Goal: Information Seeking & Learning: Find specific fact

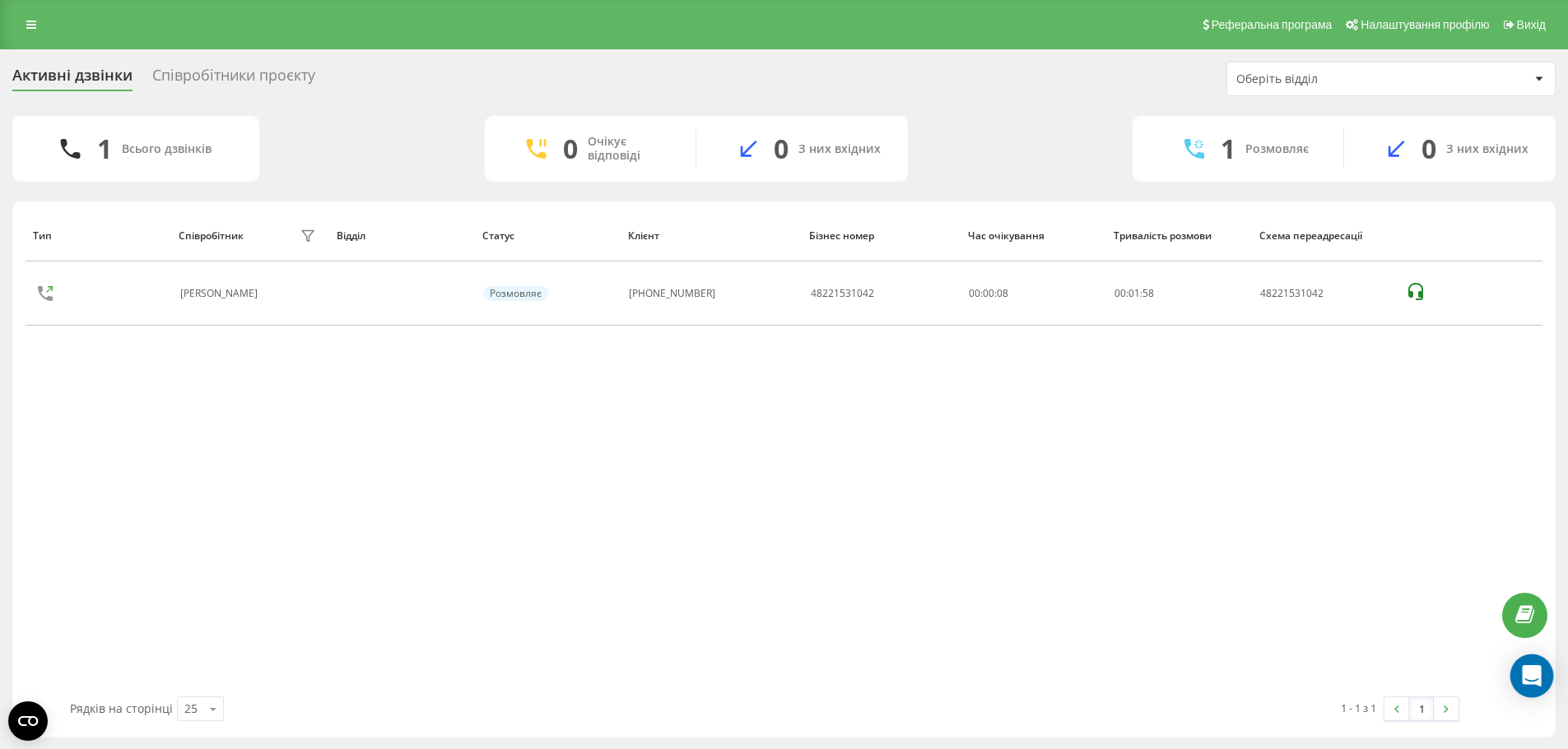
click at [1519, 691] on div "Open Intercom Messenger" at bounding box center [1531, 676] width 44 height 44
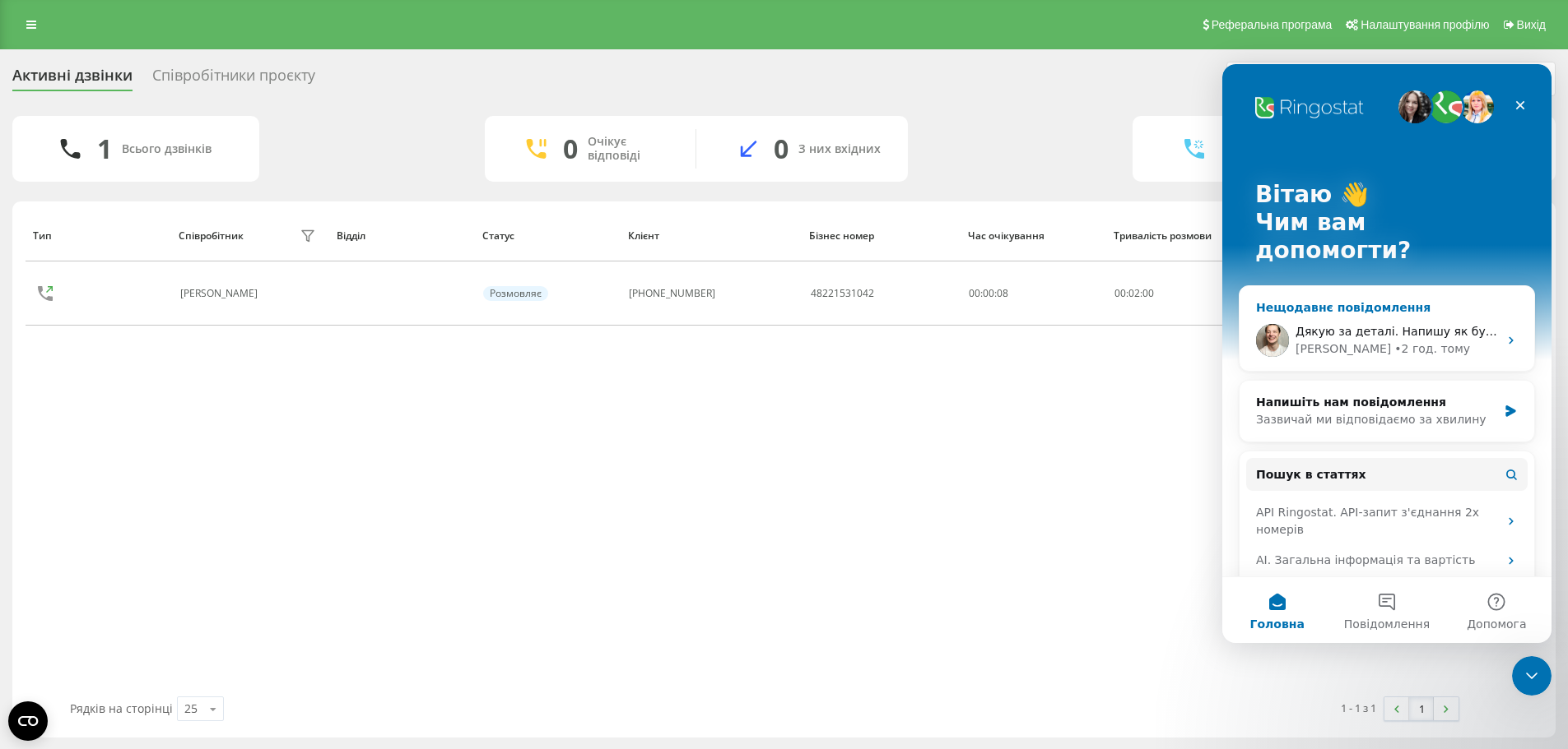
click at [1373, 325] on span "Дякую за деталі. Напишу як буду мати інформацію" at bounding box center [1452, 331] width 314 height 13
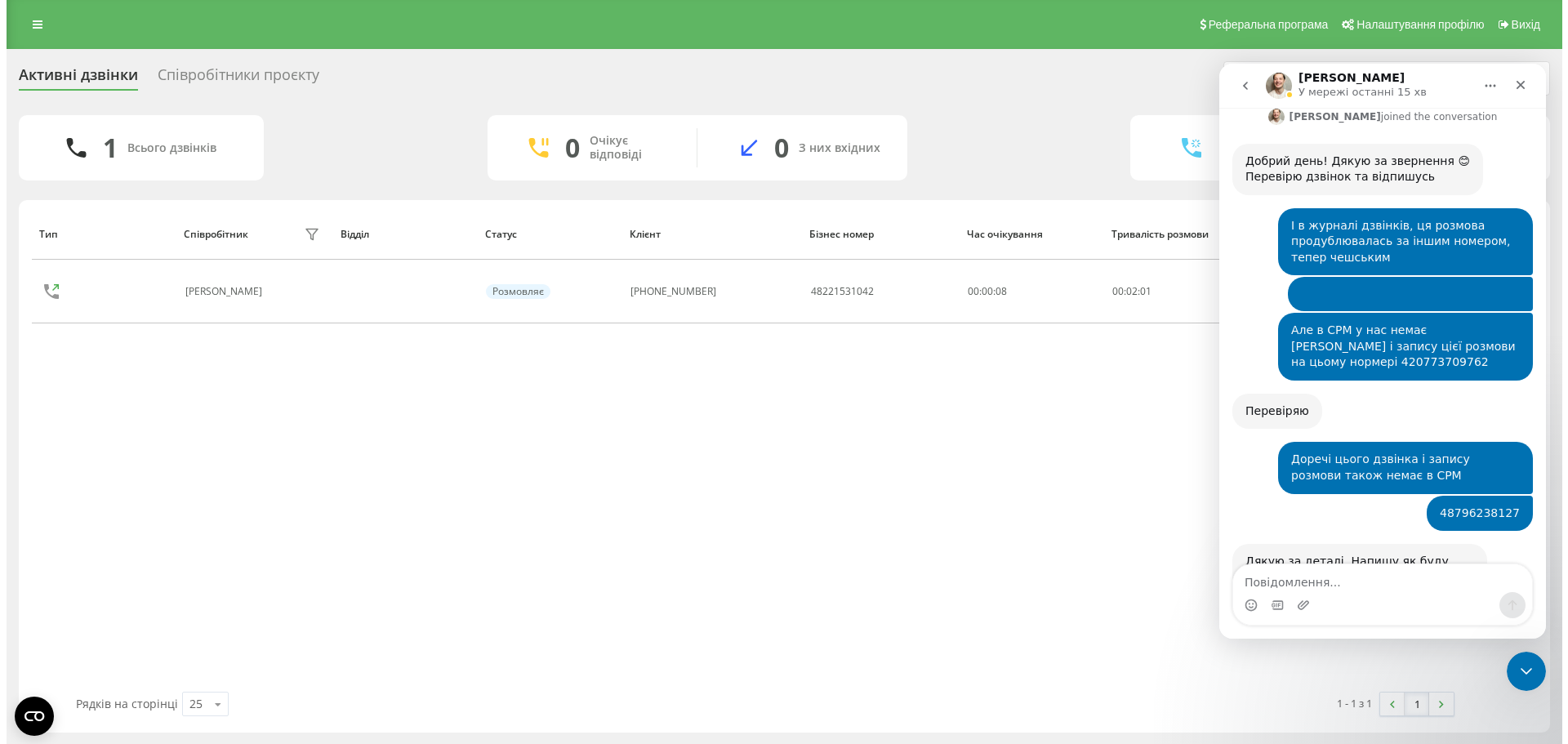
scroll to position [535, 0]
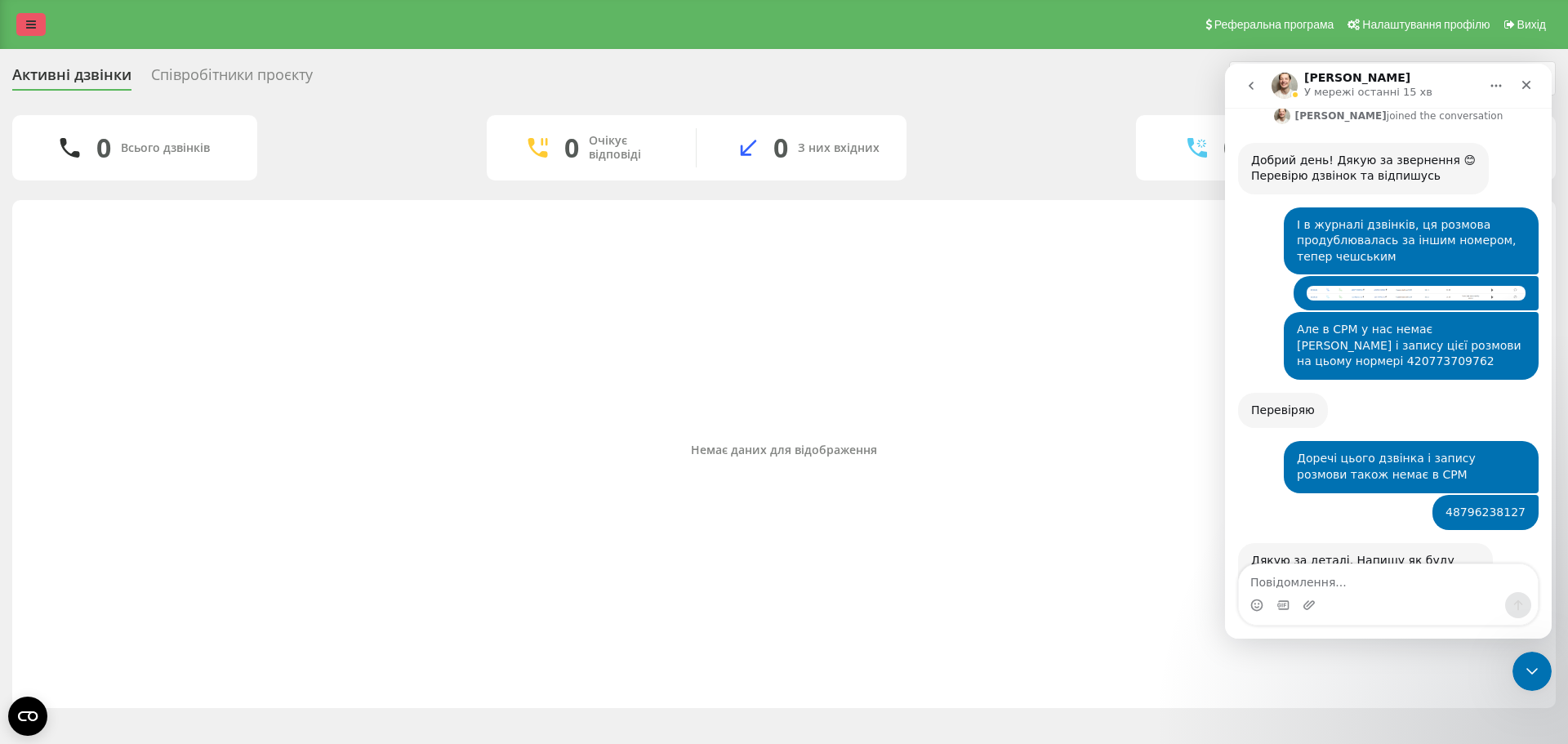
click at [32, 31] on link at bounding box center [31, 24] width 30 height 23
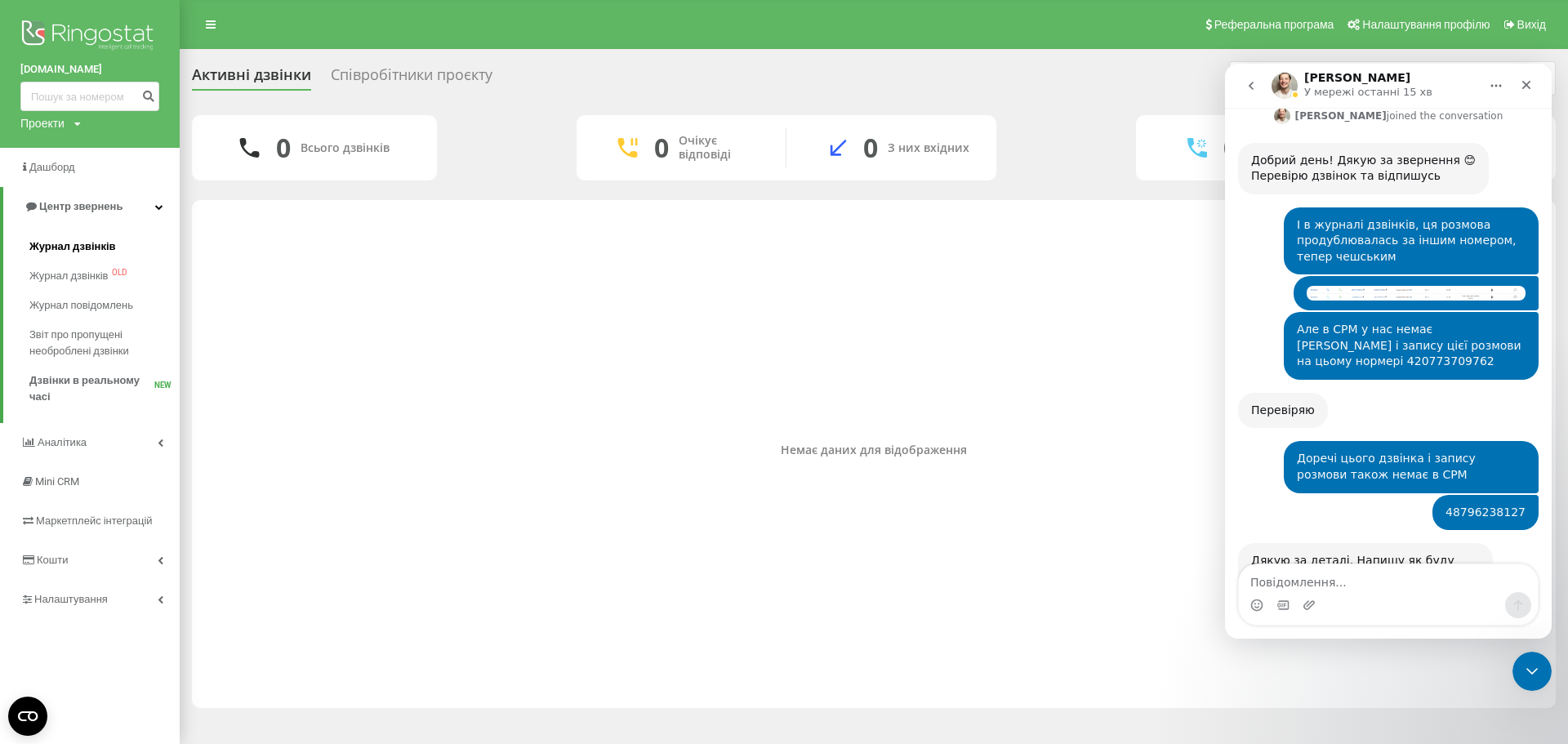
click at [82, 245] on span "Журнал дзвінків" at bounding box center [73, 246] width 87 height 16
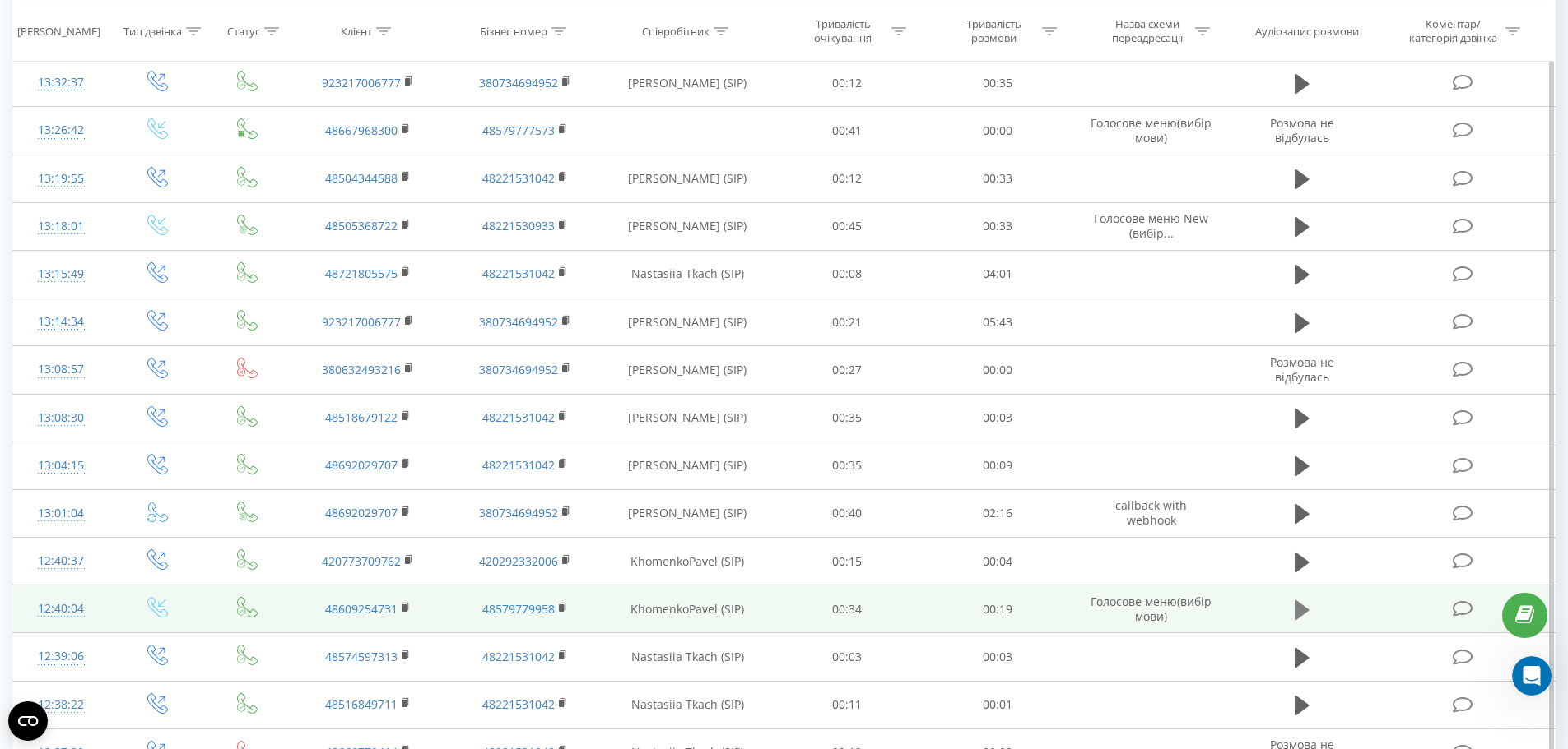
scroll to position [539, 0]
click at [1311, 615] on button at bounding box center [1301, 610] width 25 height 25
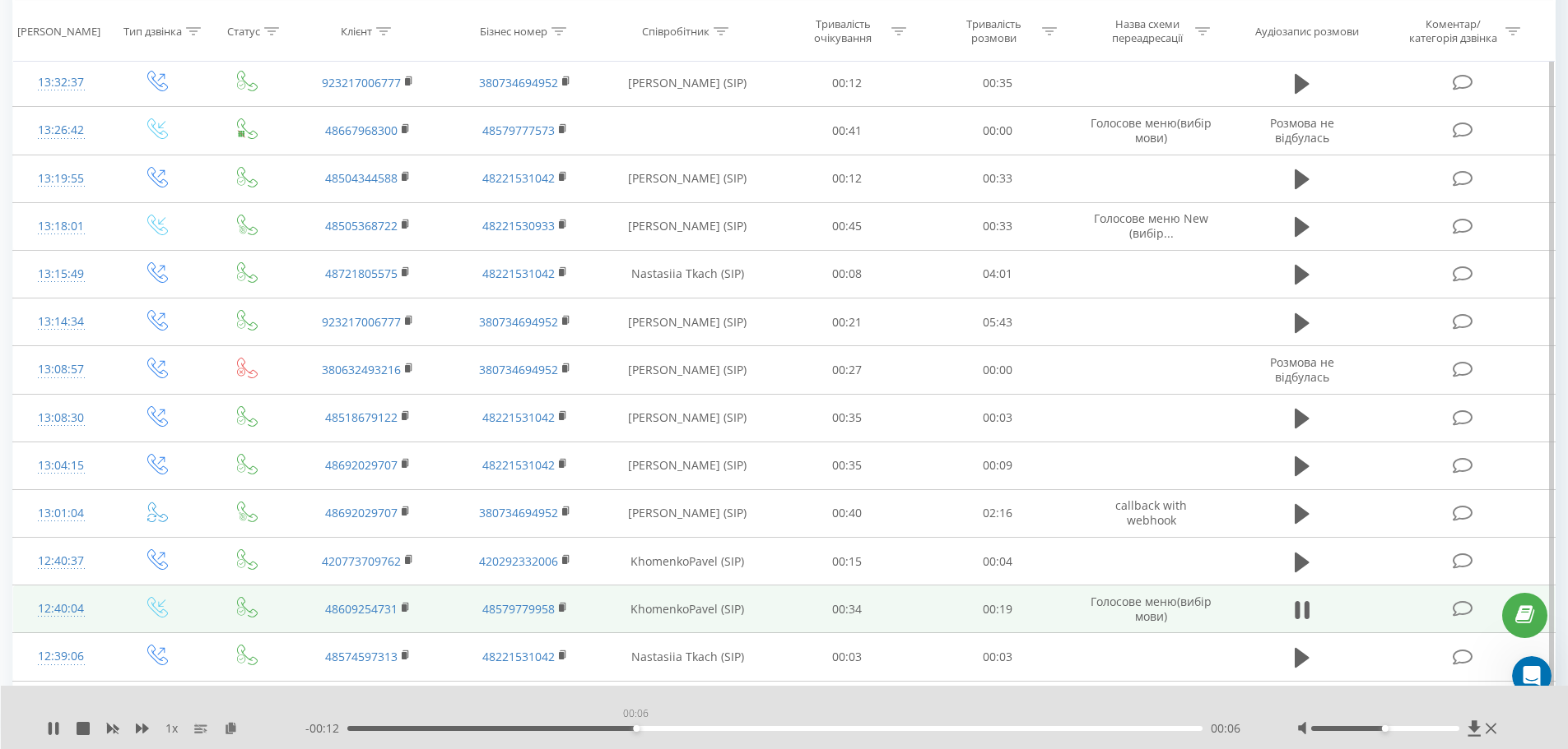
drag, startPoint x: 442, startPoint y: 728, endPoint x: 771, endPoint y: 727, distance: 329.0
click at [770, 728] on div "00:06" at bounding box center [775, 729] width 856 height 5
drag, startPoint x: 868, startPoint y: 733, endPoint x: 1057, endPoint y: 734, distance: 189.0
click at [1056, 734] on div "- 00:07 00:12 00:12" at bounding box center [780, 728] width 951 height 16
click at [1304, 610] on icon at bounding box center [1301, 610] width 15 height 23
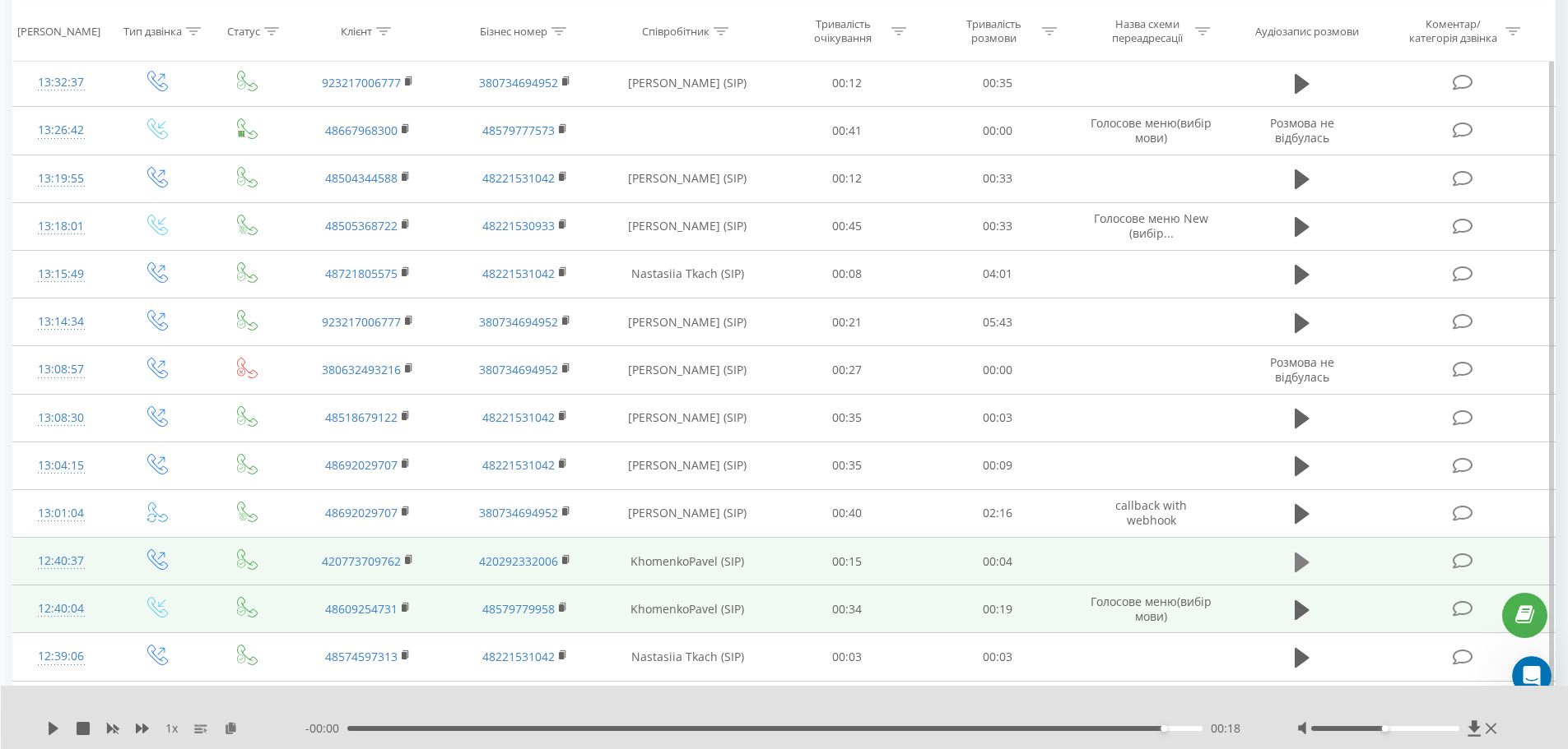
click at [1301, 573] on icon at bounding box center [1301, 562] width 15 height 23
click at [1309, 565] on button at bounding box center [1301, 562] width 25 height 25
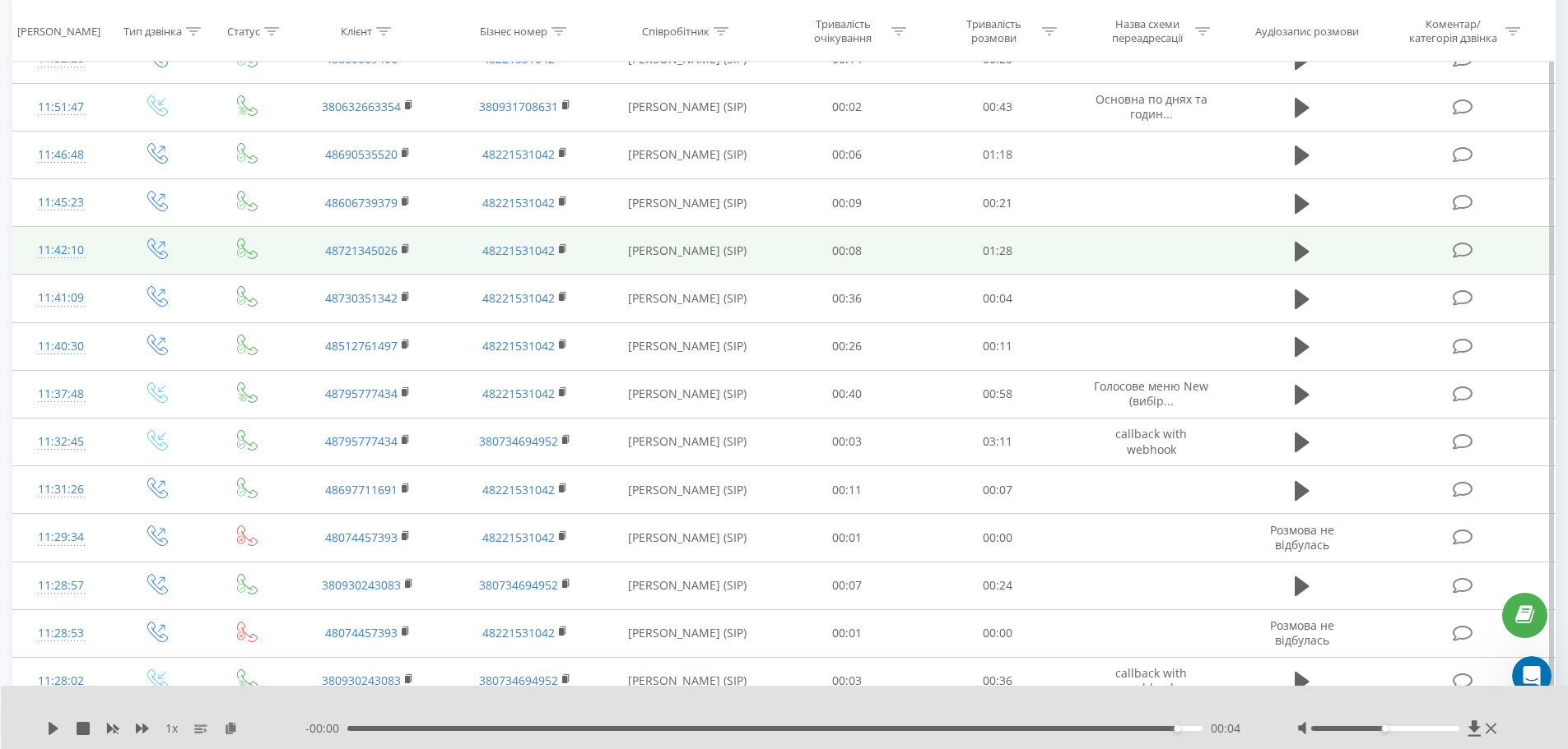
scroll to position [2304, 0]
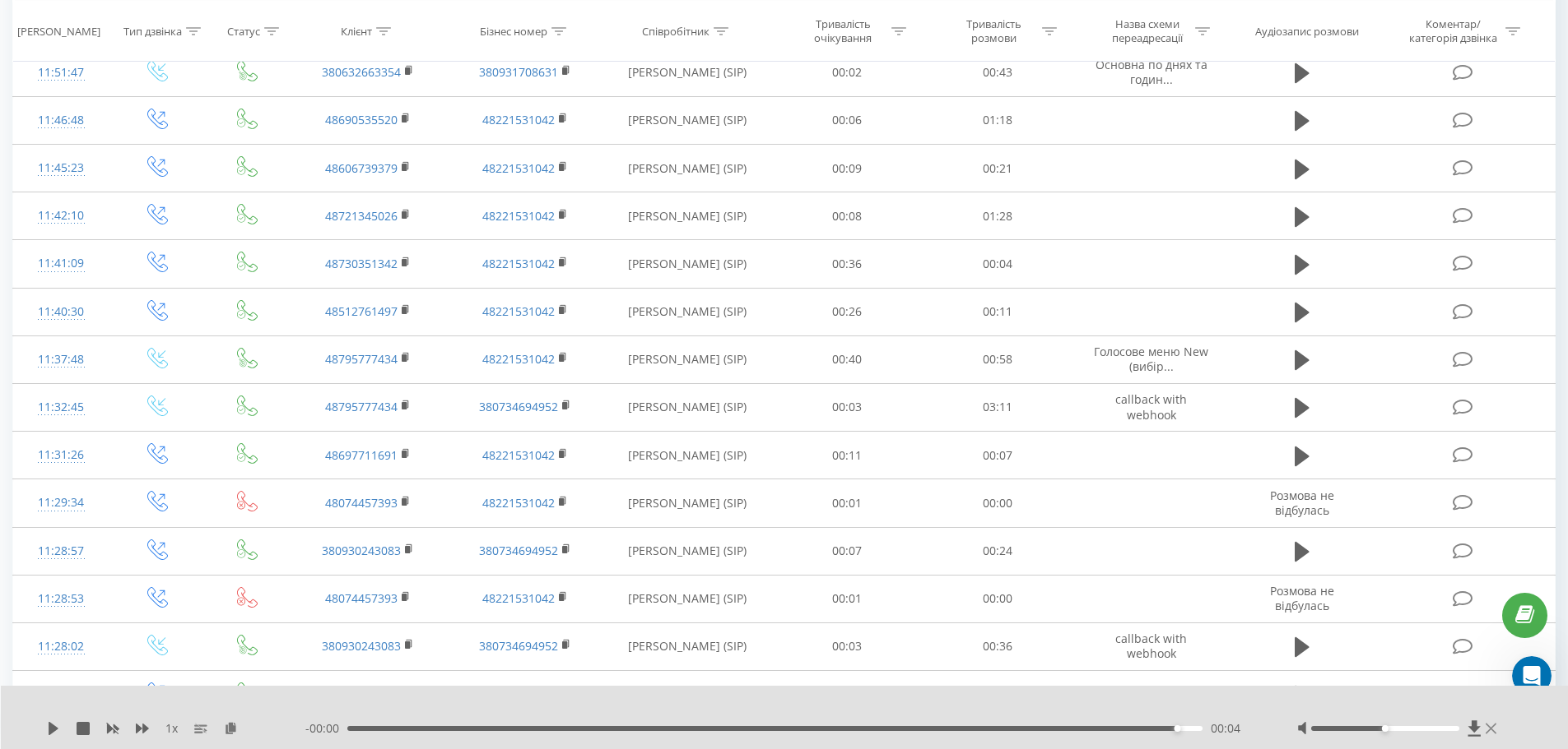
click at [1495, 728] on icon at bounding box center [1491, 728] width 10 height 13
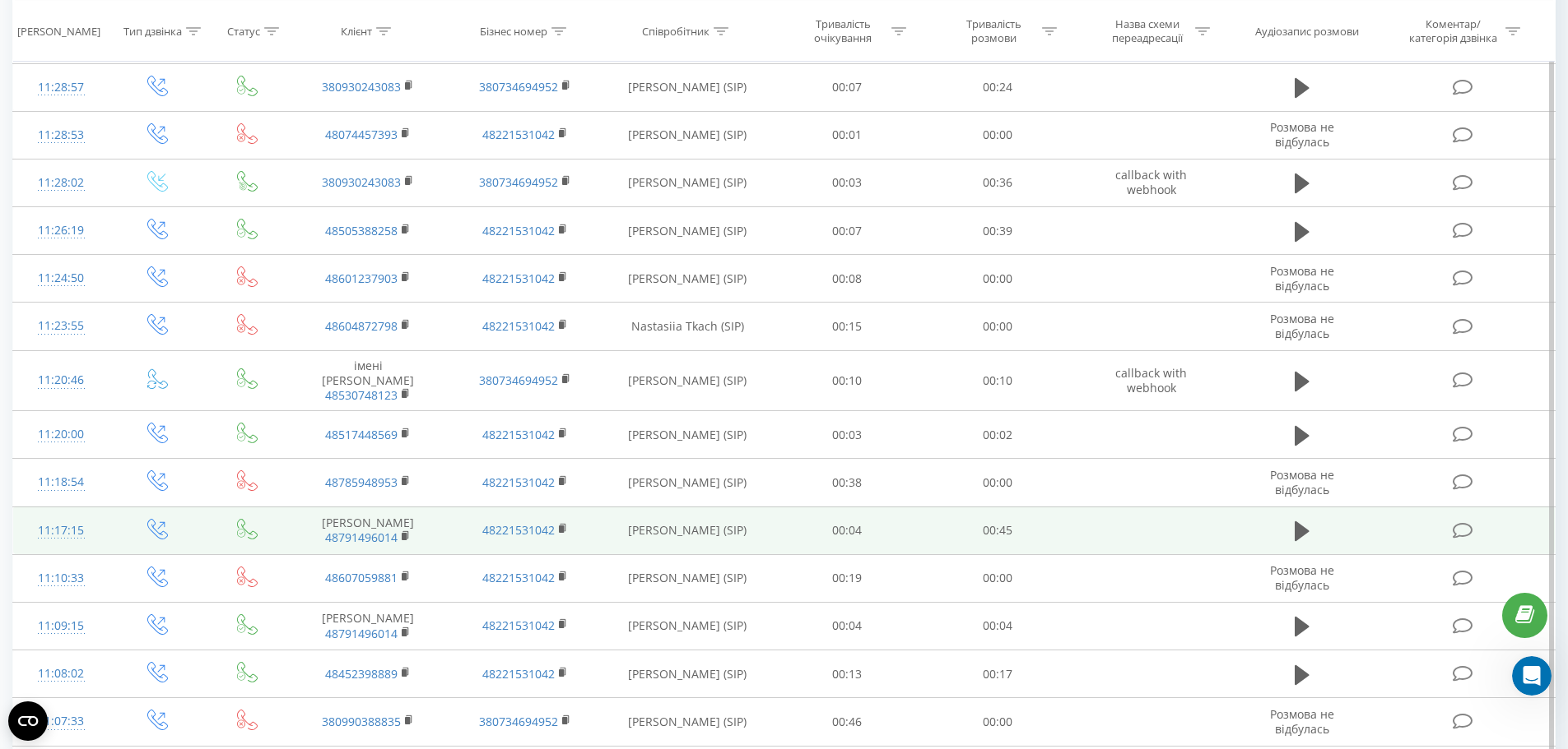
scroll to position [2699, 0]
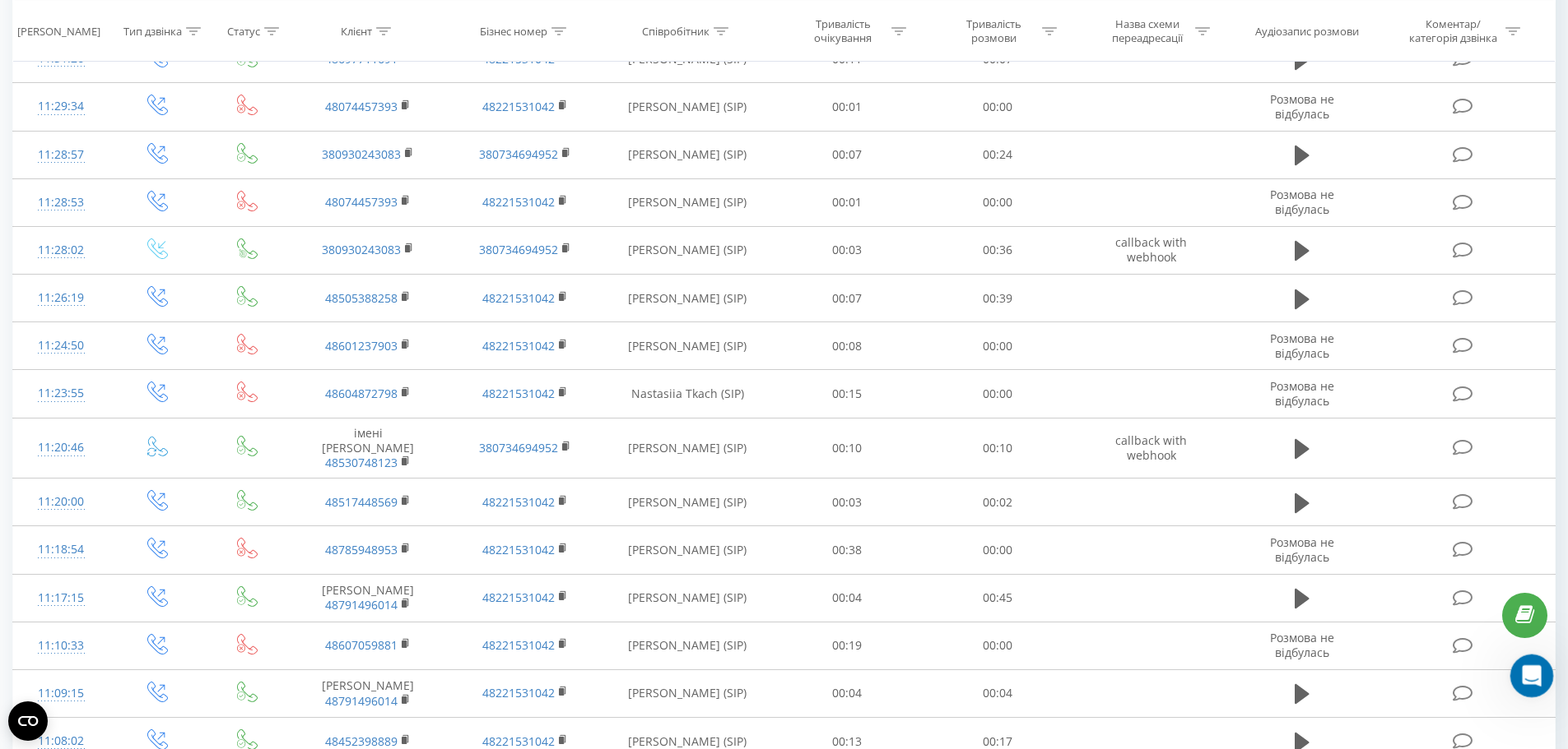
click at [1523, 674] on icon "Відкрити програму для спілкування Intercom" at bounding box center [1529, 674] width 27 height 27
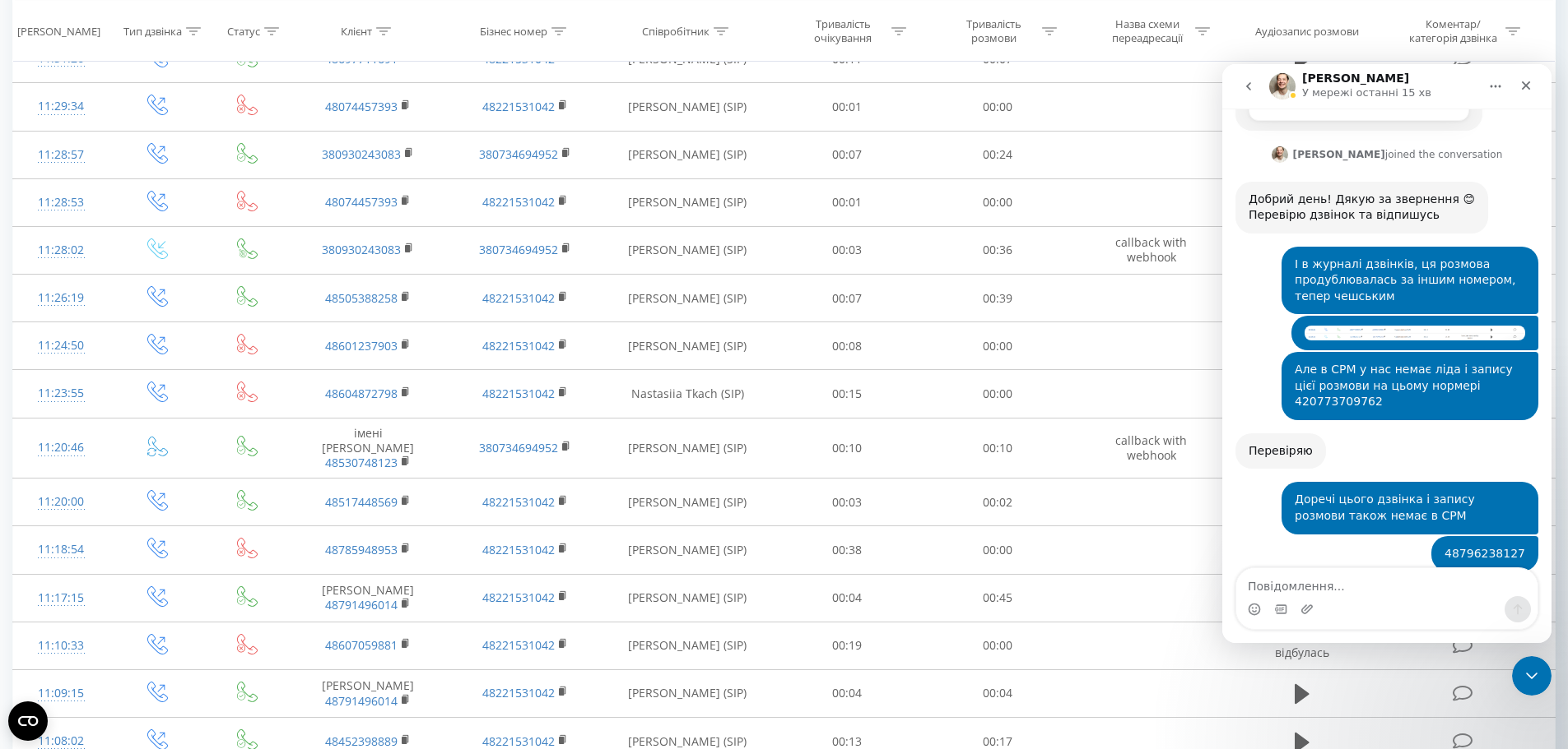
scroll to position [539, 0]
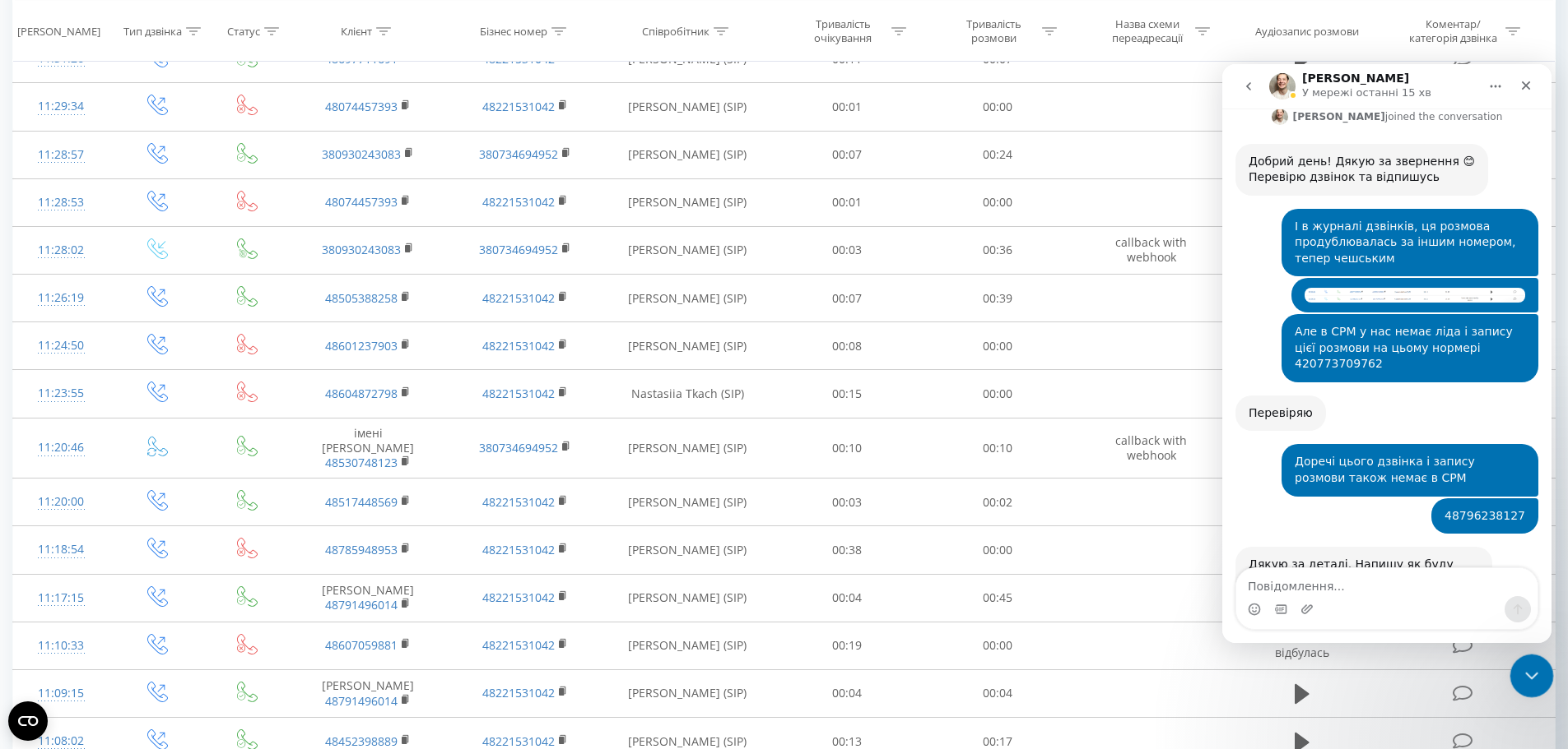
click at [1523, 670] on icon "Закрити програму для спілкування Intercom" at bounding box center [1529, 674] width 11 height 7
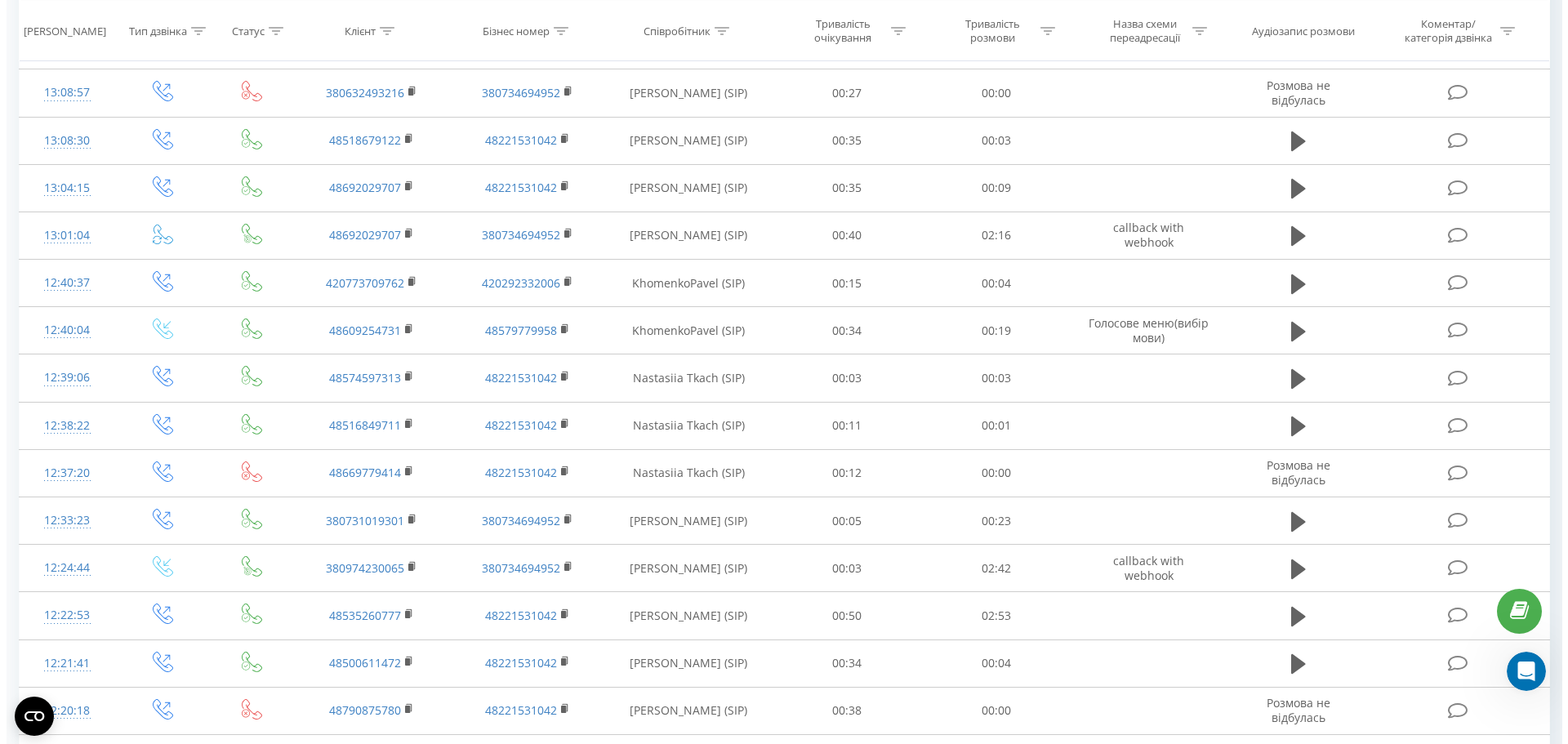
scroll to position [1144, 0]
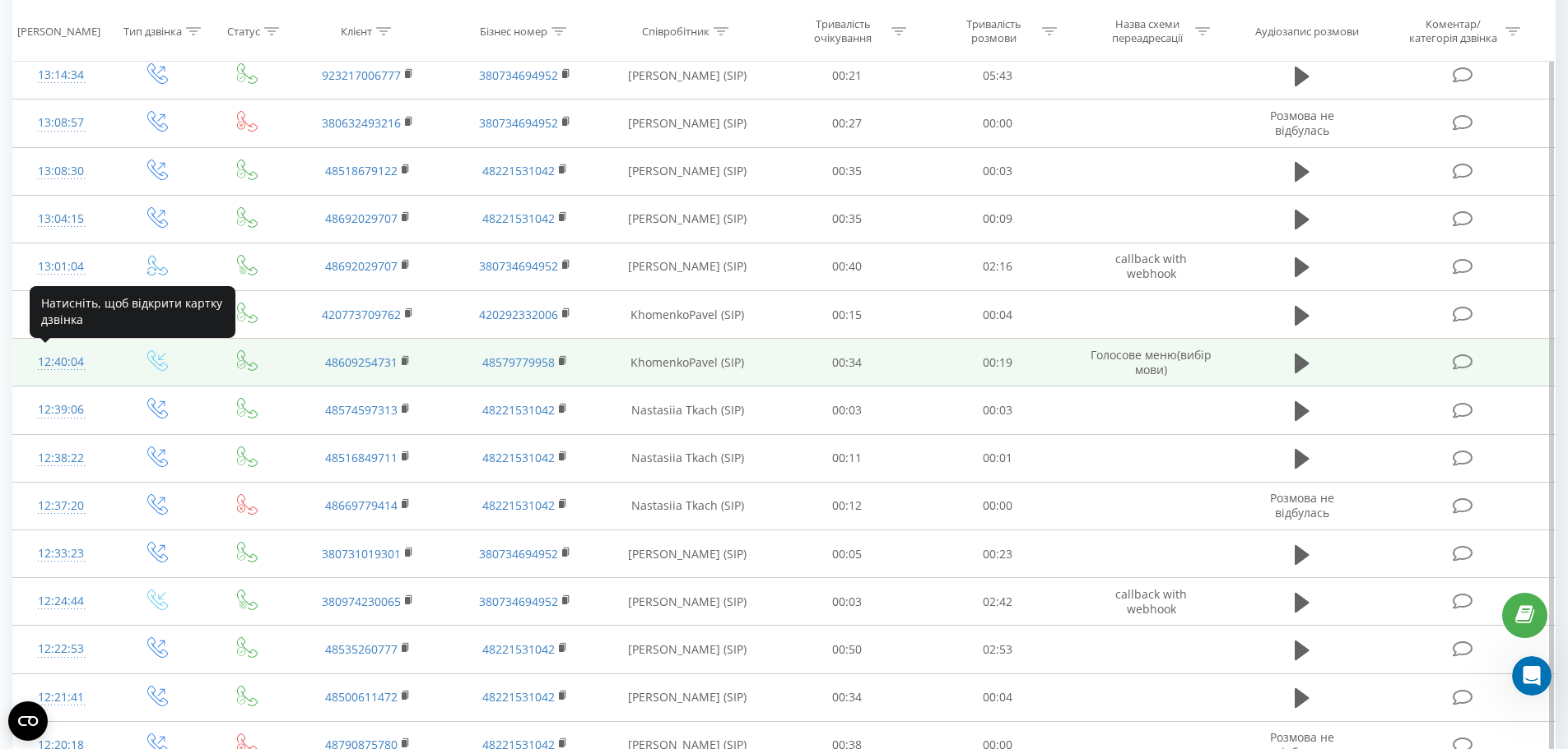
click at [51, 362] on div "12:40:04" at bounding box center [62, 362] width 63 height 32
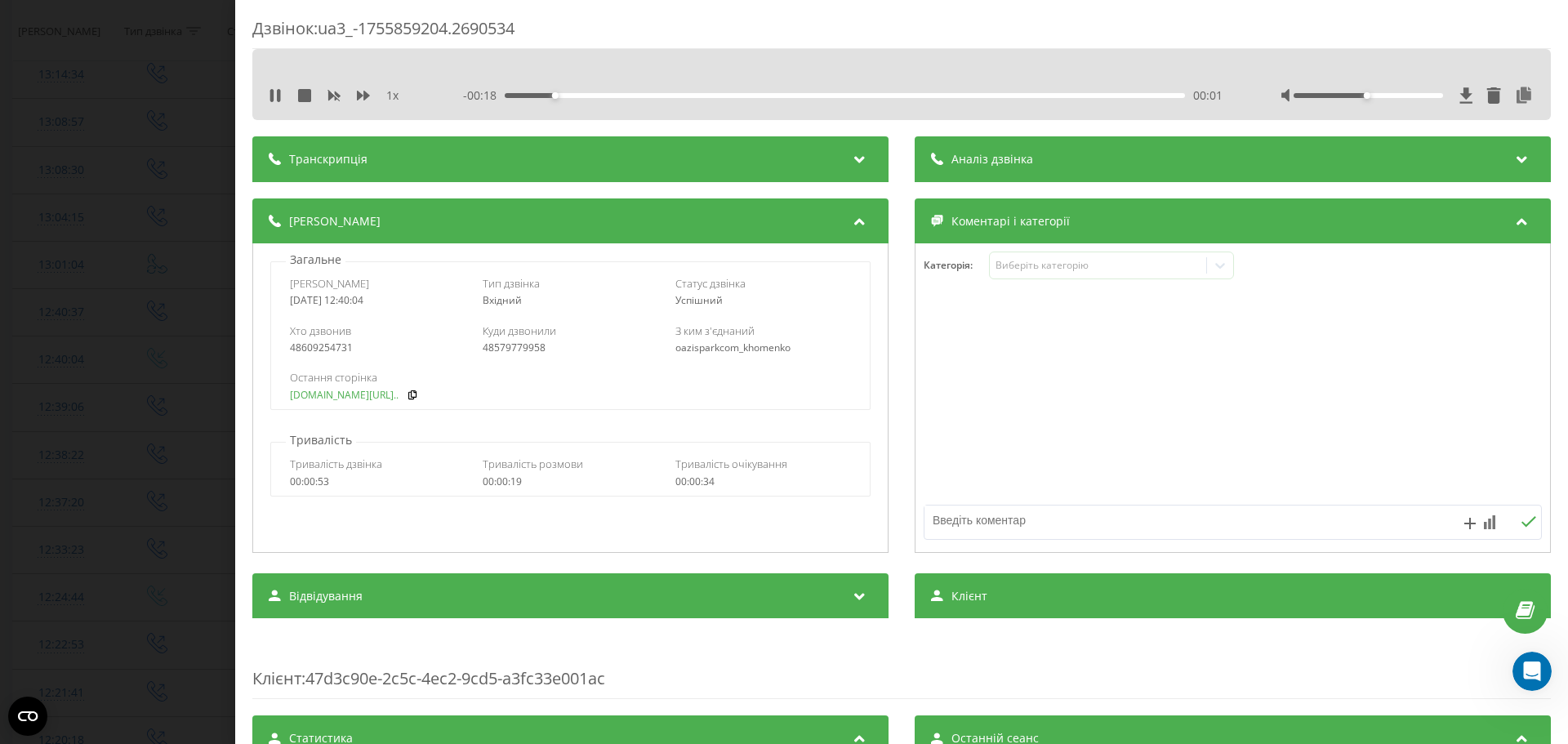
click at [342, 399] on link "[DOMAIN_NAME][URL].." at bounding box center [345, 395] width 109 height 11
click at [279, 94] on icon at bounding box center [278, 95] width 3 height 13
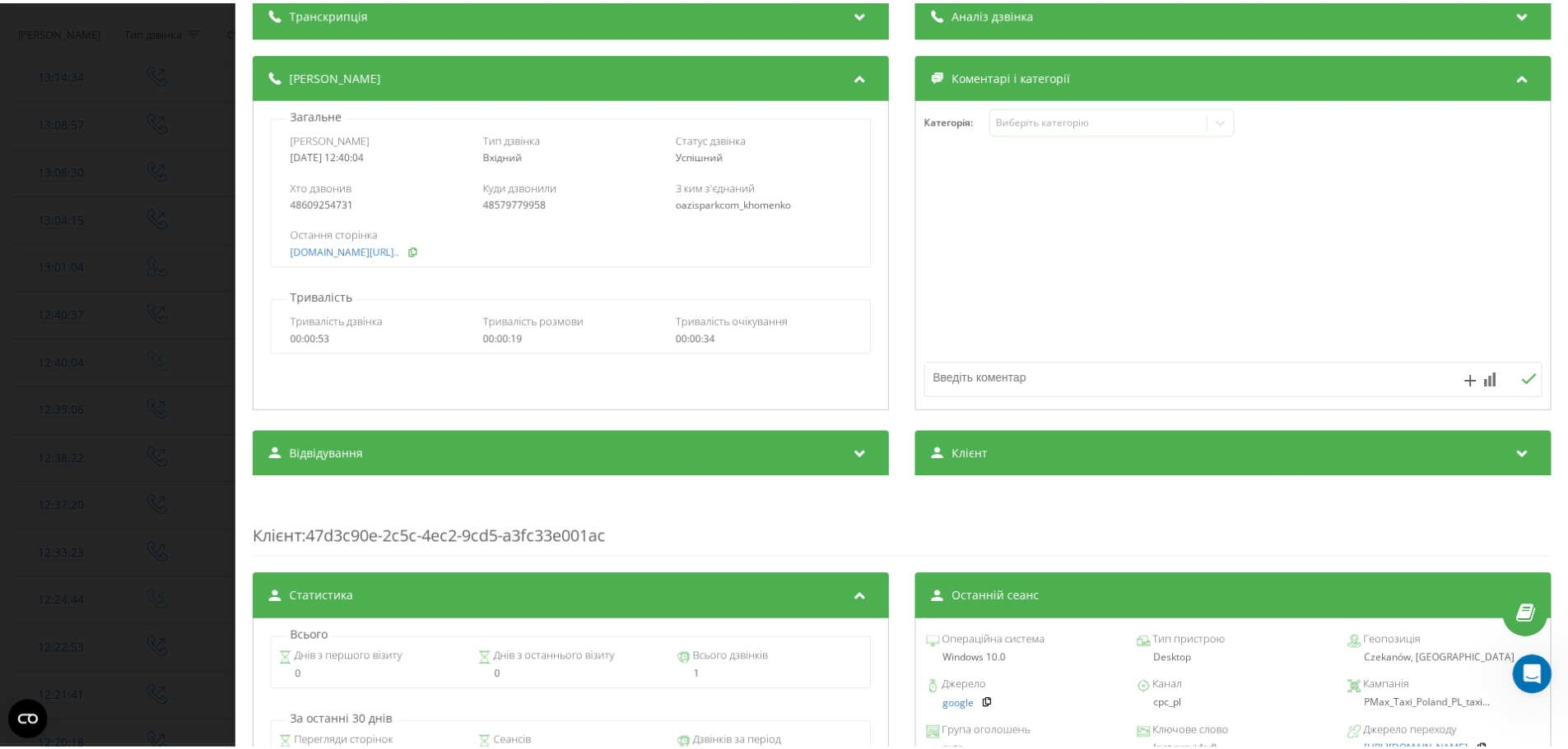
scroll to position [82, 0]
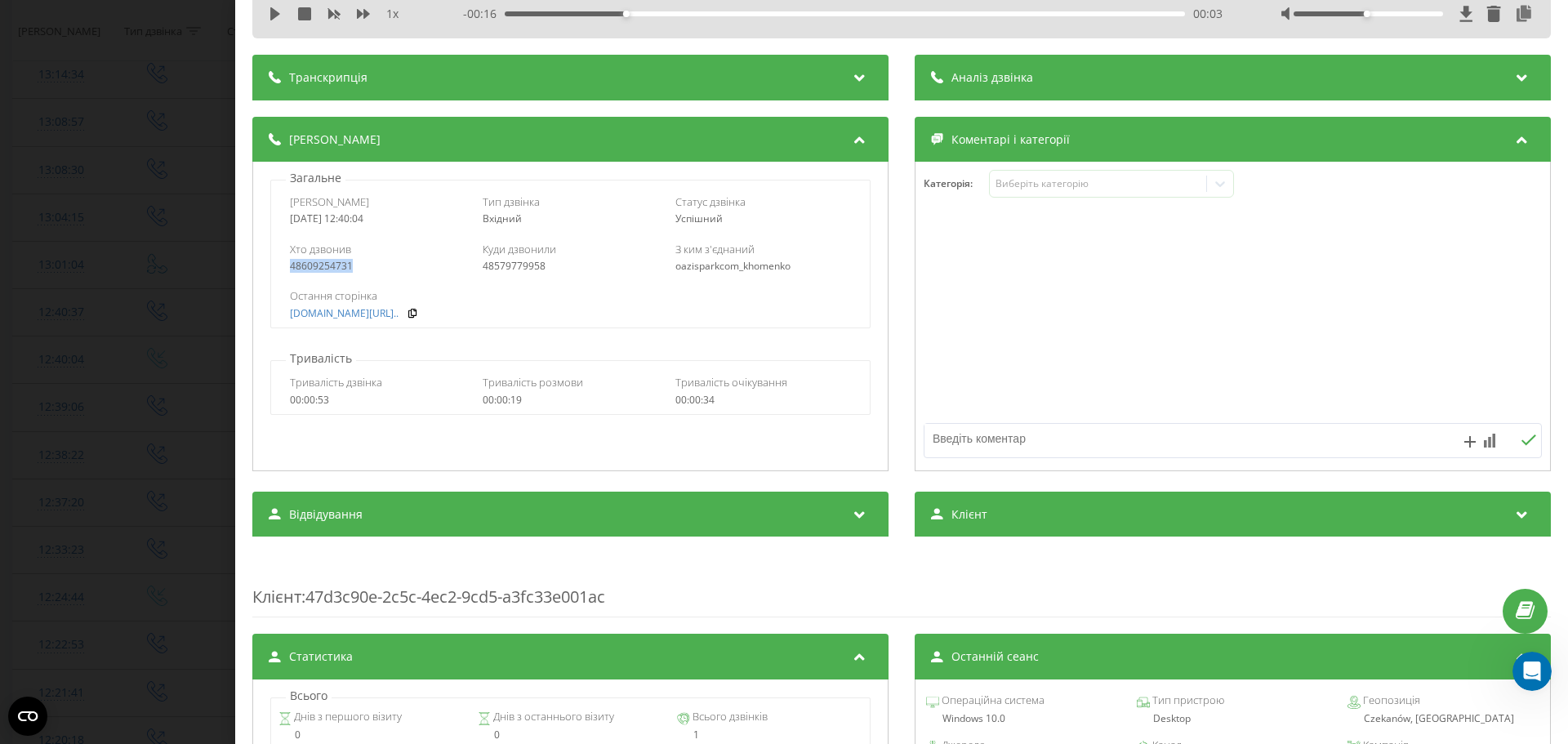
drag, startPoint x: 358, startPoint y: 265, endPoint x: 274, endPoint y: 267, distance: 84.0
click at [274, 267] on div "Хто дзвонив 48609254731 Куди дзвонили 48579779958 З ким з'єднаний oazisparkcom_…" at bounding box center [570, 258] width 598 height 48
copy div "48609254731"
click at [220, 75] on div "Дзвінок : ua3_-1755859204.2690534 1 x - 00:16 00:03 00:03 Транскрипція Для AI-а…" at bounding box center [784, 372] width 1568 height 744
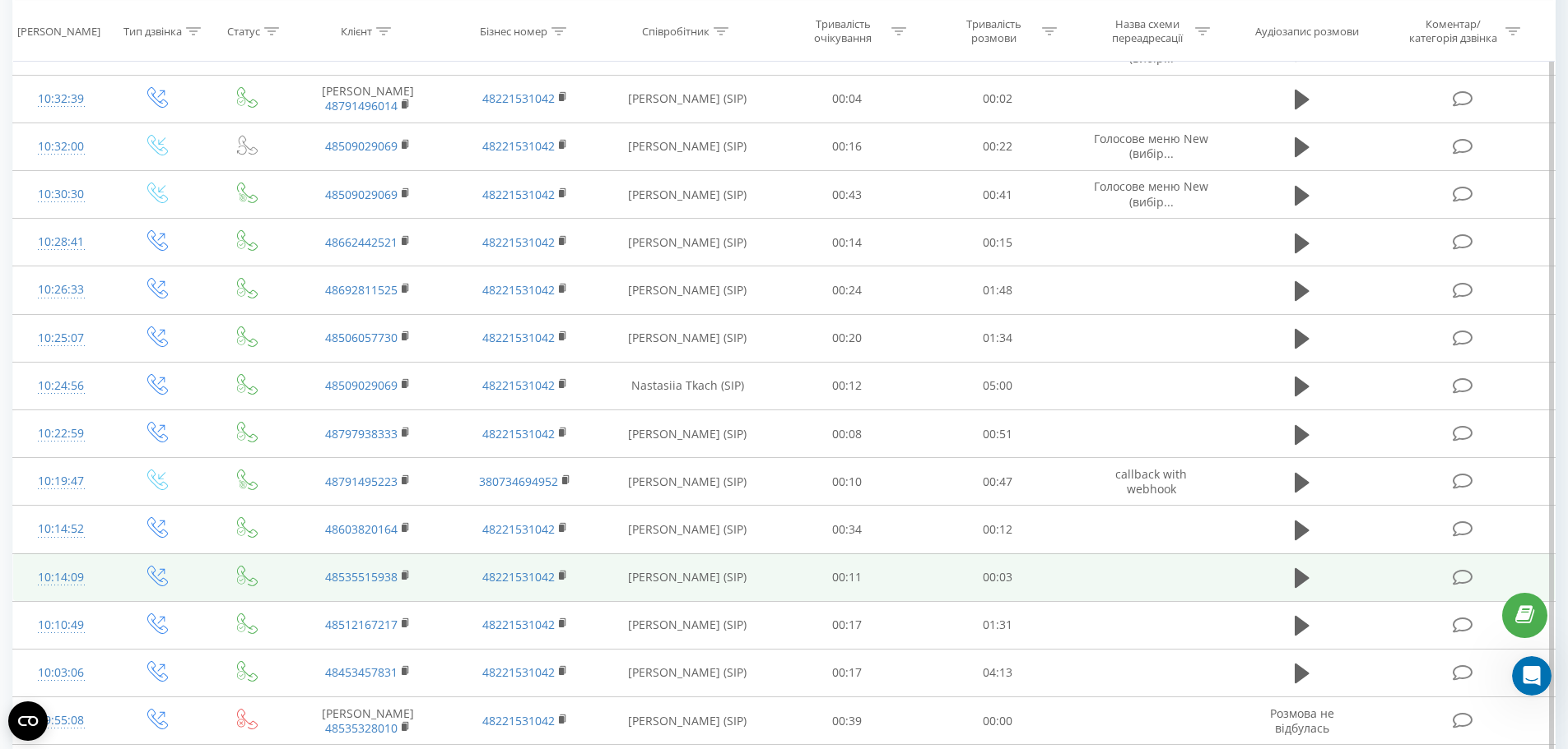
scroll to position [4345, 0]
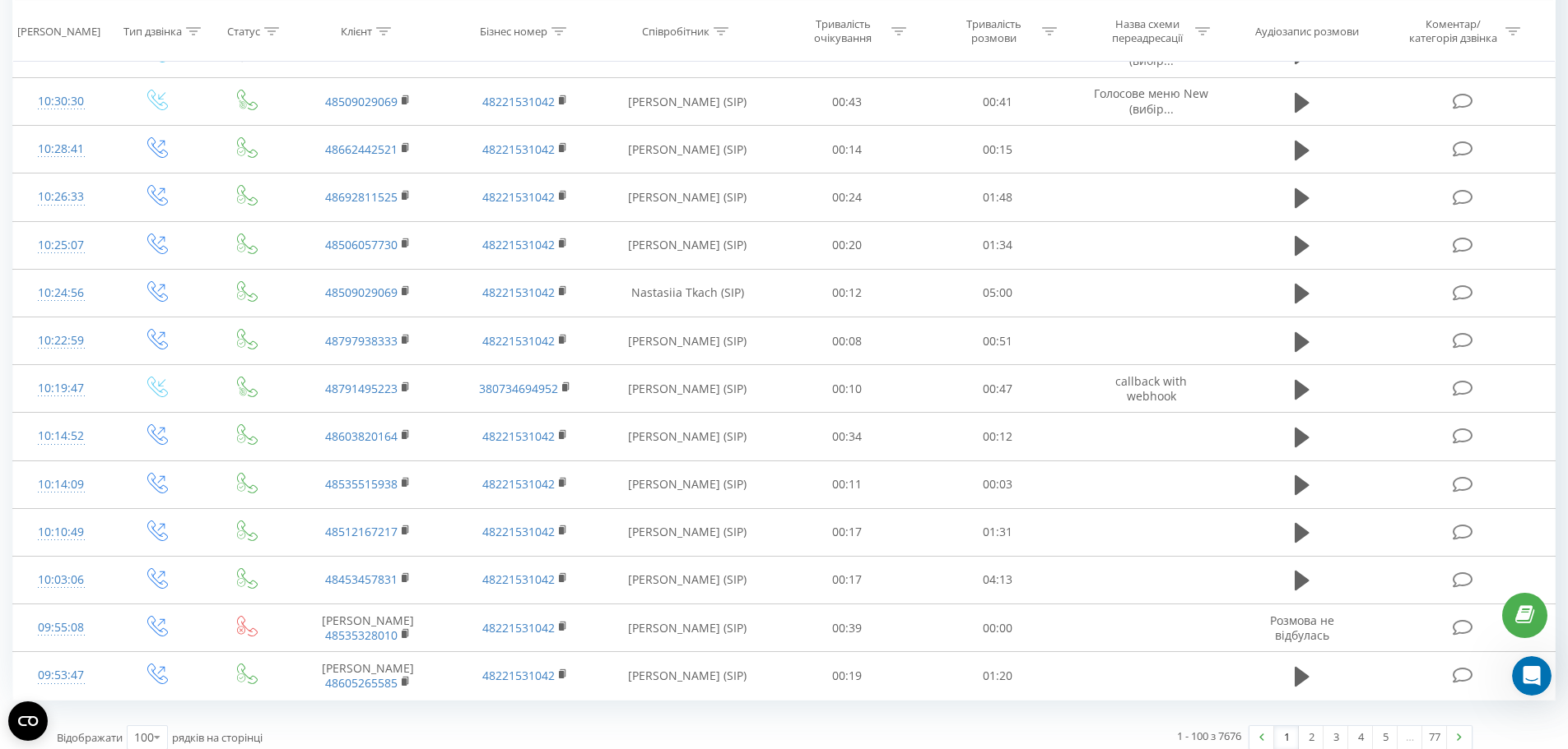
click at [1309, 727] on link "2" at bounding box center [1311, 738] width 25 height 23
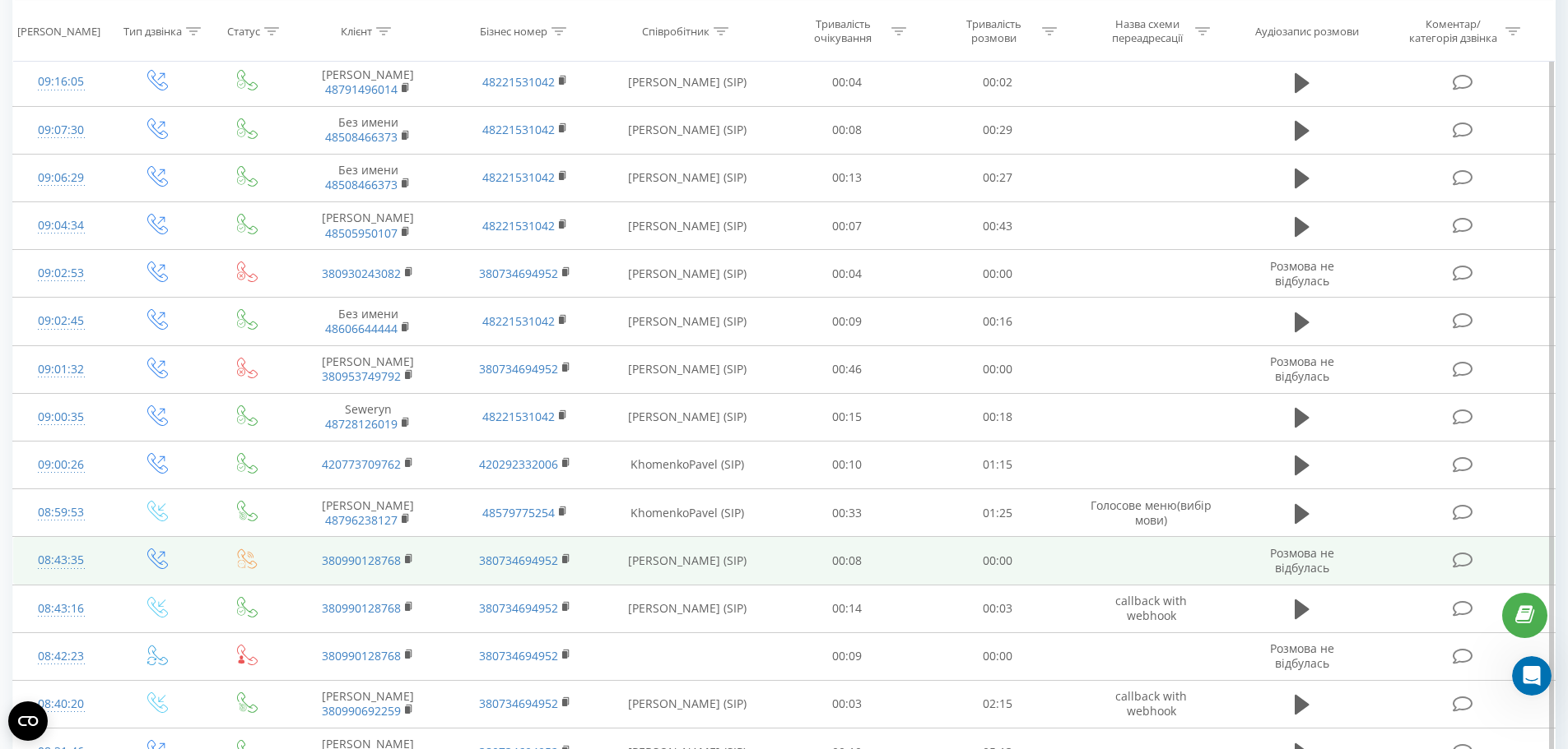
scroll to position [1096, 0]
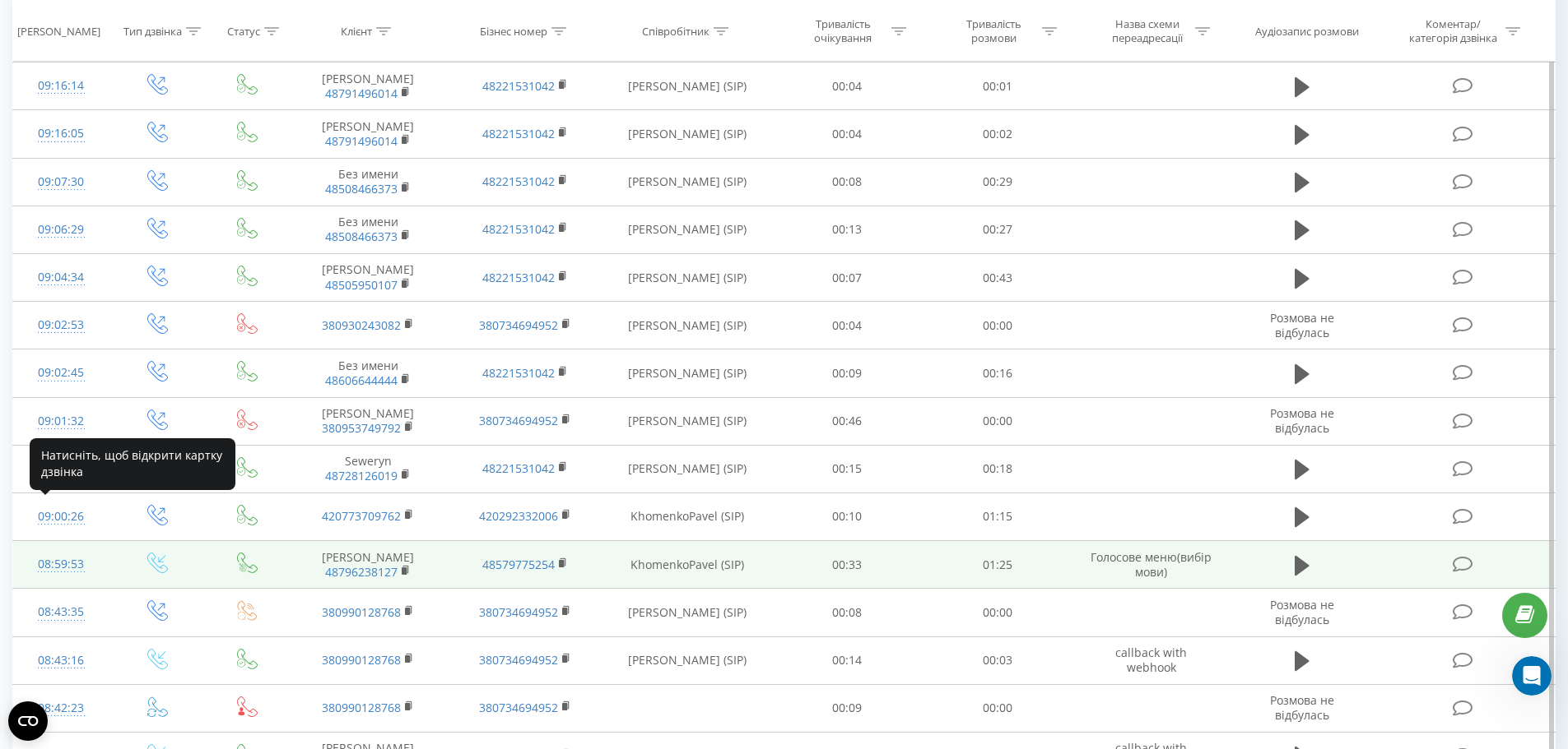
click at [48, 548] on div "08:59:53" at bounding box center [62, 564] width 63 height 32
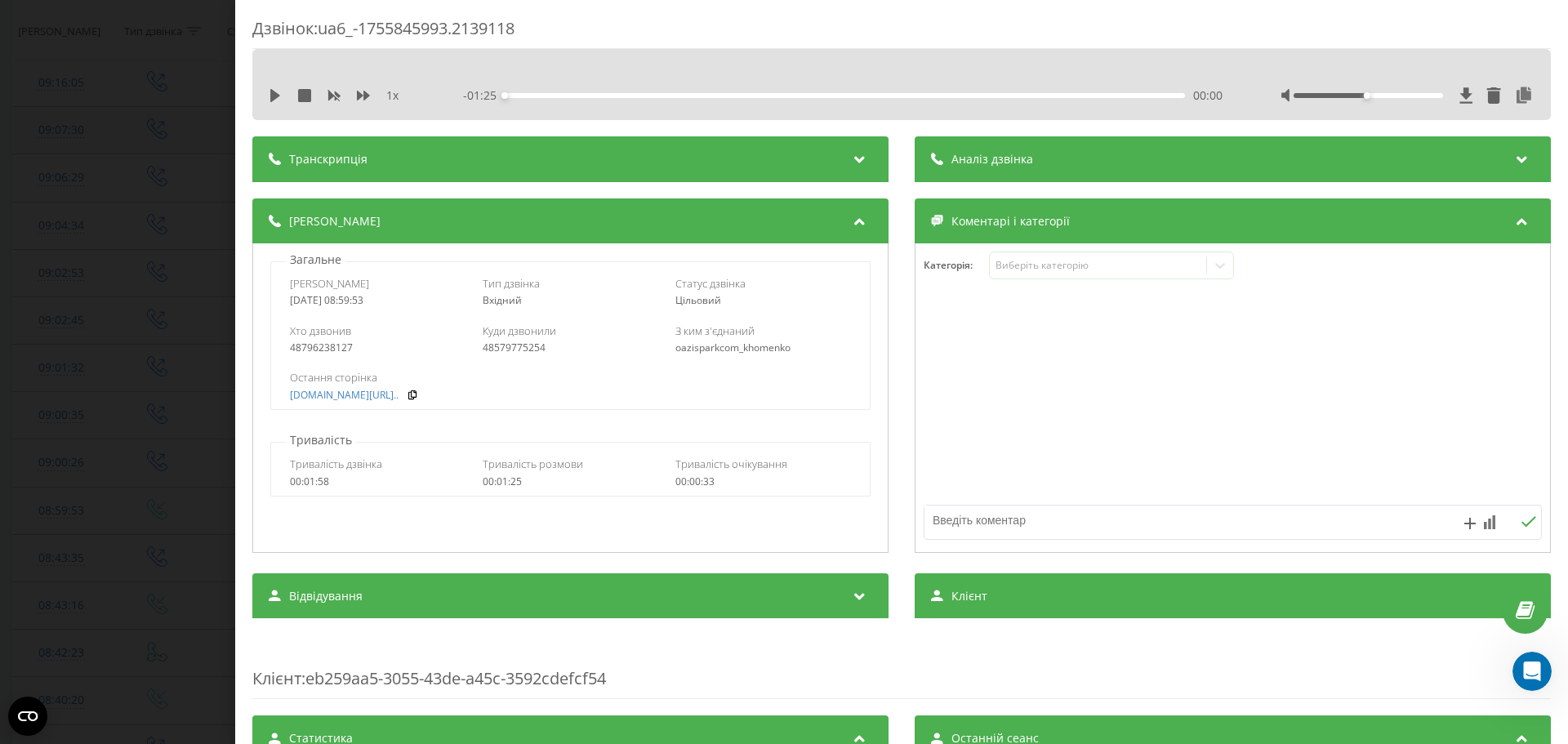
drag, startPoint x: 188, startPoint y: 59, endPoint x: 211, endPoint y: 111, distance: 56.9
click at [188, 59] on div "Дзвінок : ua6_-1755845993.2139118 1 x - 01:25 00:00 00:00 Транскрипція Для AI-а…" at bounding box center [784, 372] width 1568 height 744
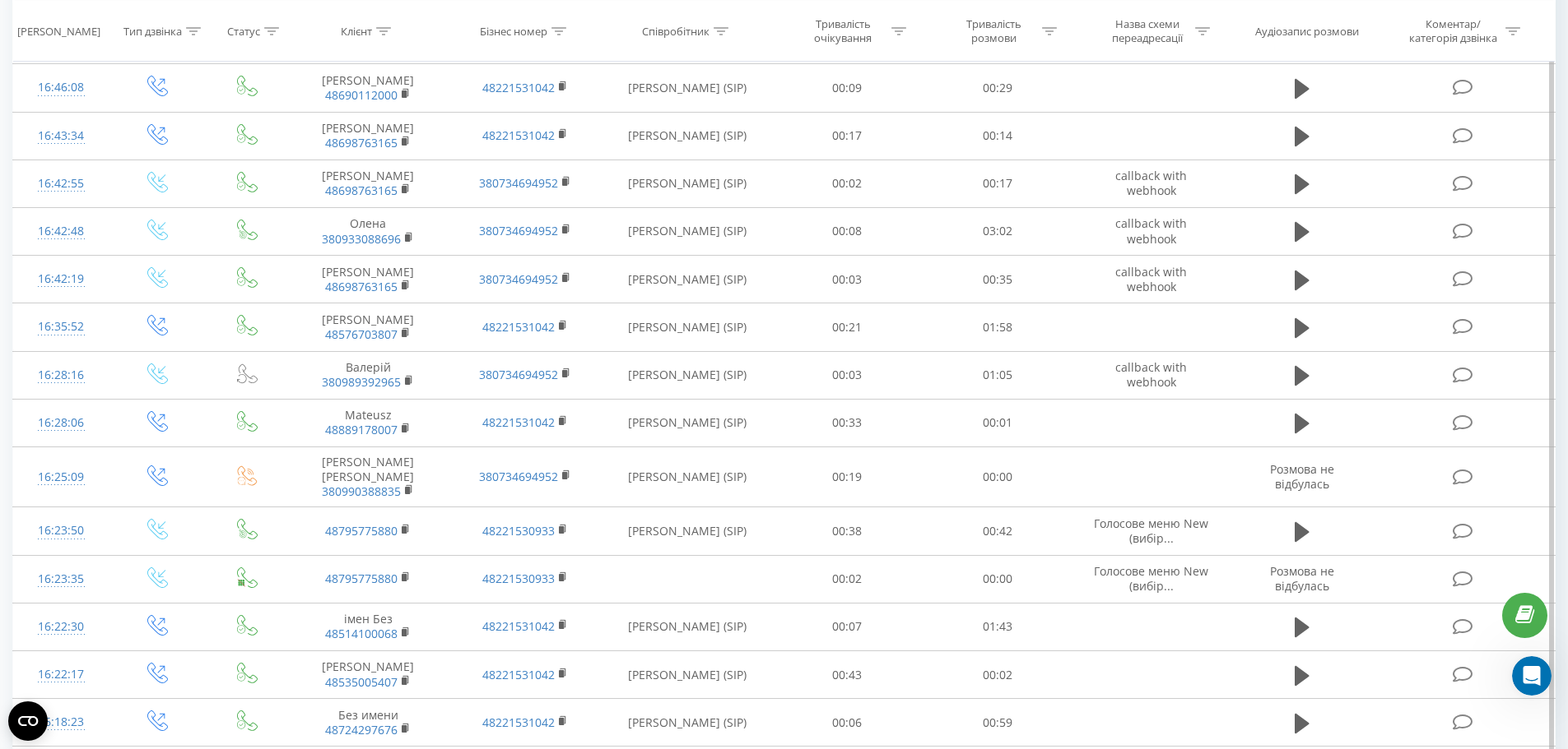
scroll to position [4391, 0]
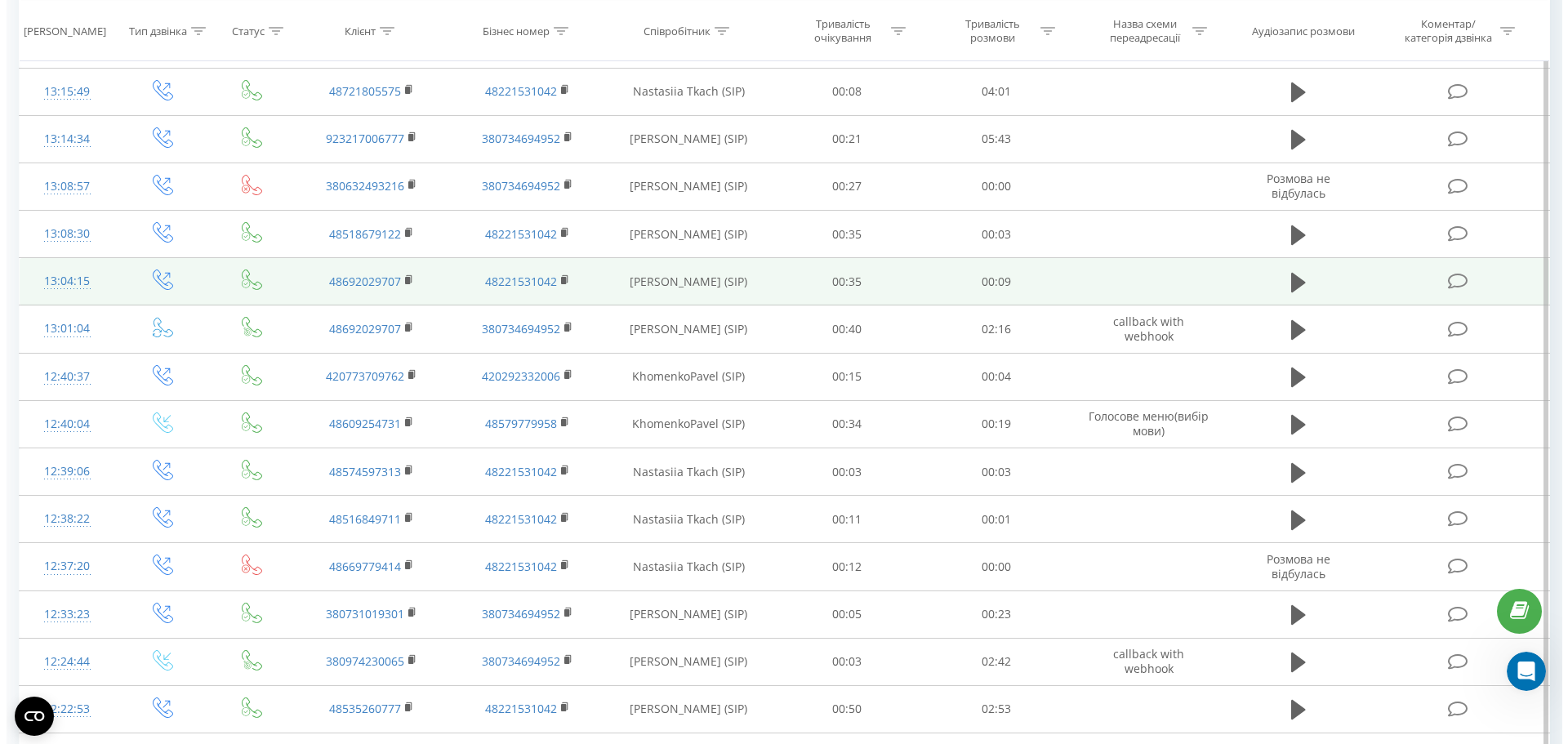
scroll to position [1252, 0]
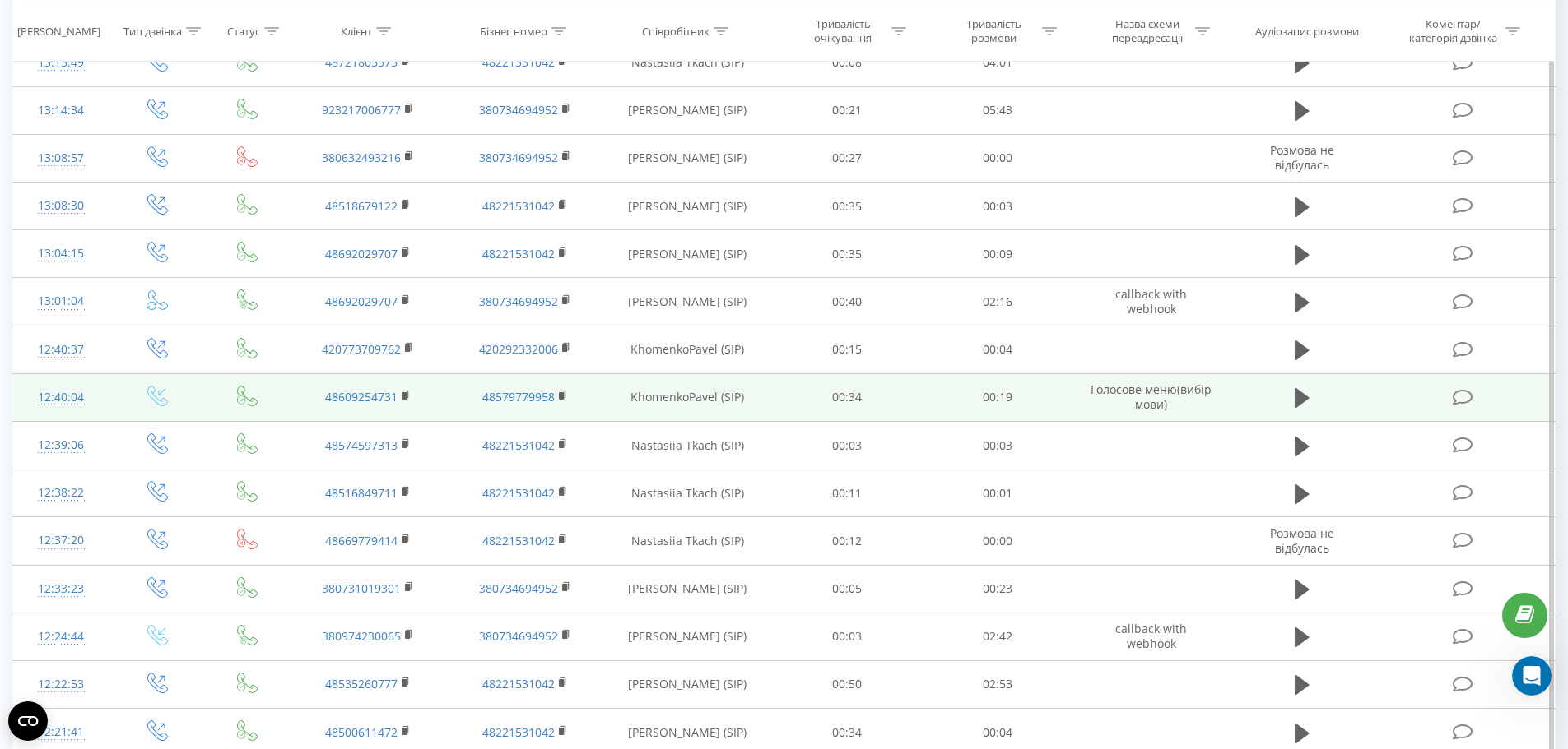
click at [62, 400] on div "12:40:04" at bounding box center [62, 397] width 63 height 32
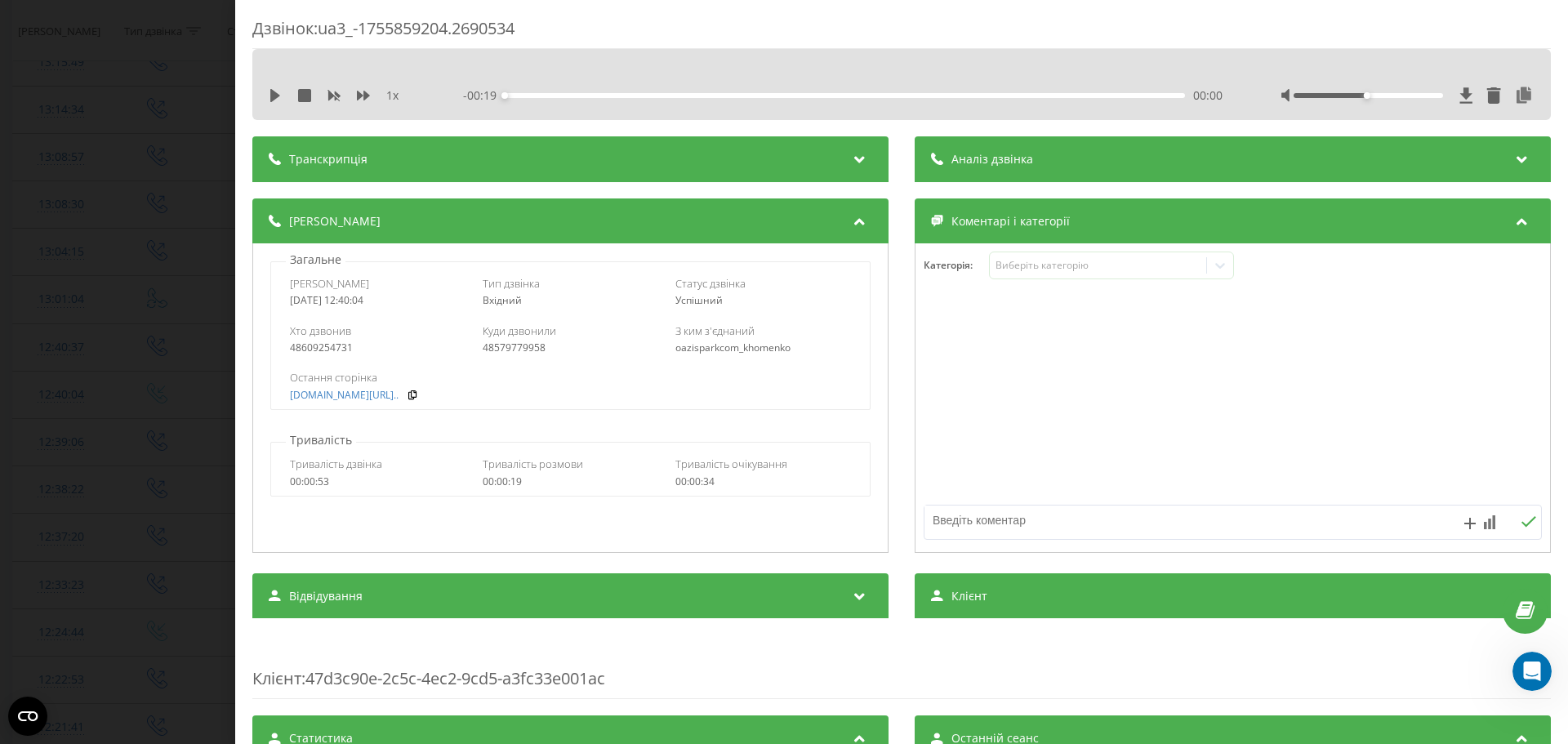
click at [167, 85] on div "Дзвінок : ua3_-1755859204.2690534 1 x - 00:19 00:00 00:00 Транскрипція Для AI-а…" at bounding box center [784, 372] width 1568 height 744
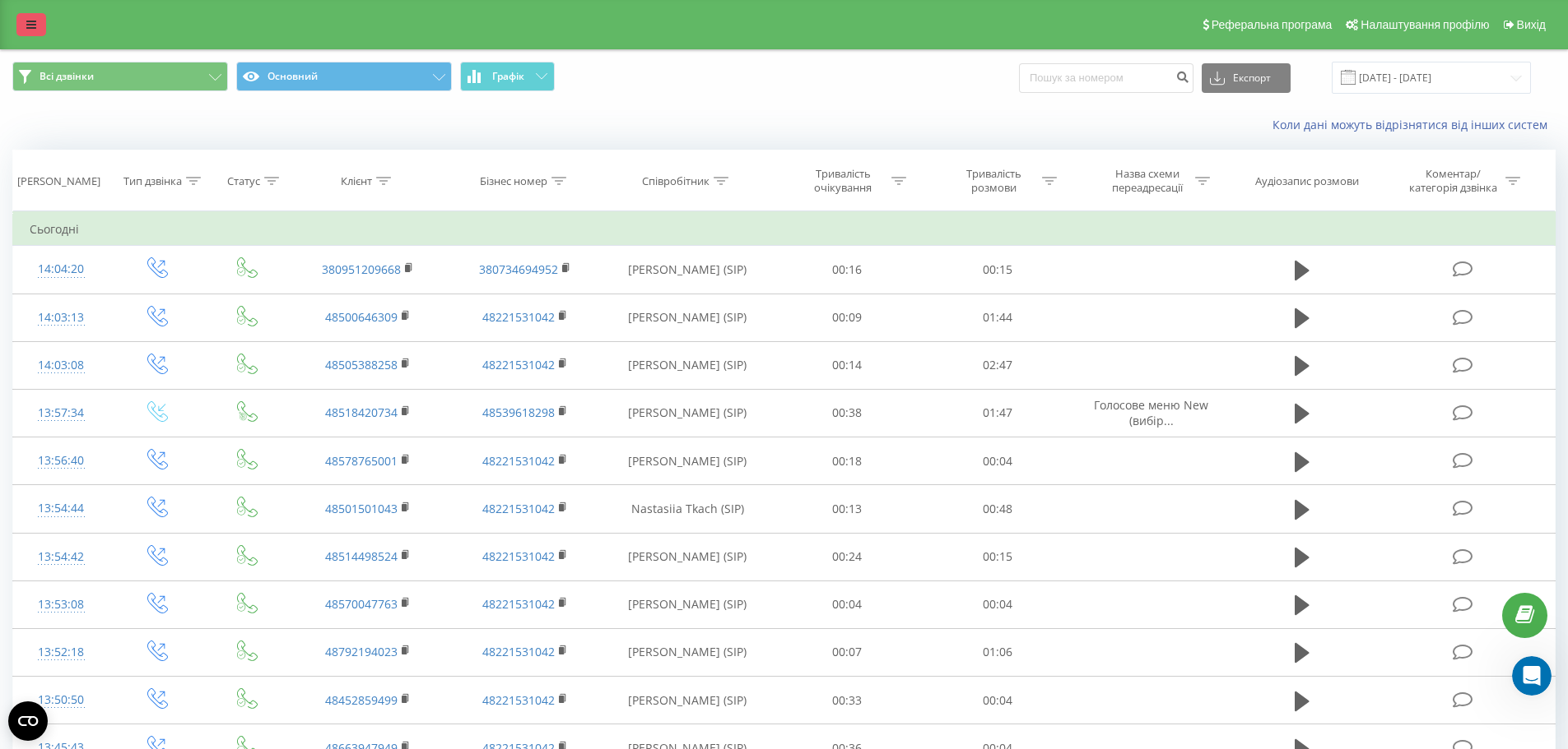
click at [25, 22] on link at bounding box center [31, 24] width 30 height 23
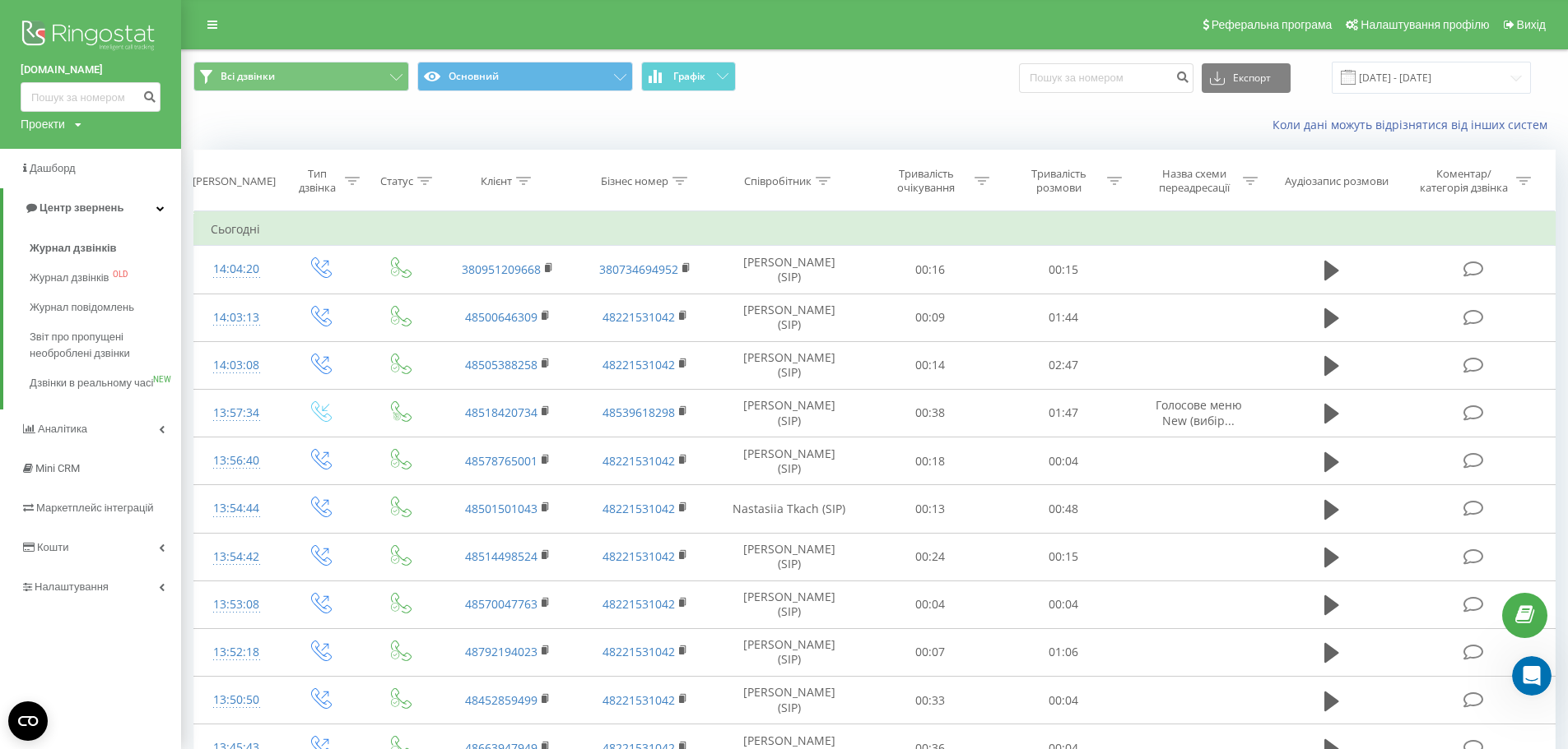
click at [43, 35] on img at bounding box center [90, 37] width 140 height 41
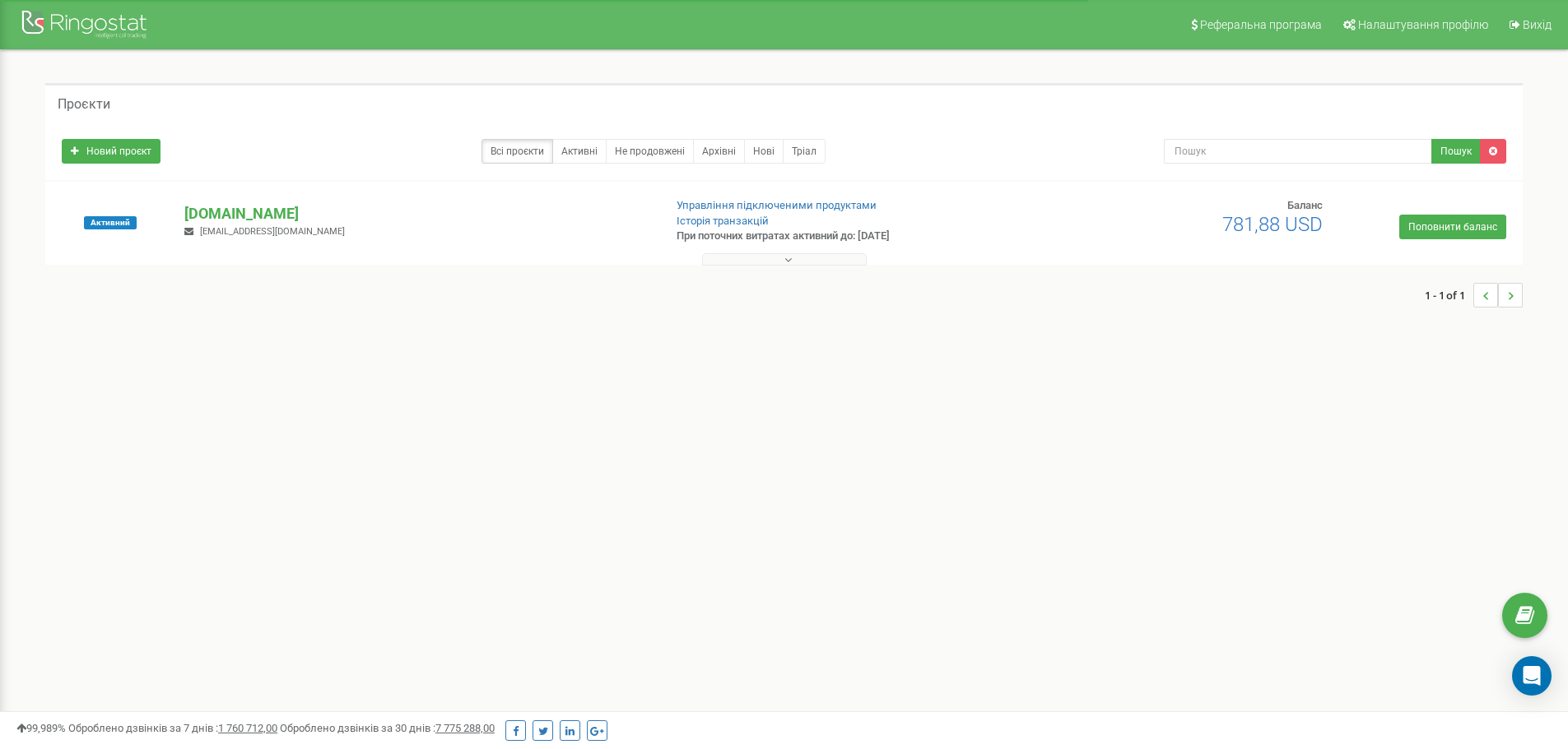
click at [782, 265] on button at bounding box center [784, 260] width 165 height 12
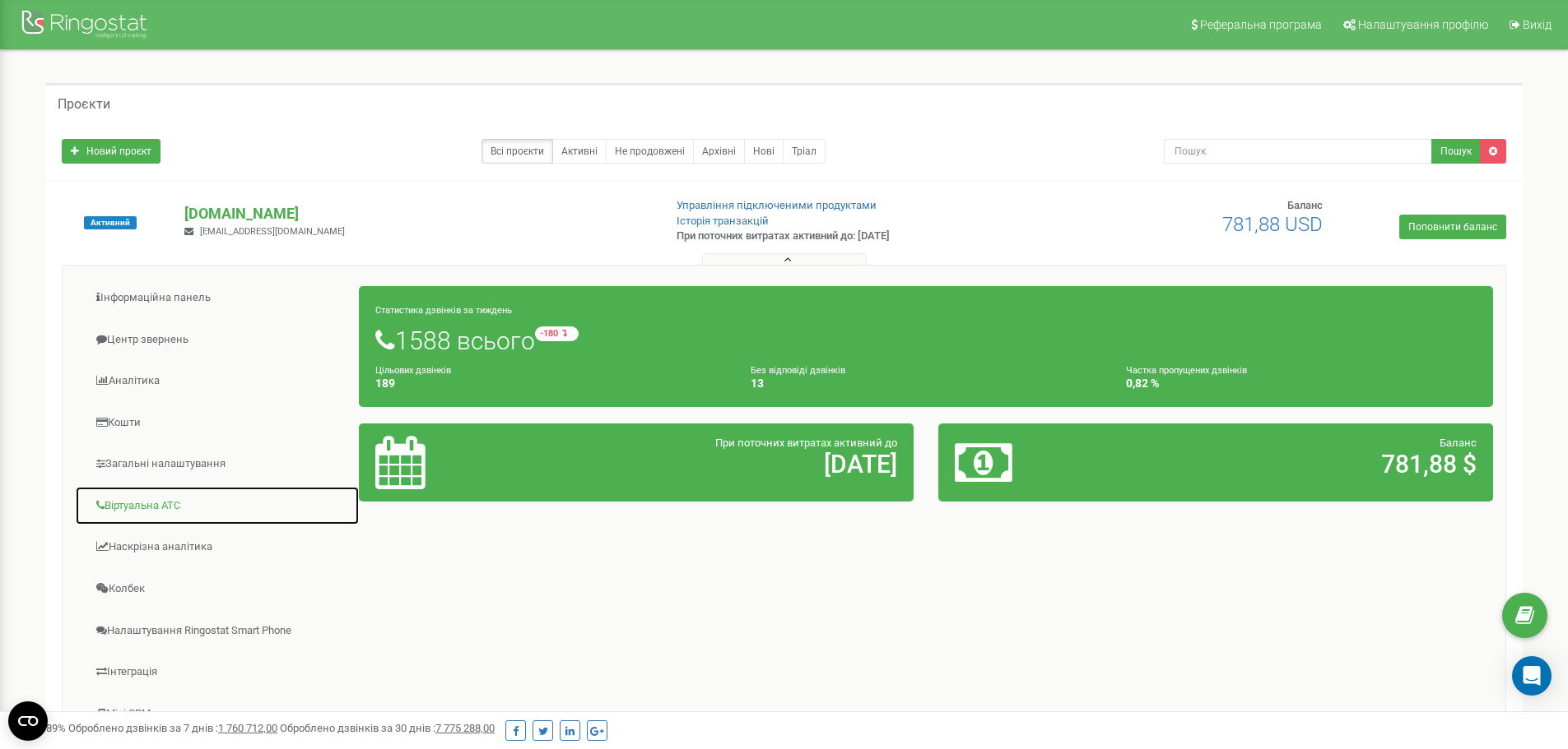
click at [171, 510] on link "Віртуальна АТС" at bounding box center [217, 506] width 285 height 40
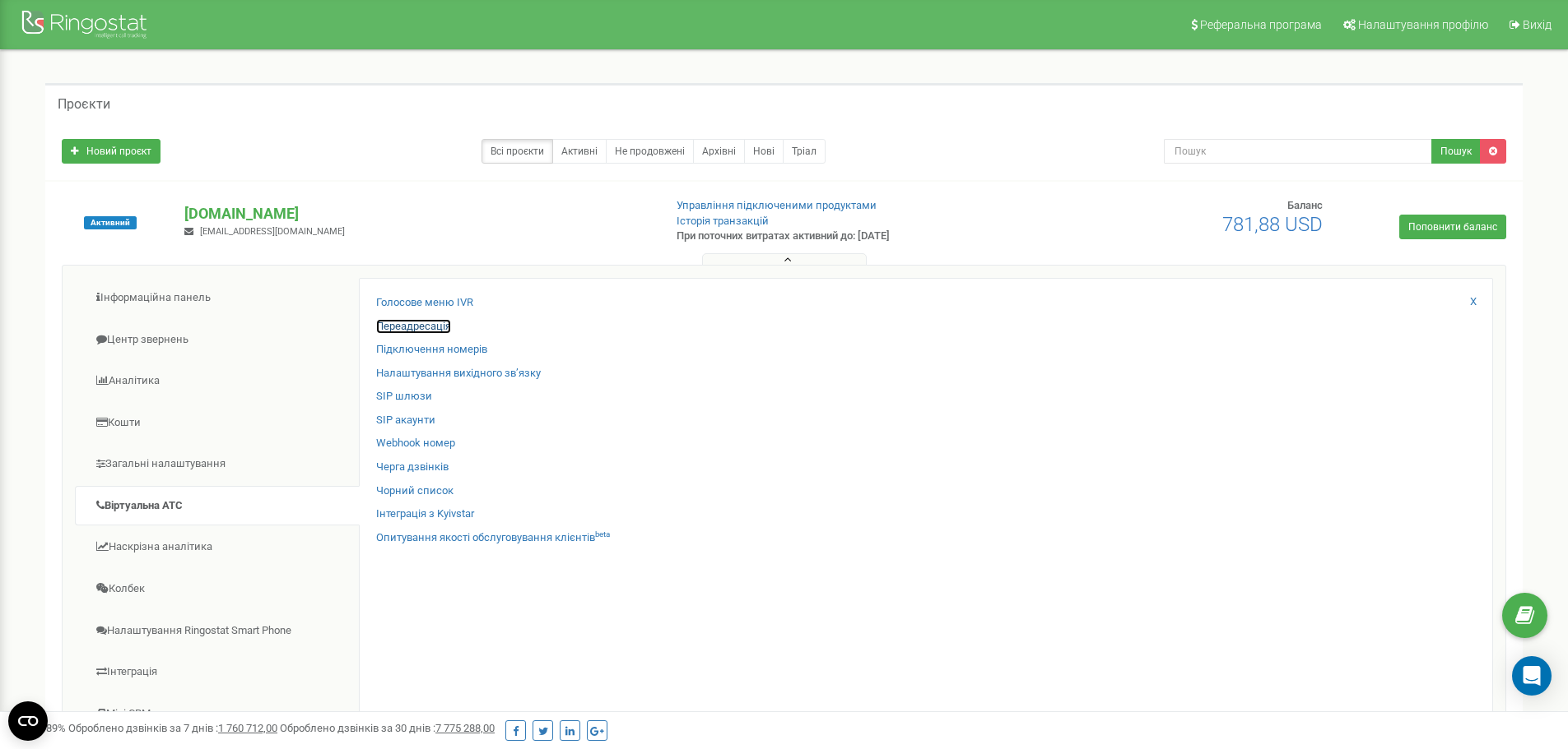
click at [423, 329] on link "Переадресація" at bounding box center [413, 327] width 75 height 15
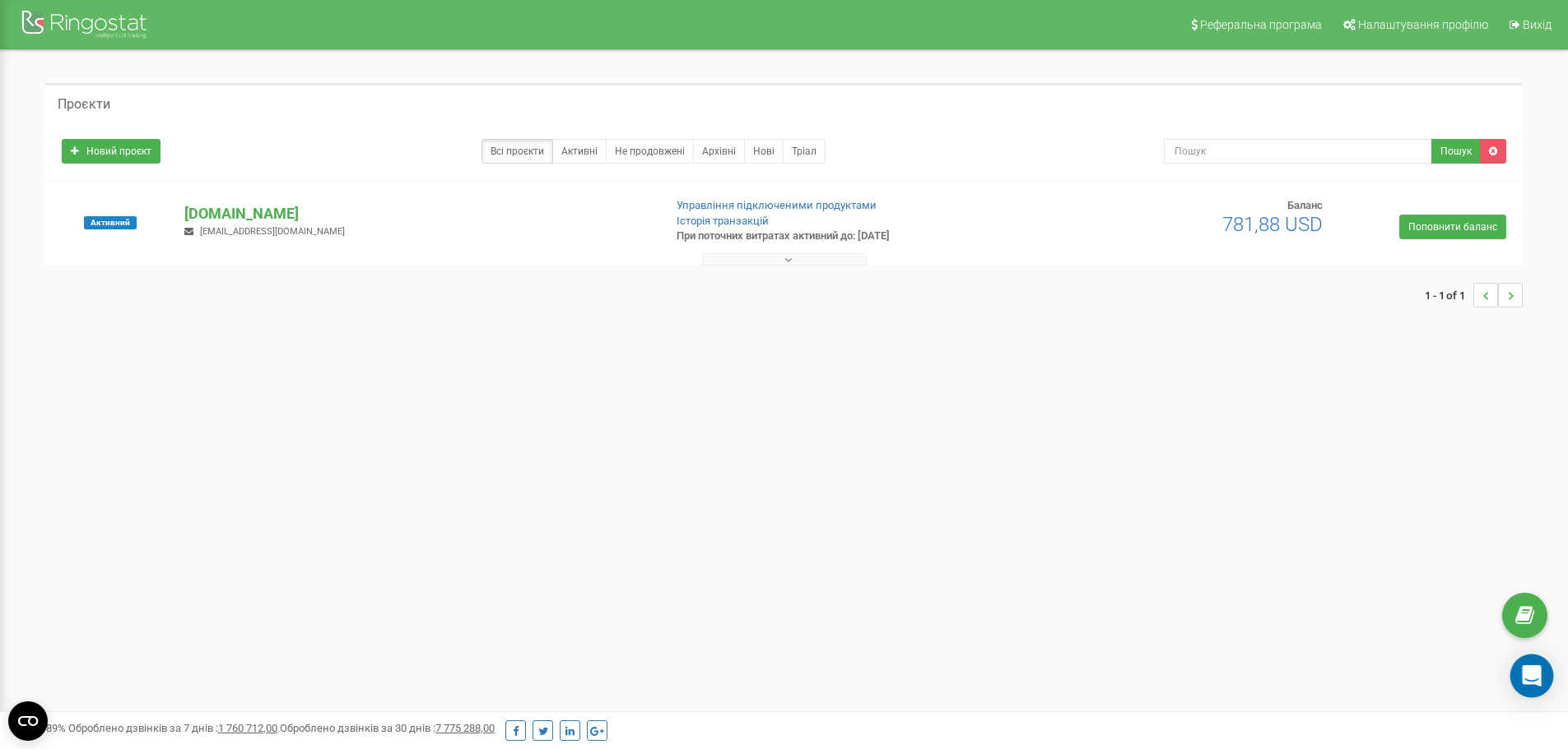
click at [1528, 682] on icon "Open Intercom Messenger" at bounding box center [1531, 676] width 19 height 21
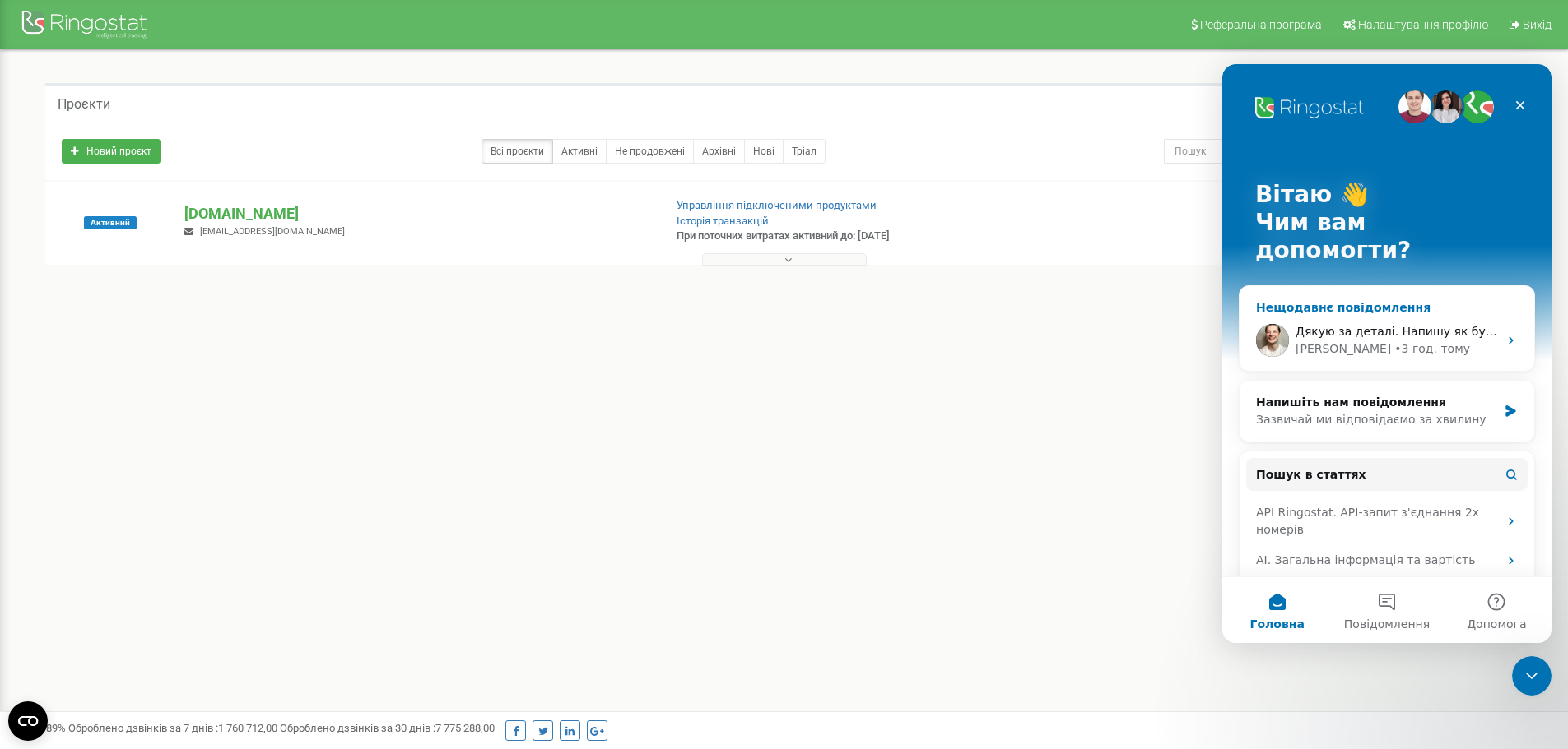
click at [1328, 325] on span "Дякую за деталі. Напишу як буду мати інформацію" at bounding box center [1452, 331] width 314 height 13
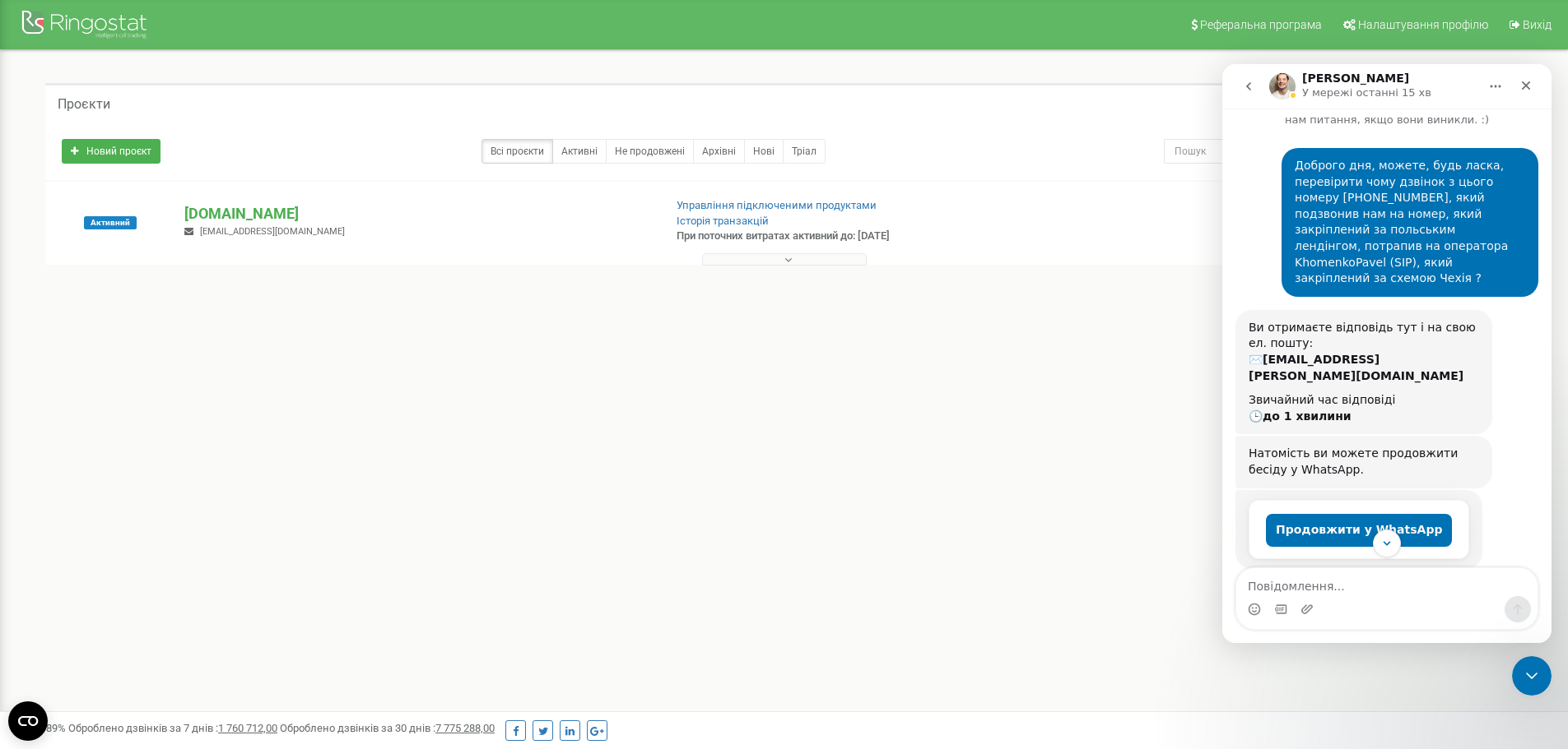
scroll to position [45, 0]
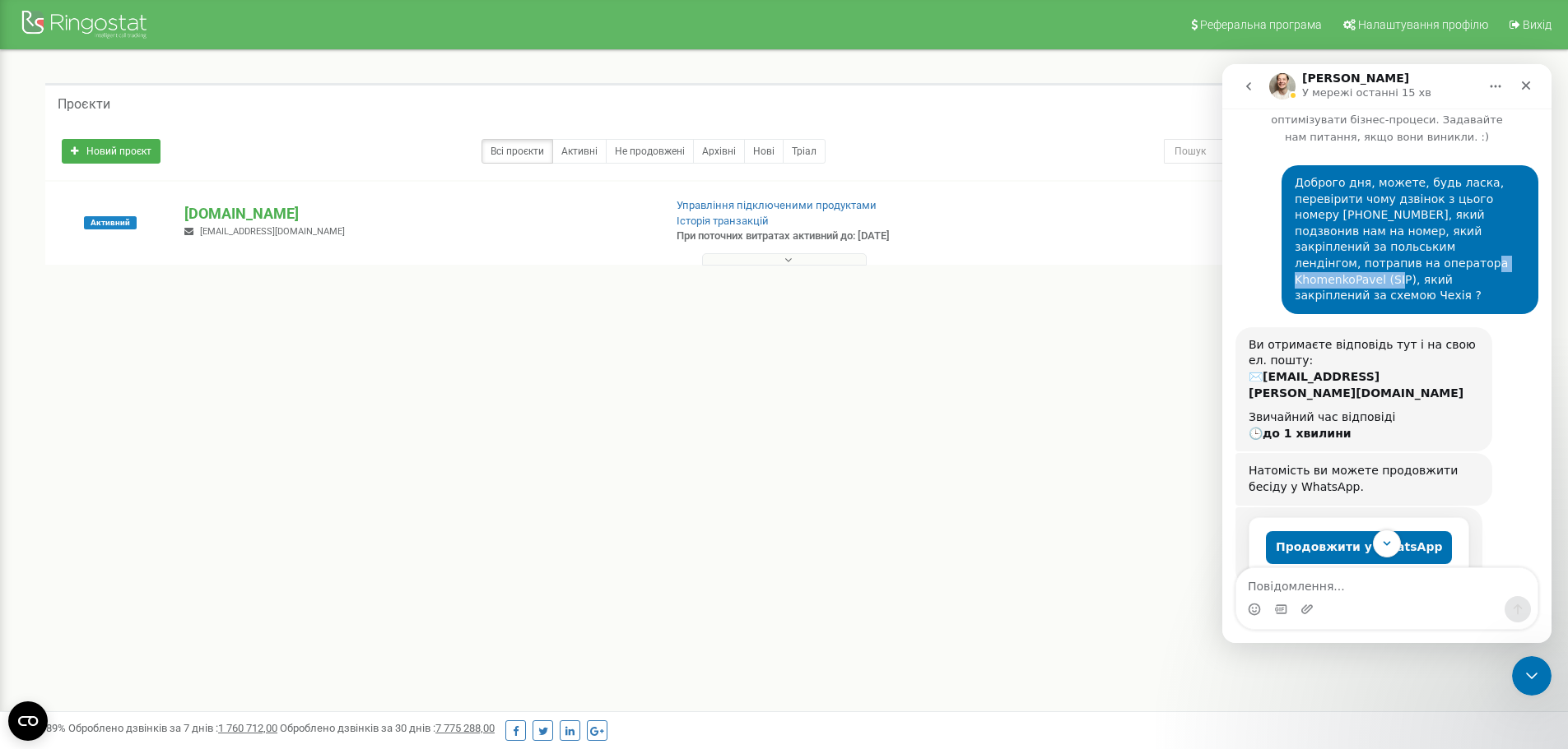
drag, startPoint x: 1288, startPoint y: 245, endPoint x: 1389, endPoint y: 247, distance: 101.0
click at [1391, 247] on div "Доброго дня, можете, будь ласка, перевірити чому дзвінок з цього номеру +487962…" at bounding box center [1409, 239] width 231 height 129
copy div "KhomenkoPavel (SIP)"
click at [1425, 228] on div "Доброго дня, можете, будь ласка, перевірити чому дзвінок з цього номеру +487962…" at bounding box center [1409, 239] width 231 height 129
click at [792, 256] on button at bounding box center [784, 260] width 165 height 12
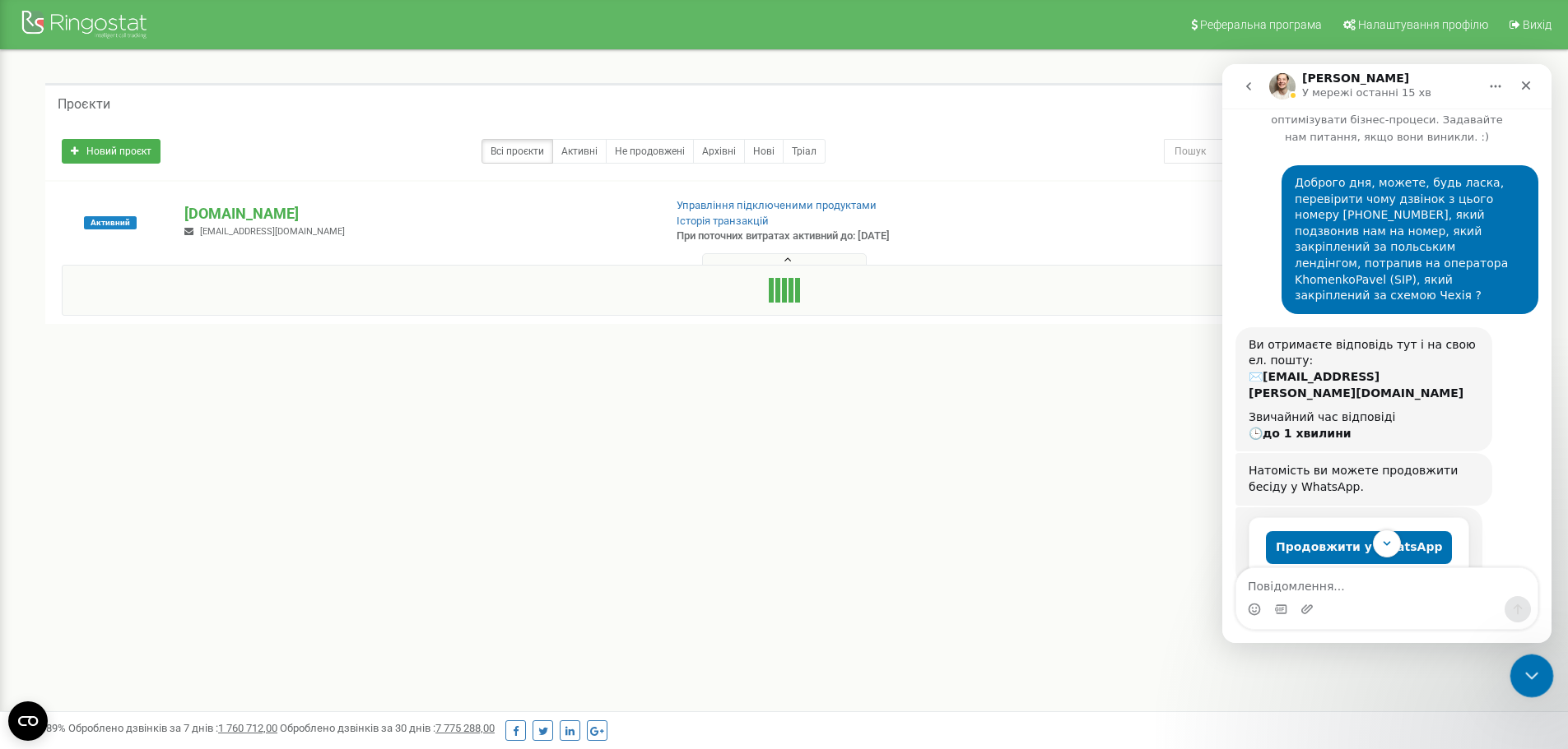
click at [1520, 683] on icon "Закрити програму для спілкування Intercom" at bounding box center [1529, 674] width 20 height 20
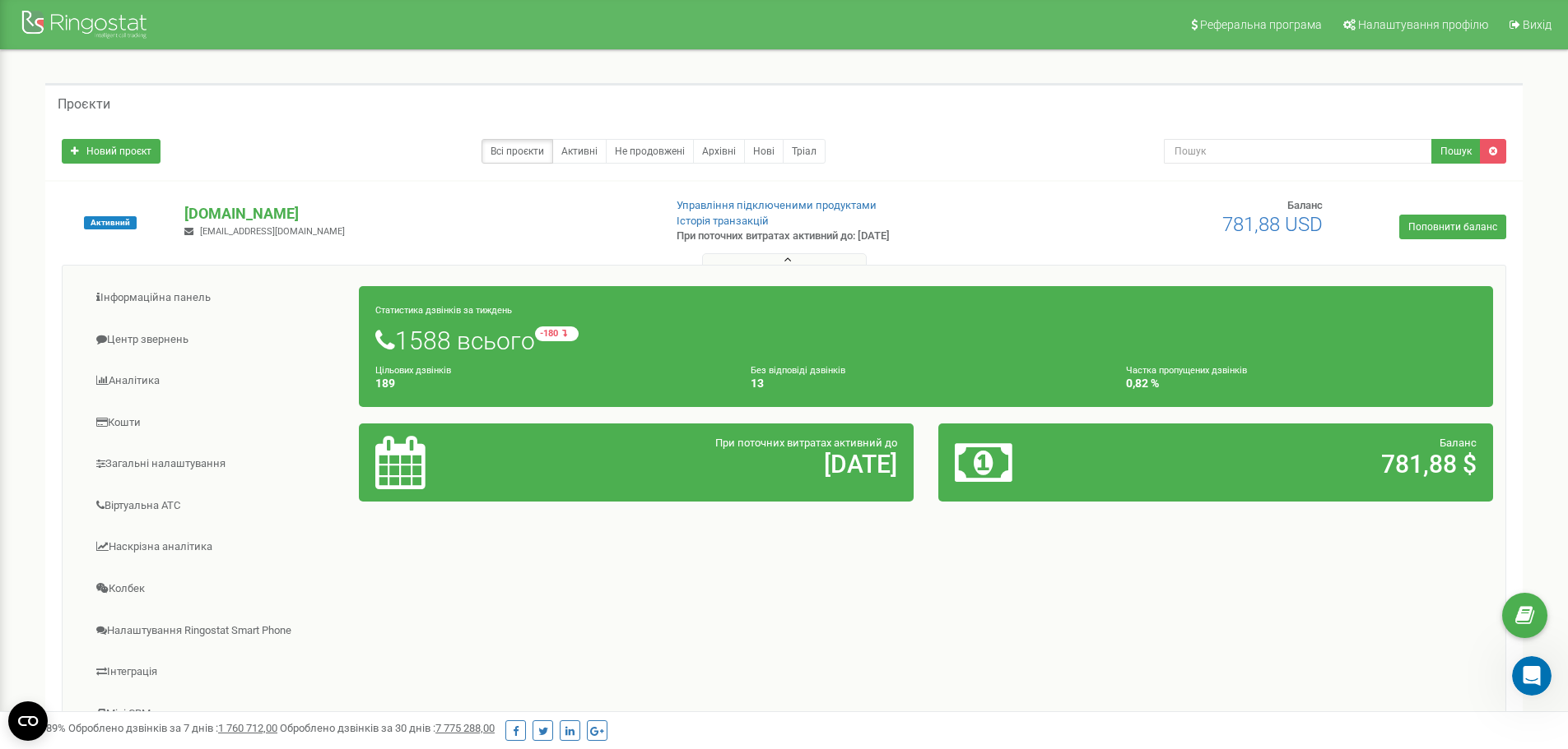
scroll to position [539, 0]
click at [147, 339] on link "Центр звернень" at bounding box center [217, 339] width 285 height 40
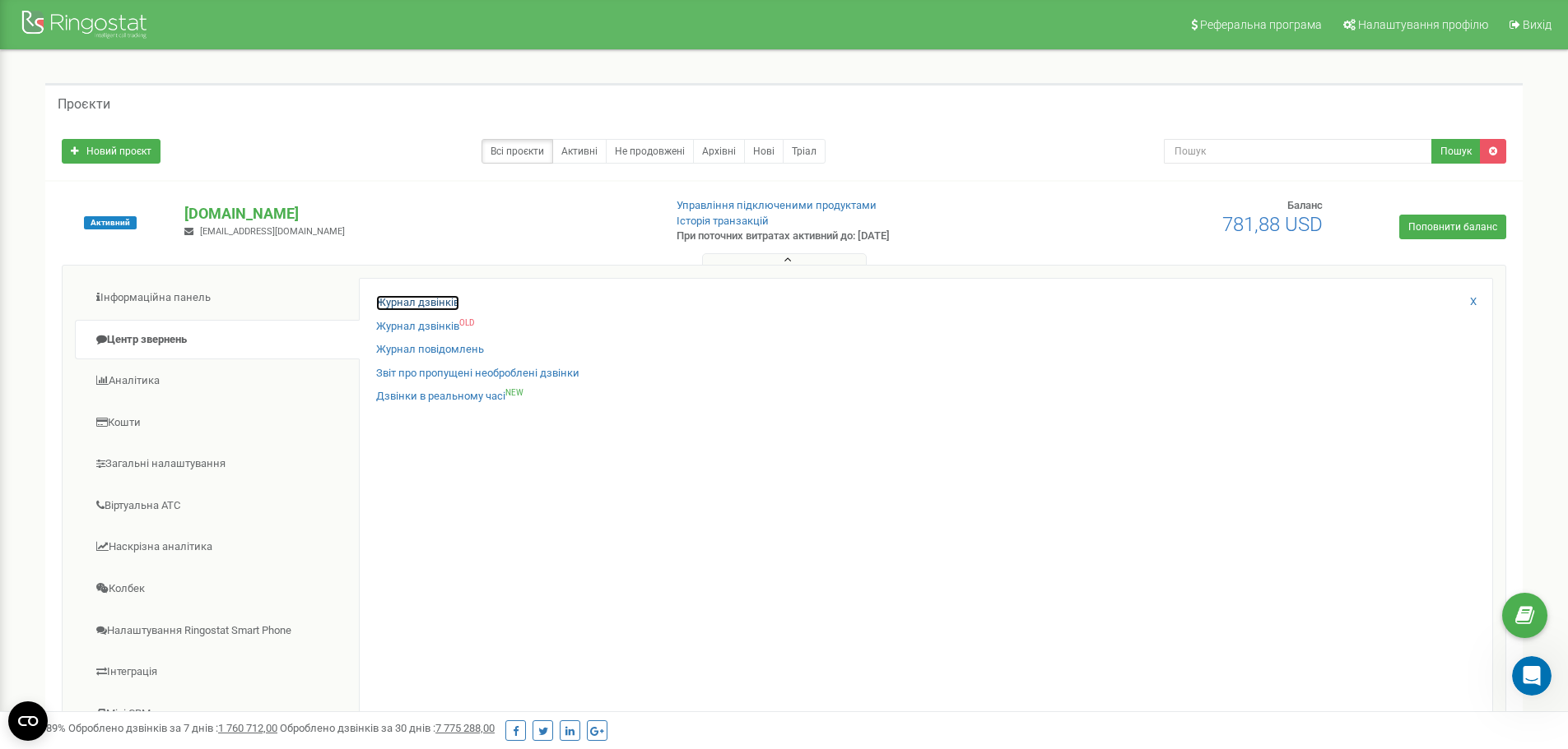
click at [442, 309] on link "Журнал дзвінків" at bounding box center [418, 303] width 83 height 15
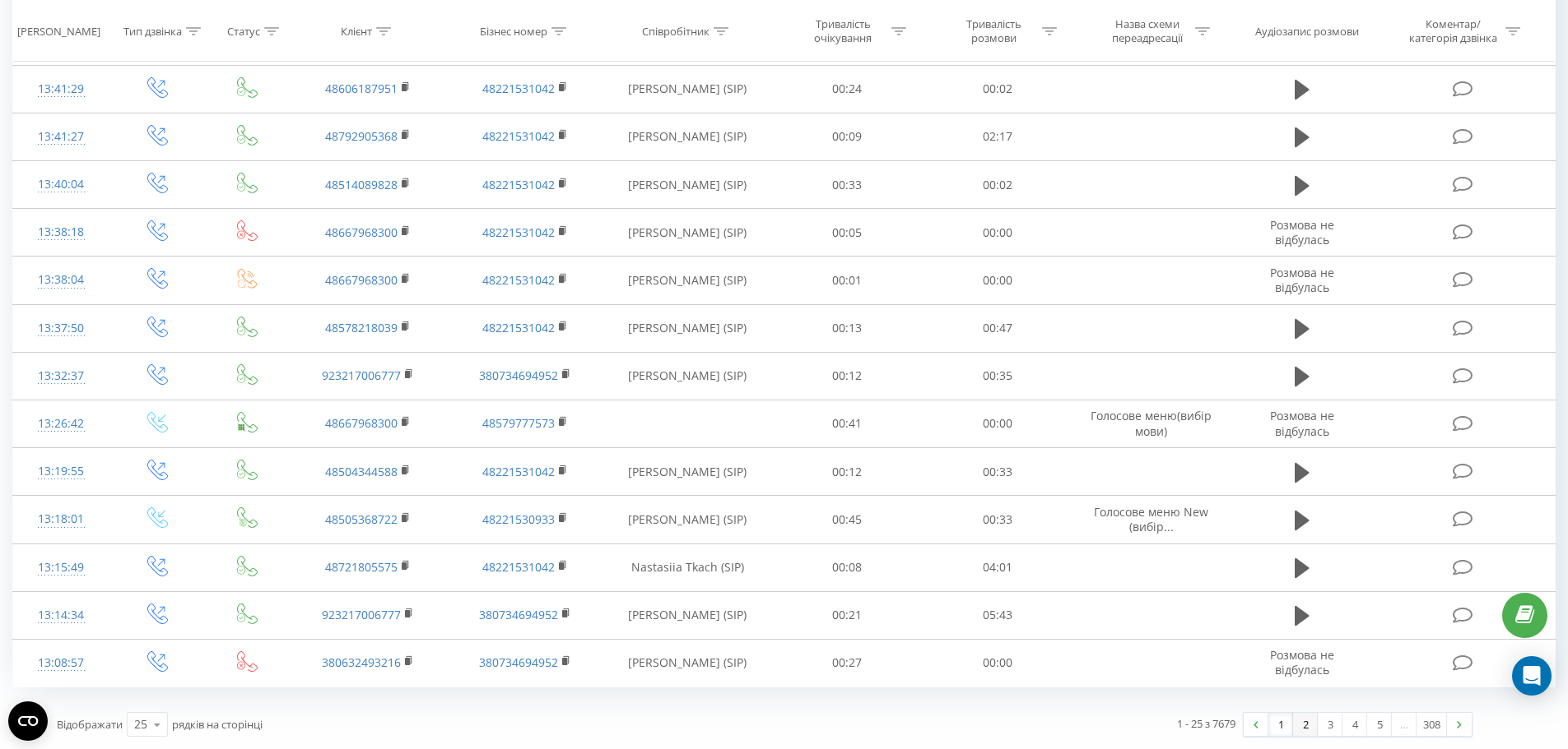
click at [1304, 728] on link "2" at bounding box center [1305, 724] width 25 height 23
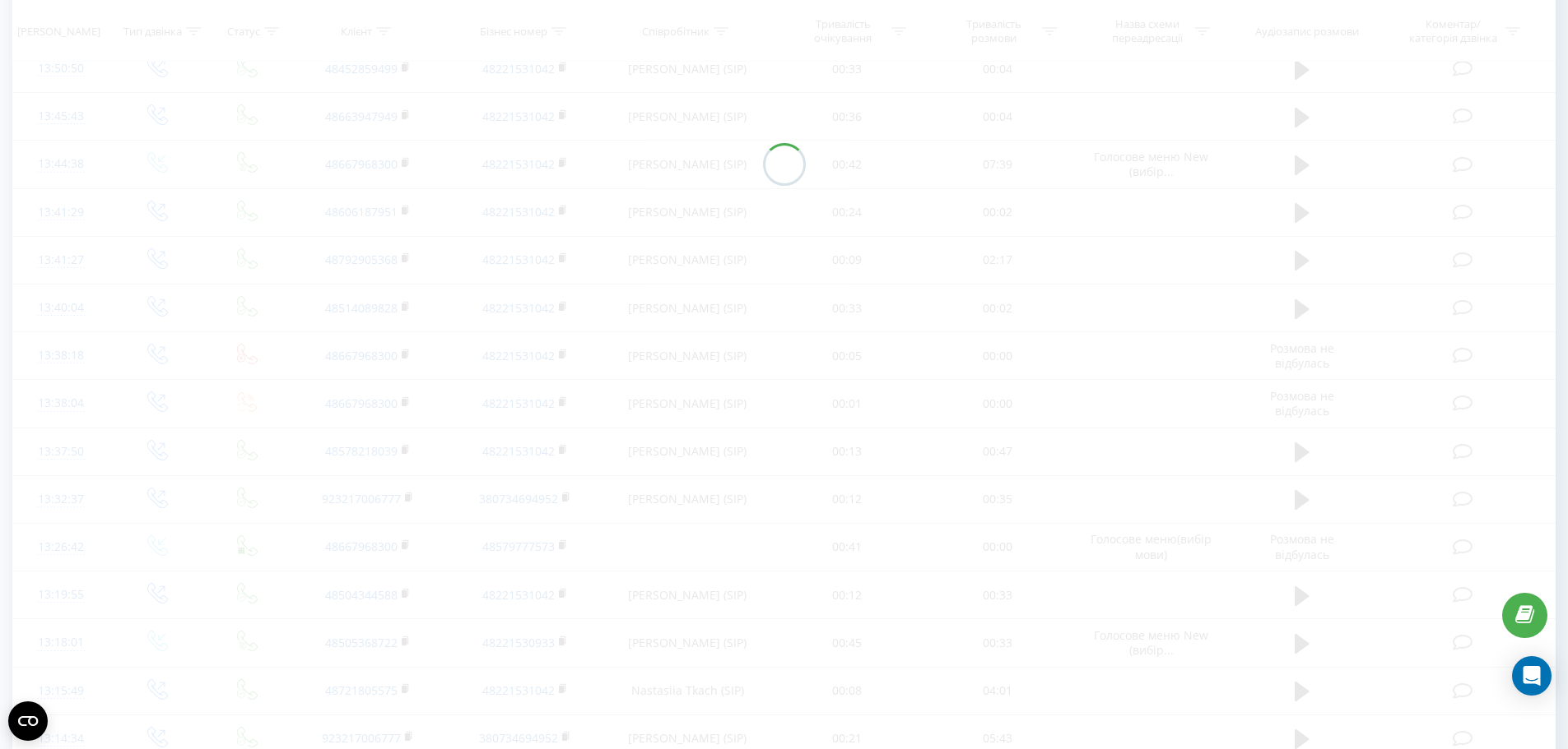
scroll to position [755, 0]
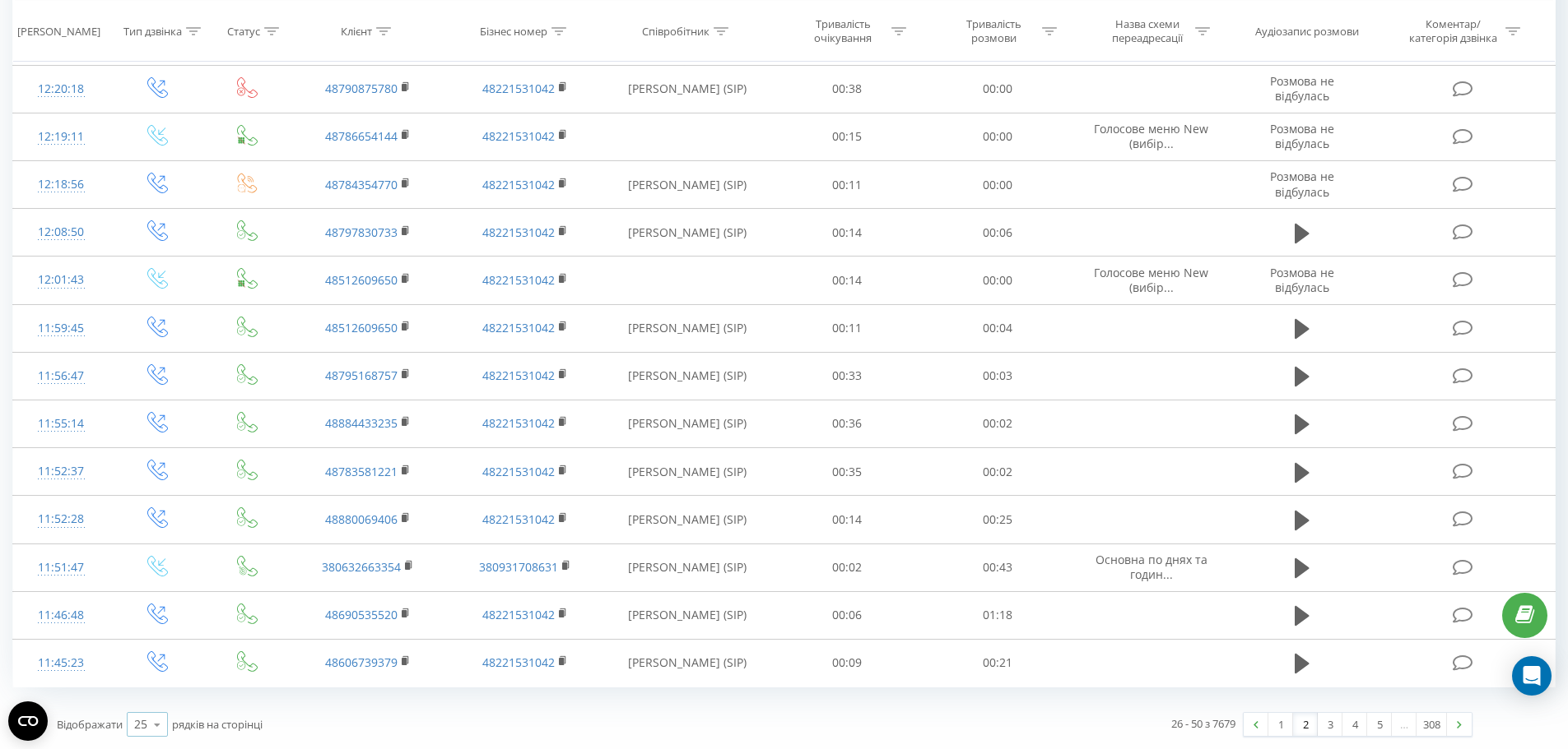
click at [162, 728] on icon at bounding box center [157, 724] width 25 height 32
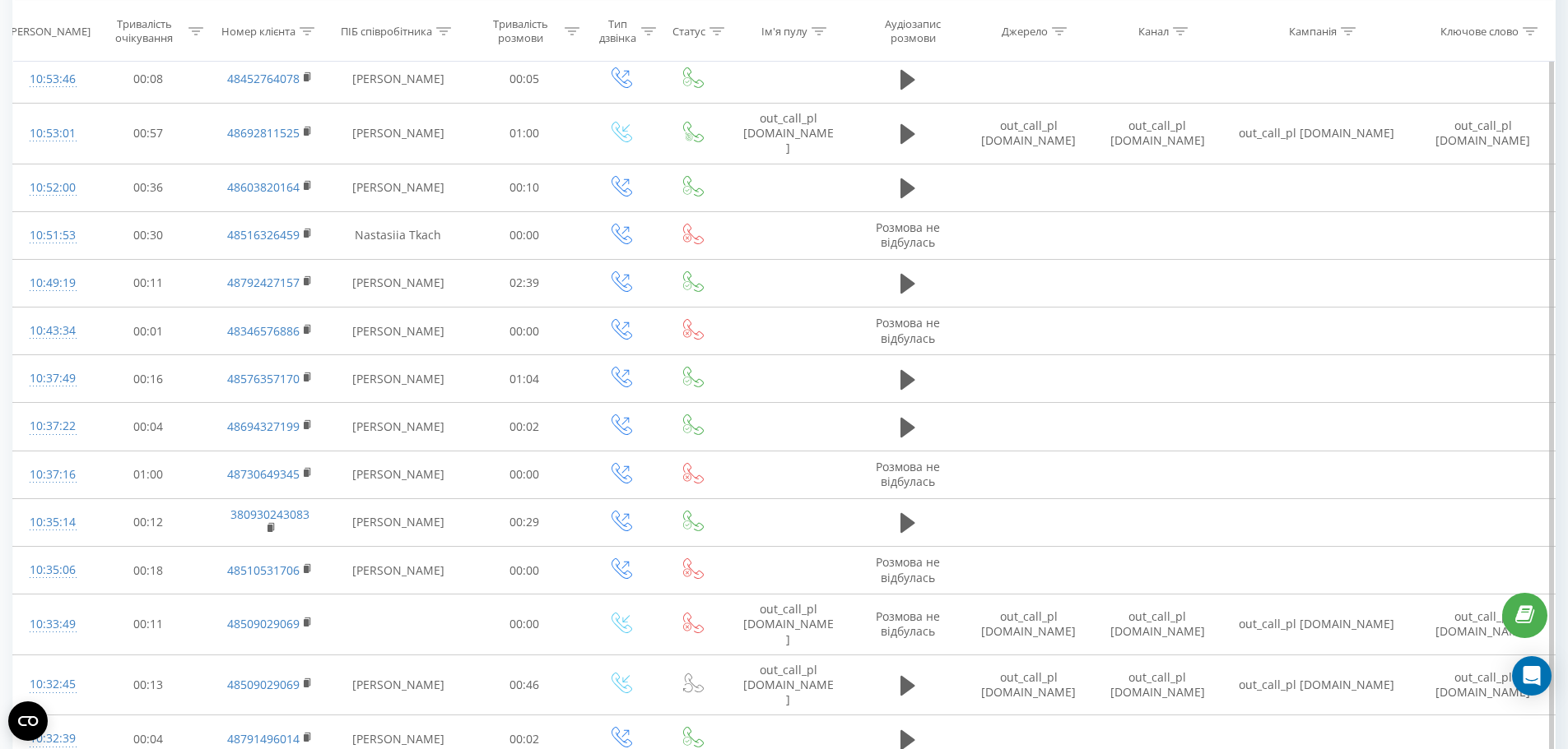
scroll to position [4345, 0]
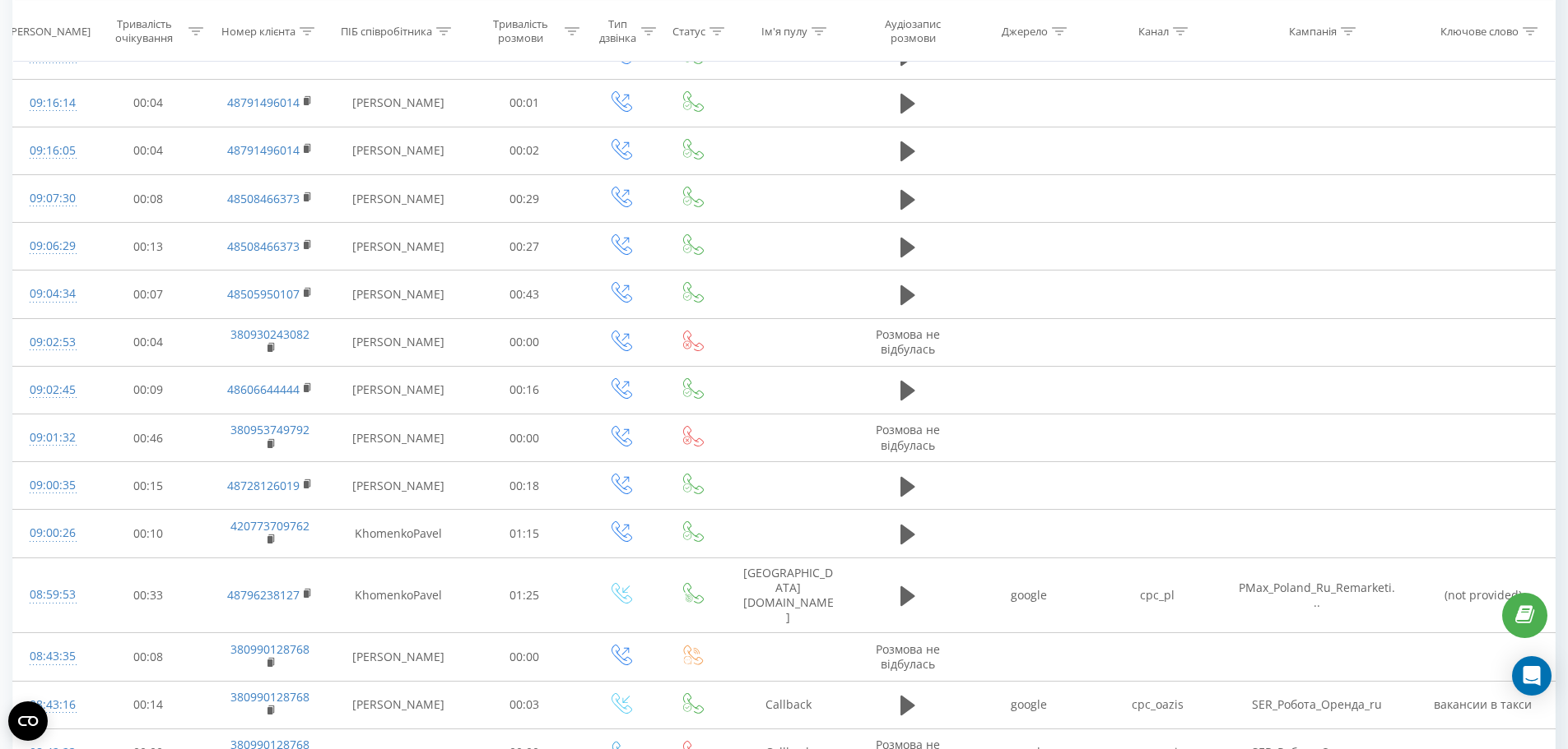
scroll to position [1070, 0]
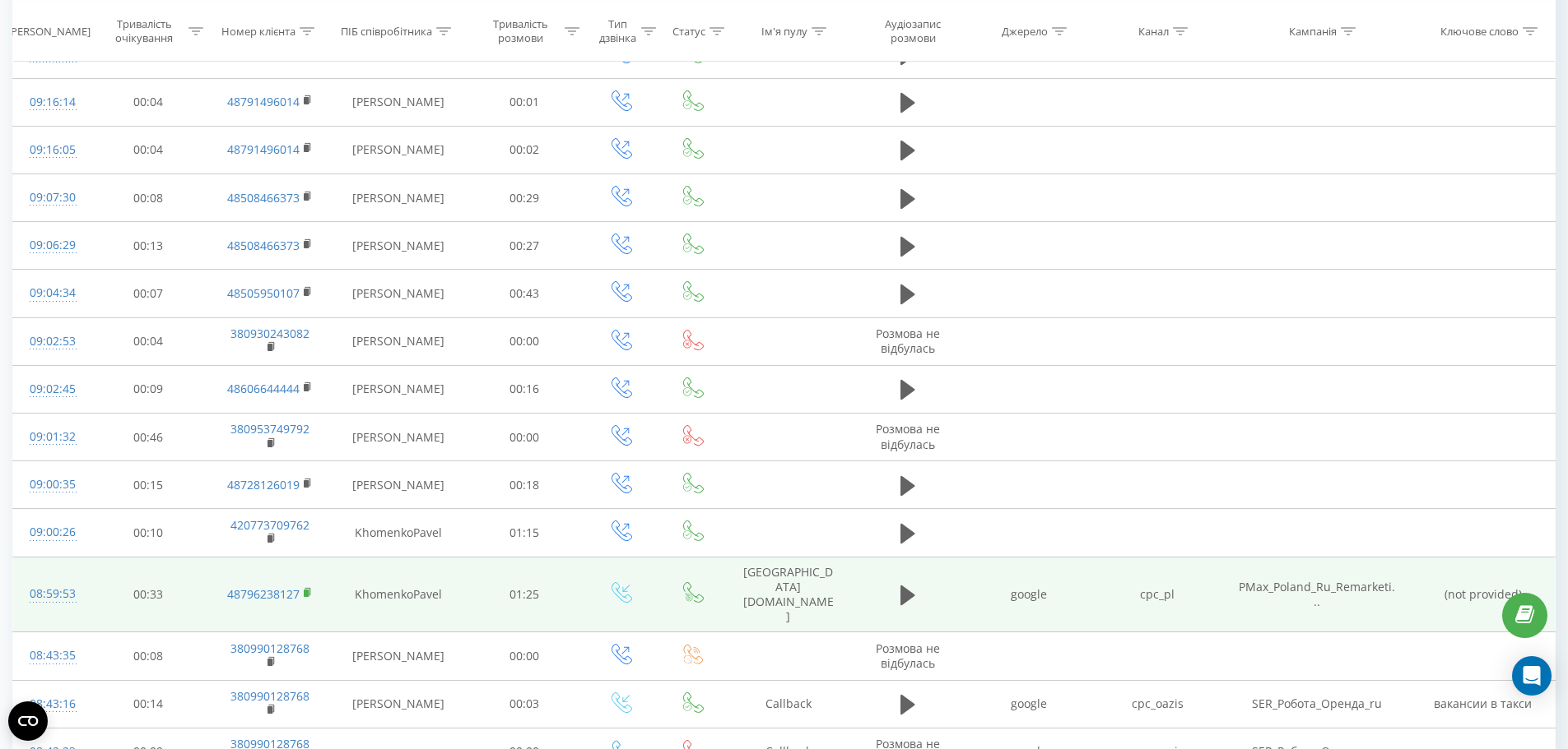
click at [305, 590] on rect at bounding box center [306, 593] width 5 height 8
drag, startPoint x: 14, startPoint y: 544, endPoint x: 99, endPoint y: 547, distance: 85.1
click at [99, 557] on tr "08:59:53 00:33 48796238127 KhomenkoPavel 01:25 [GEOGRAPHIC_DATA] [DOMAIN_NAME] …" at bounding box center [784, 595] width 1542 height 75
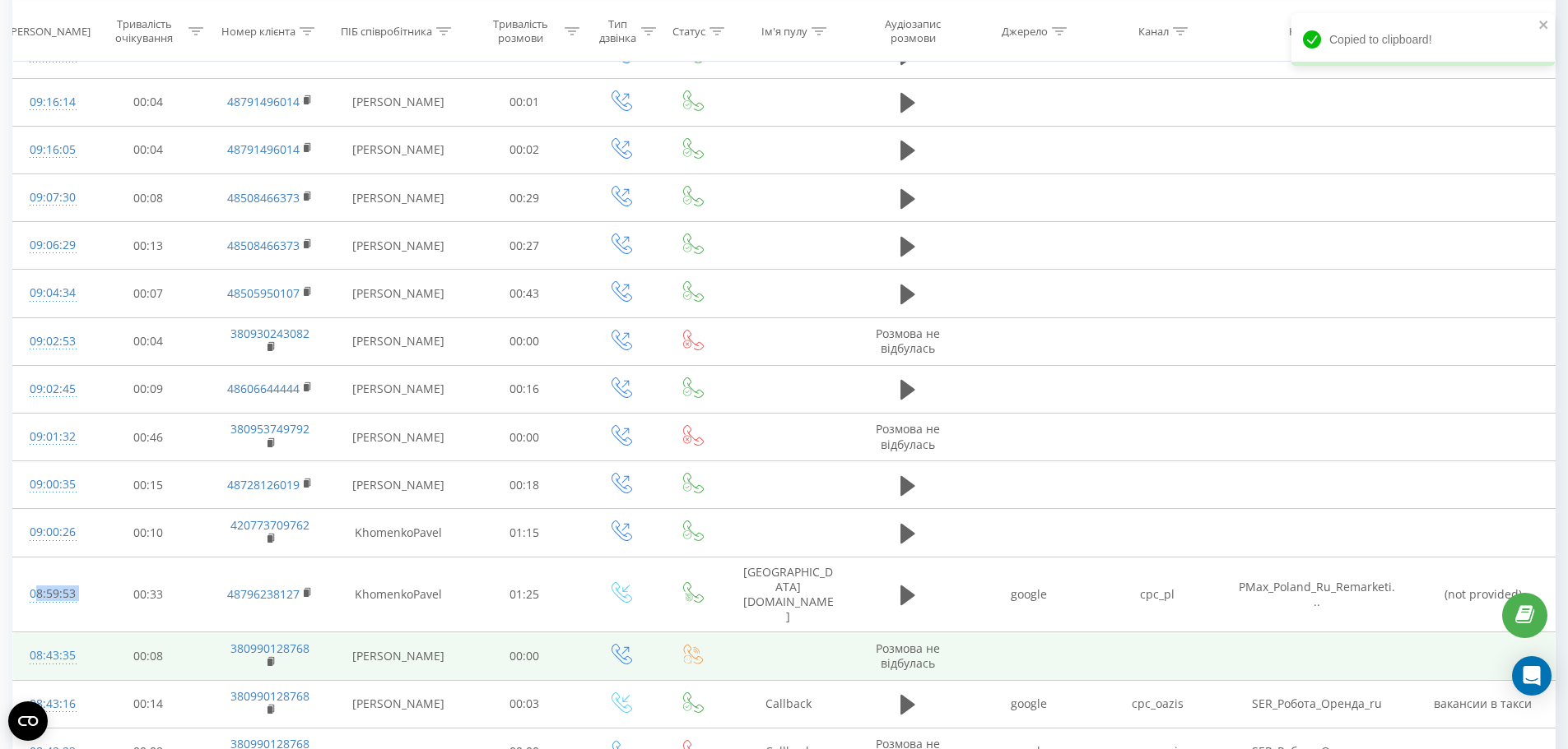
copy div "08:59:53"
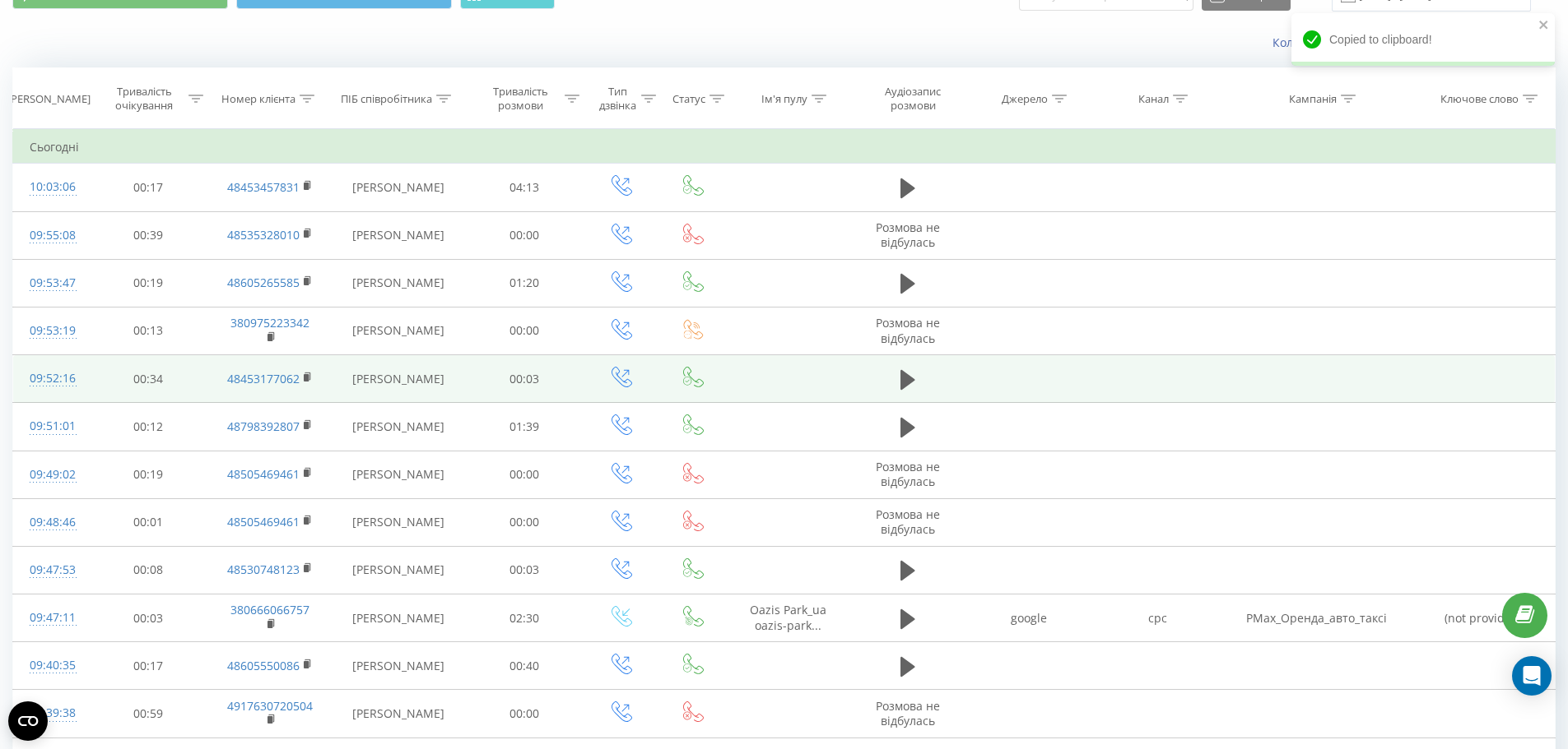
scroll to position [0, 0]
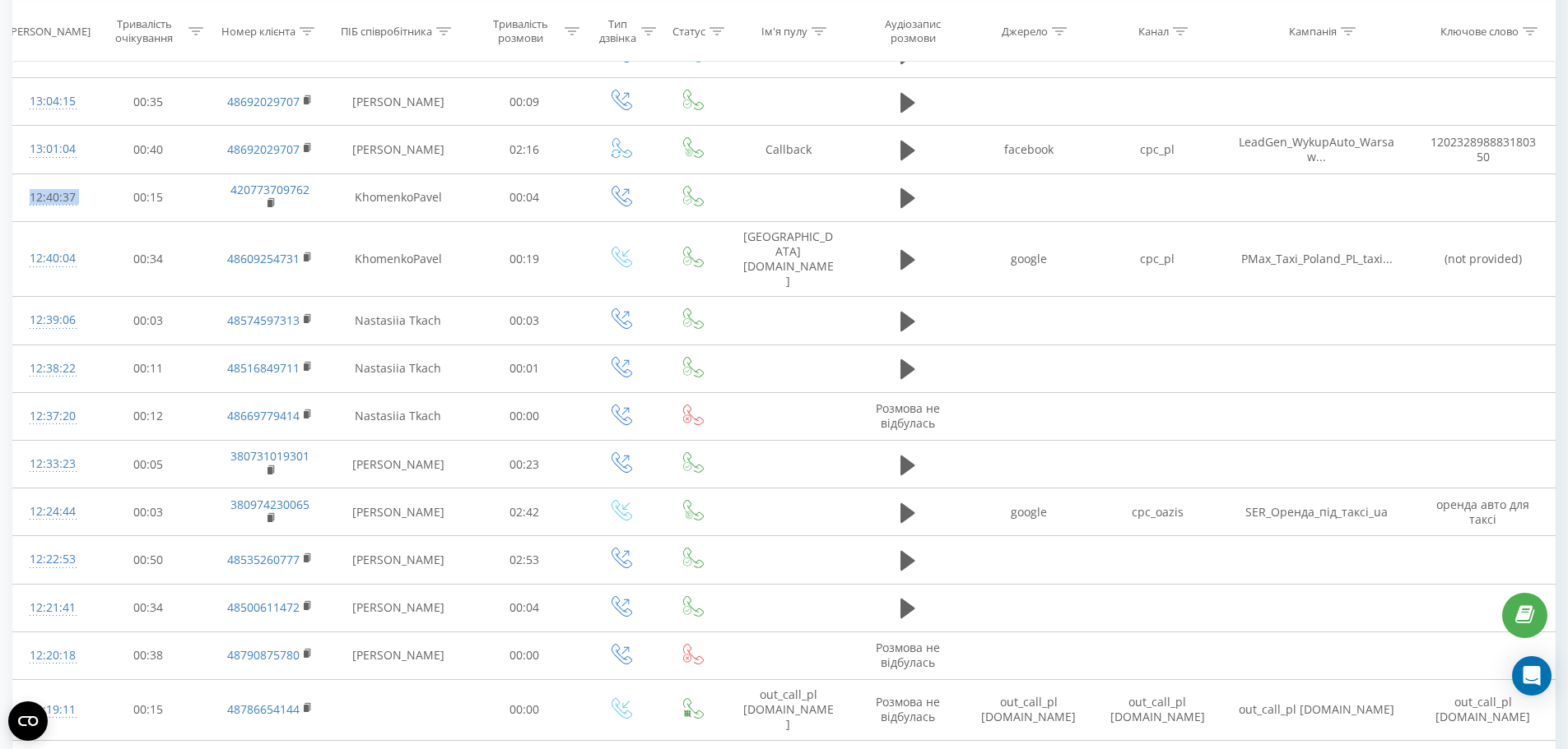
scroll to position [1343, 0]
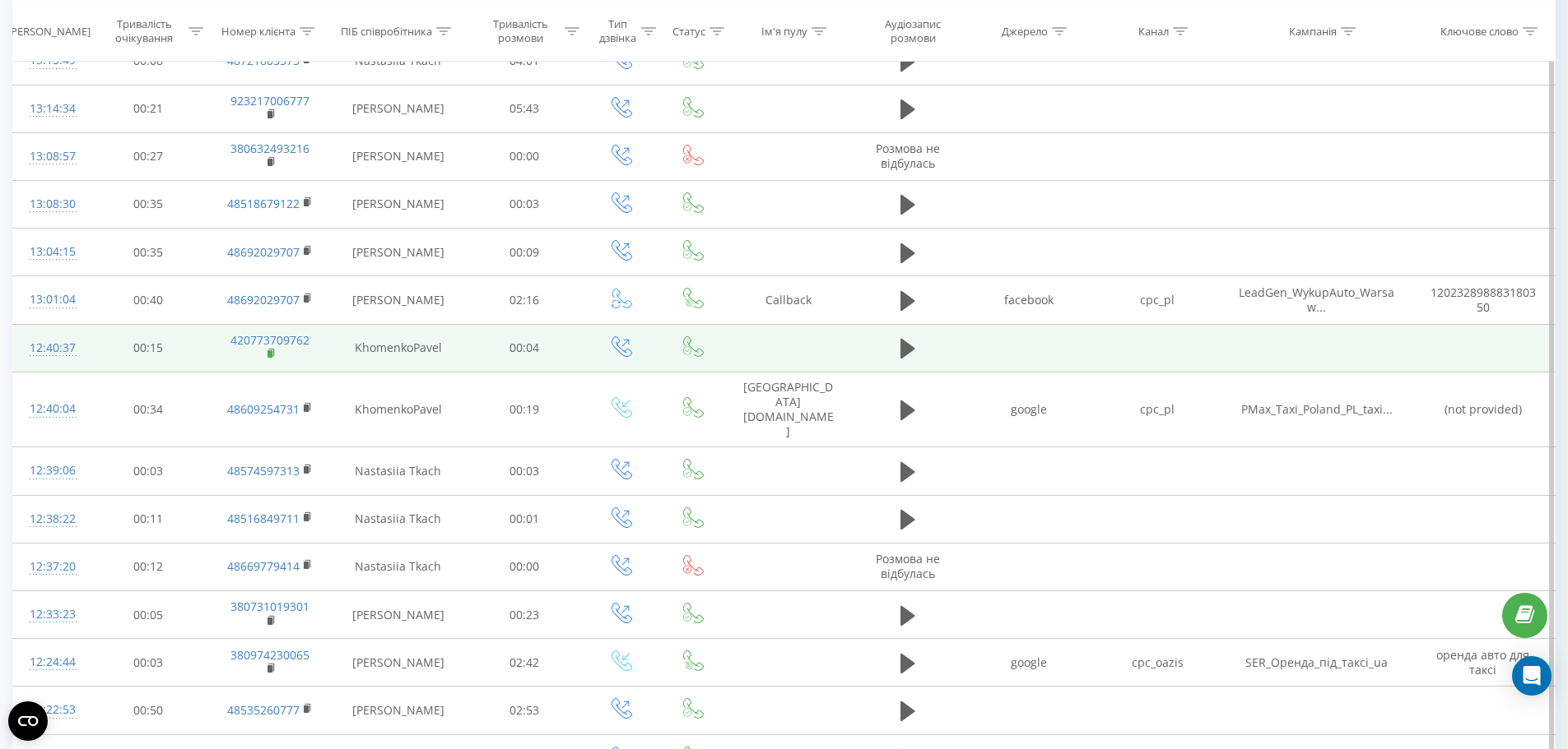
click at [270, 351] on rect at bounding box center [270, 354] width 5 height 8
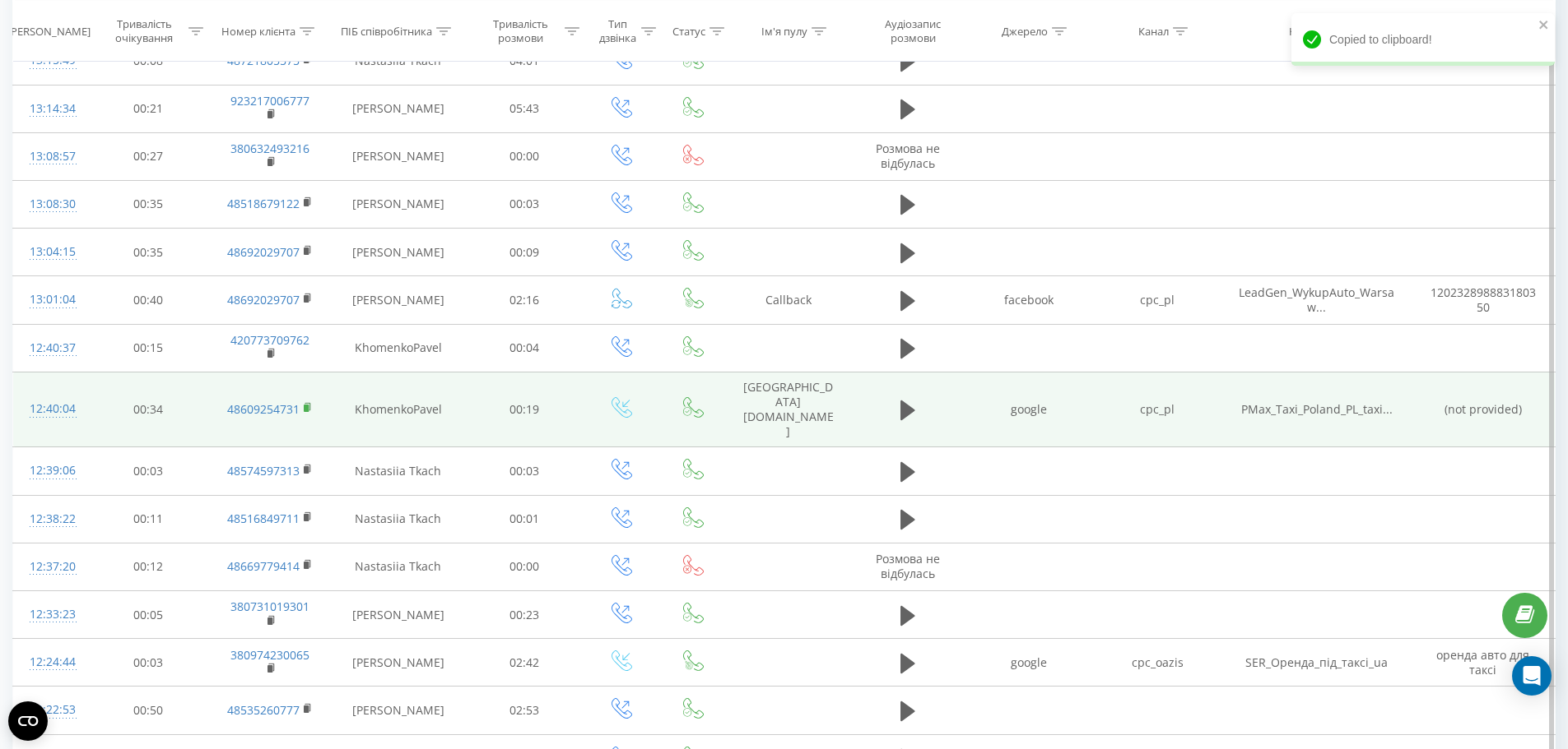
click at [308, 404] on rect at bounding box center [306, 408] width 5 height 8
drag, startPoint x: 14, startPoint y: 317, endPoint x: 81, endPoint y: 315, distance: 67.0
click at [81, 372] on td "12:40:04" at bounding box center [51, 410] width 76 height 75
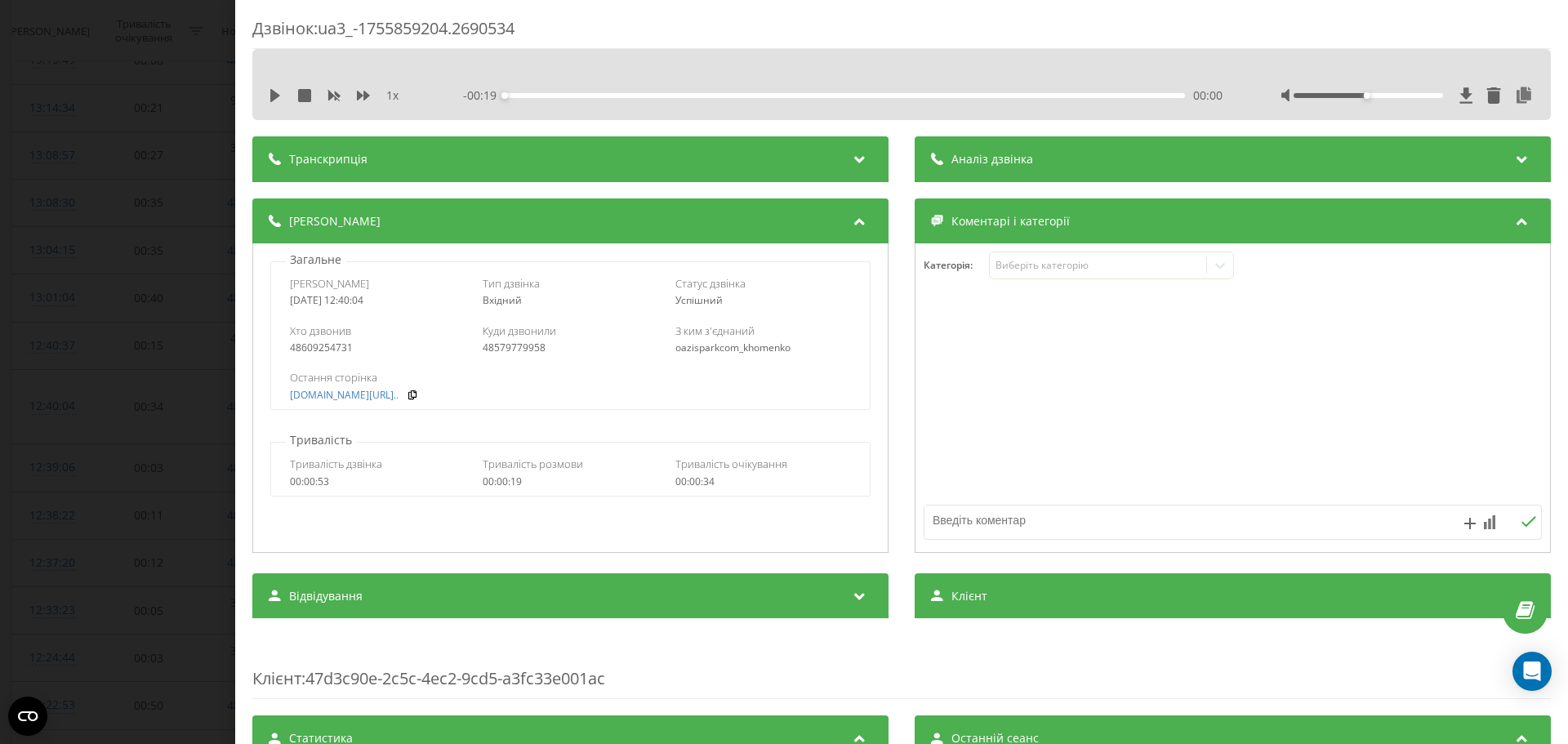
drag, startPoint x: 344, startPoint y: 300, endPoint x: 417, endPoint y: 299, distance: 73.0
click at [417, 299] on div "[DATE] 12:40:04" at bounding box center [378, 300] width 175 height 11
copy div "12:40:04"
click at [220, 116] on div "Дзвінок : ua3_-1755859204.2690534 1 x - 00:19 00:00 00:00 Транскрипція Для AI-а…" at bounding box center [784, 372] width 1568 height 744
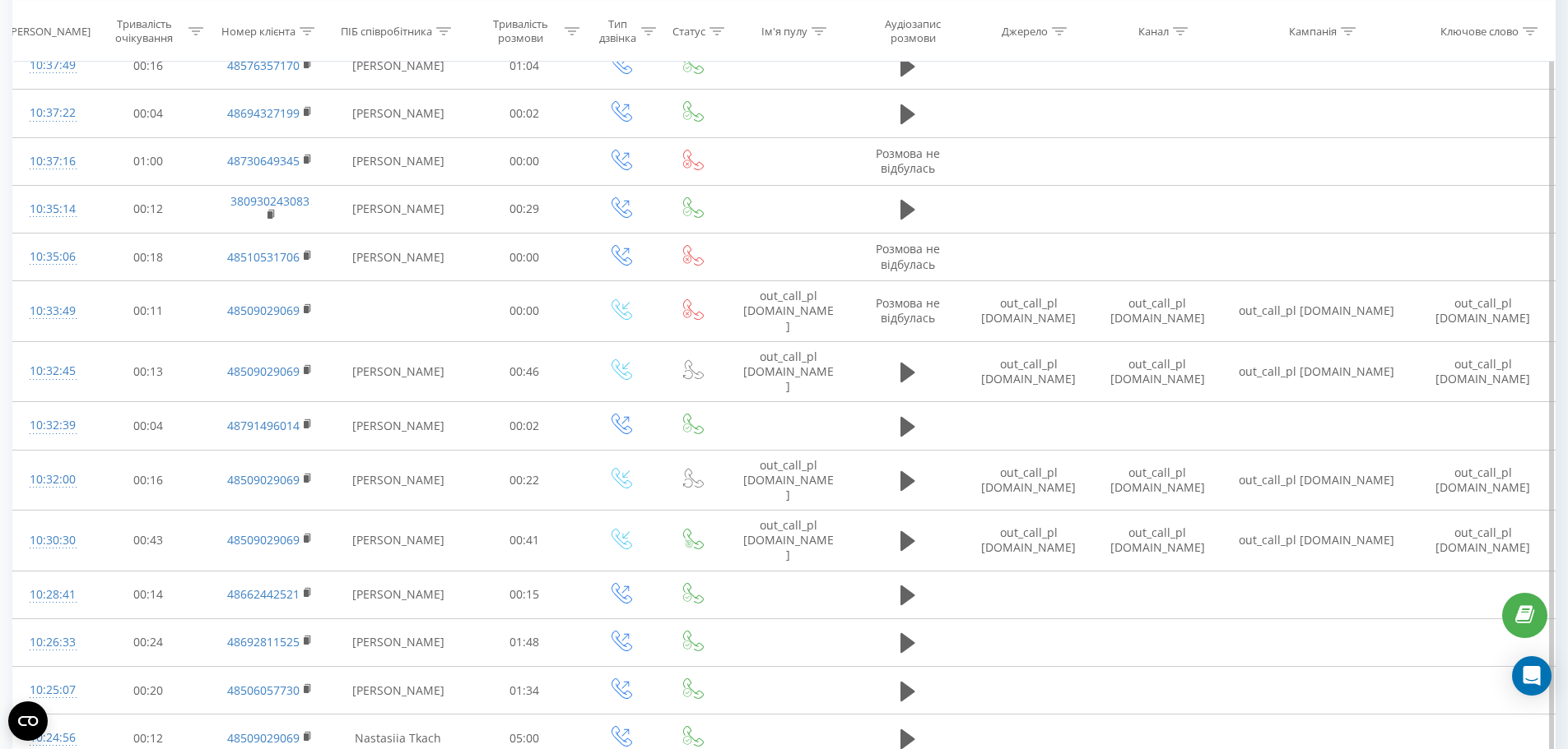
scroll to position [4345, 0]
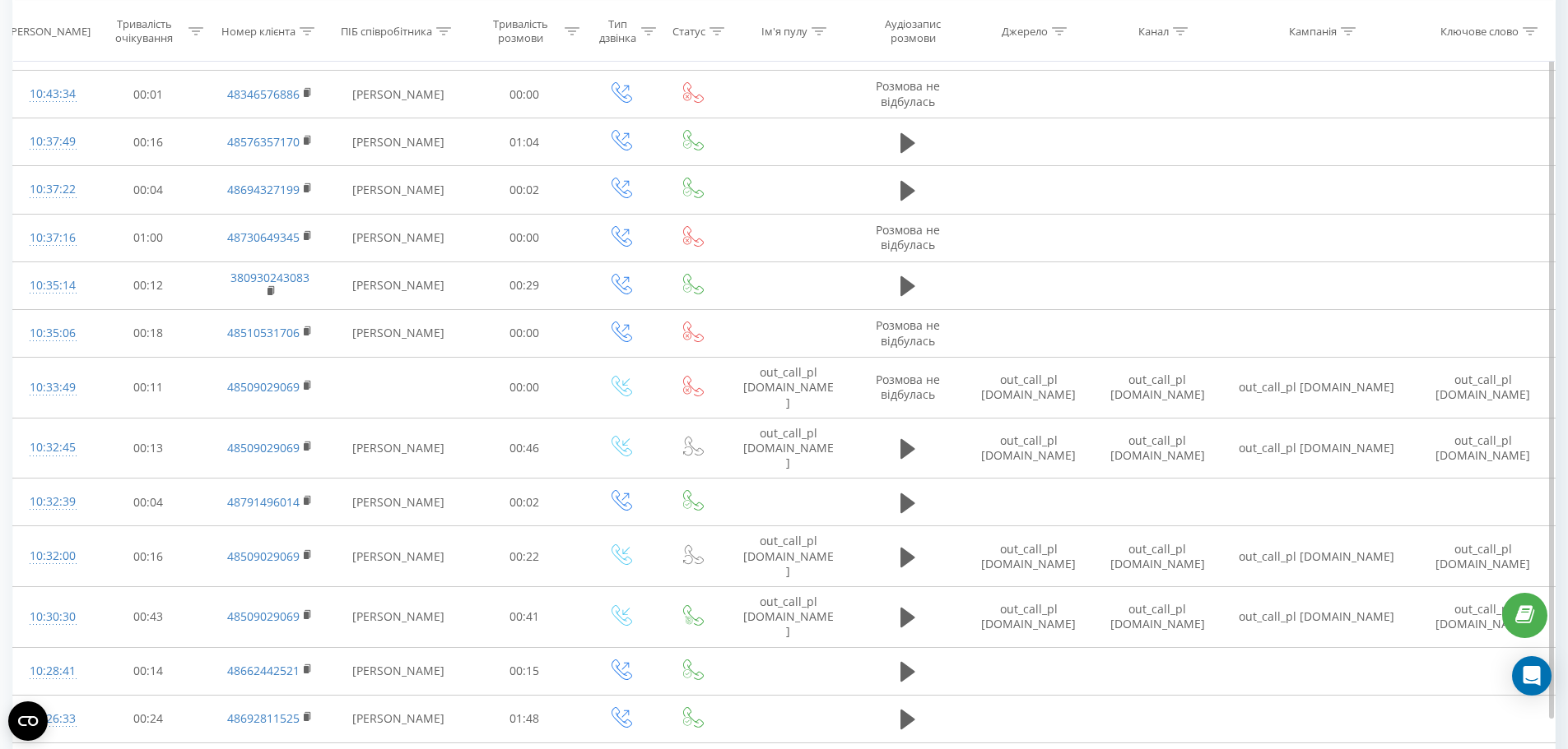
scroll to position [4345, 0]
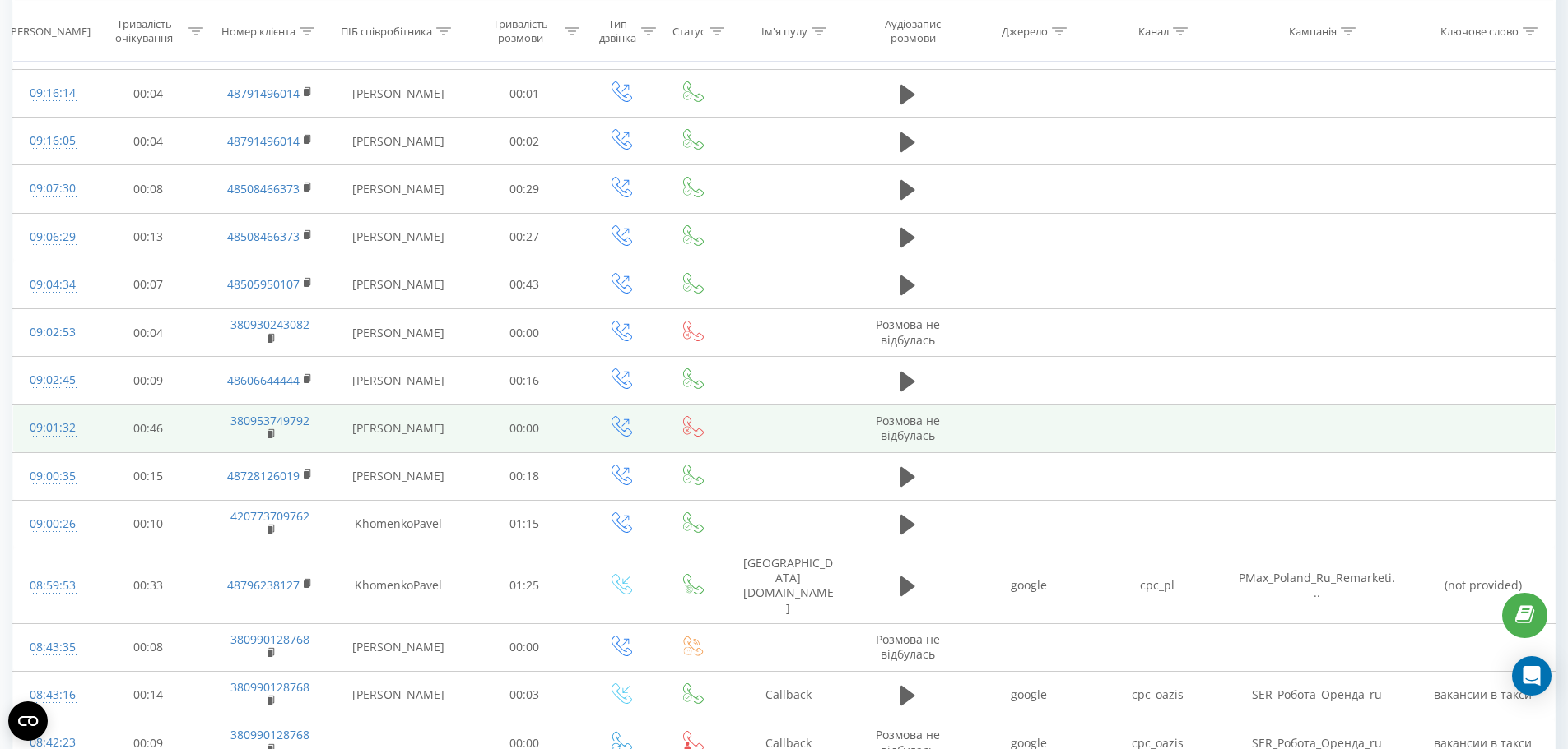
scroll to position [1178, 0]
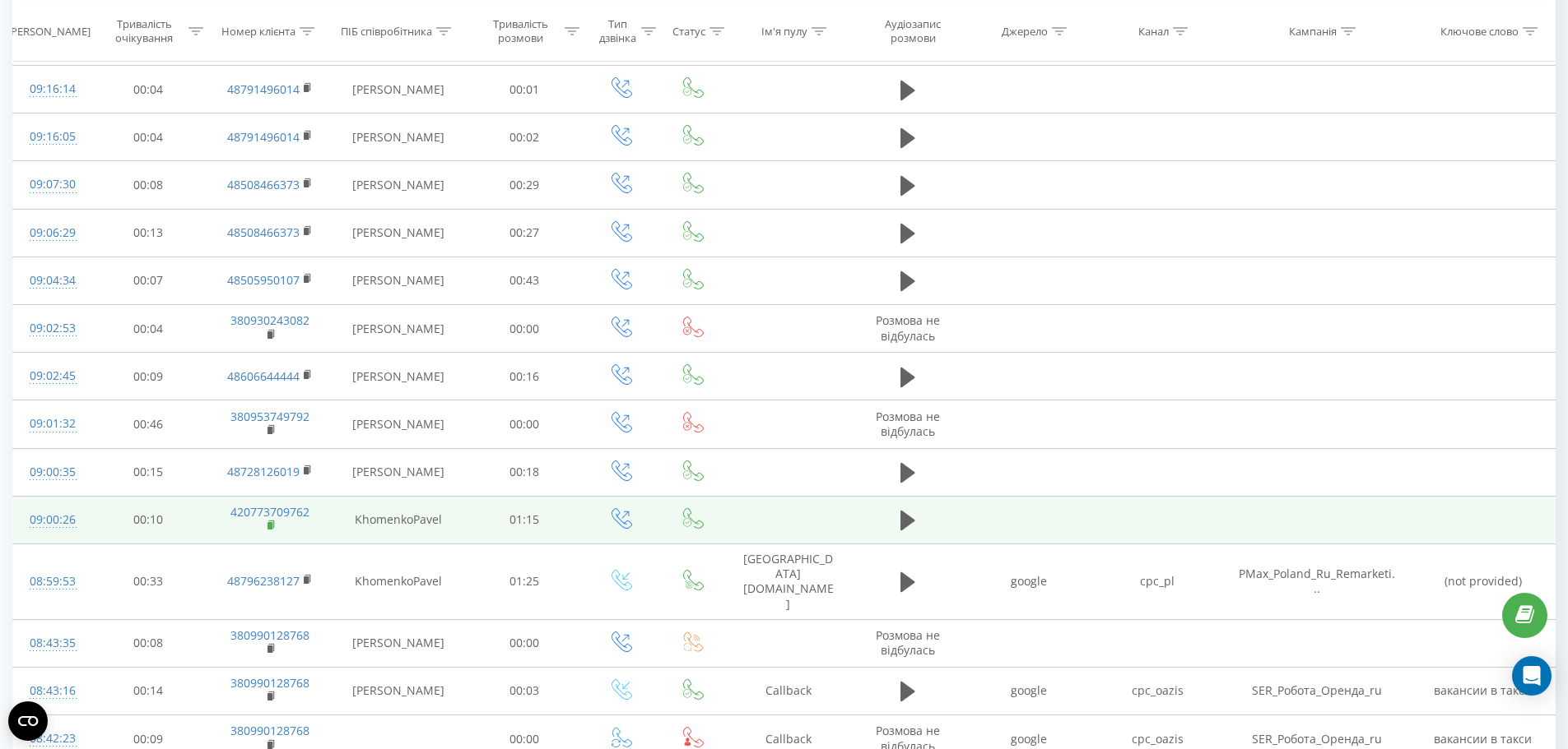
click at [273, 523] on rect at bounding box center [270, 526] width 5 height 8
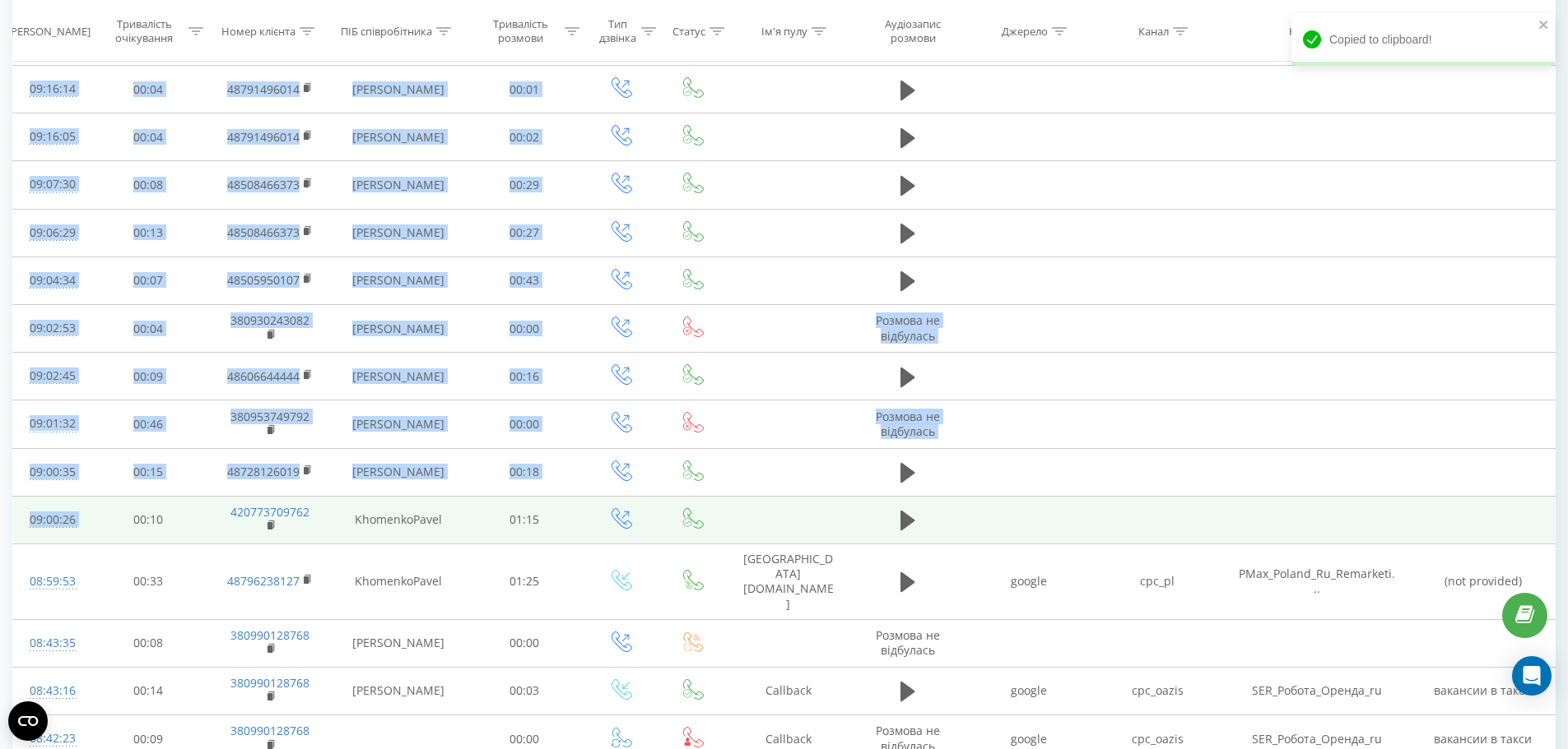
drag, startPoint x: 10, startPoint y: 476, endPoint x: 91, endPoint y: 478, distance: 81.0
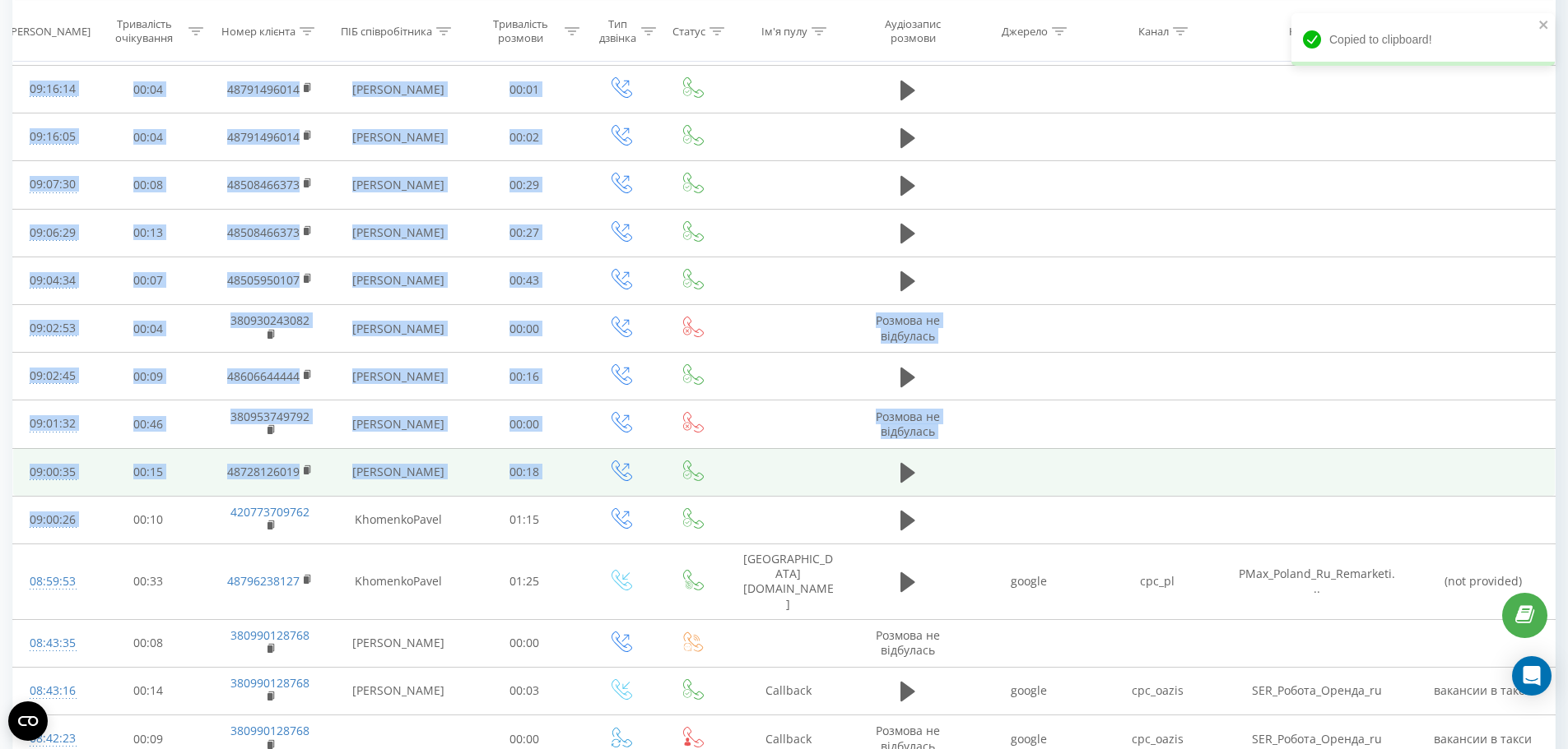
click at [766, 448] on td at bounding box center [789, 472] width 123 height 48
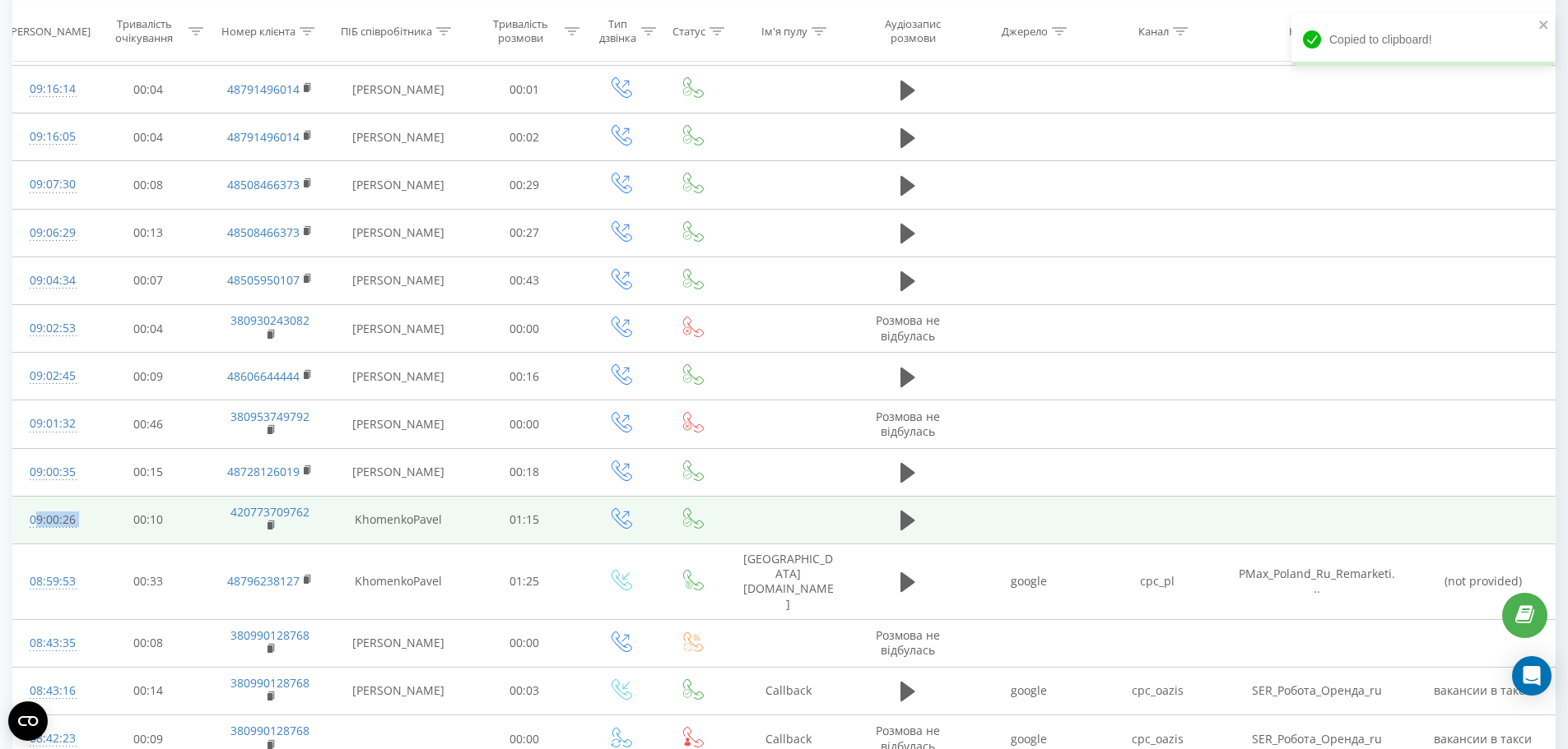
drag, startPoint x: 23, startPoint y: 482, endPoint x: 95, endPoint y: 480, distance: 72.0
click at [95, 496] on tr "09:00:26 00:10 420773709762 KhomenkoPavel 01:15" at bounding box center [784, 520] width 1542 height 48
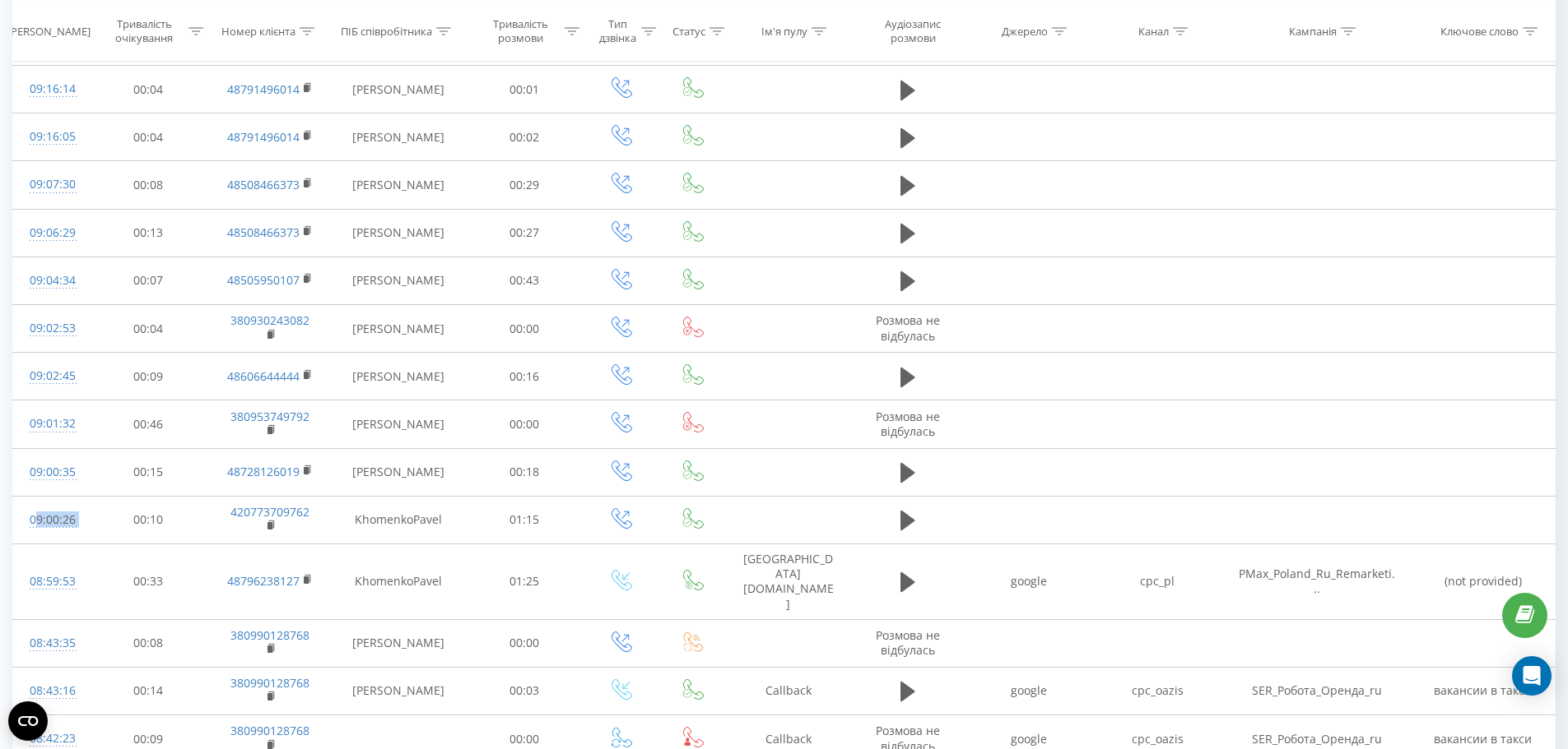
copy div "09:00:26"
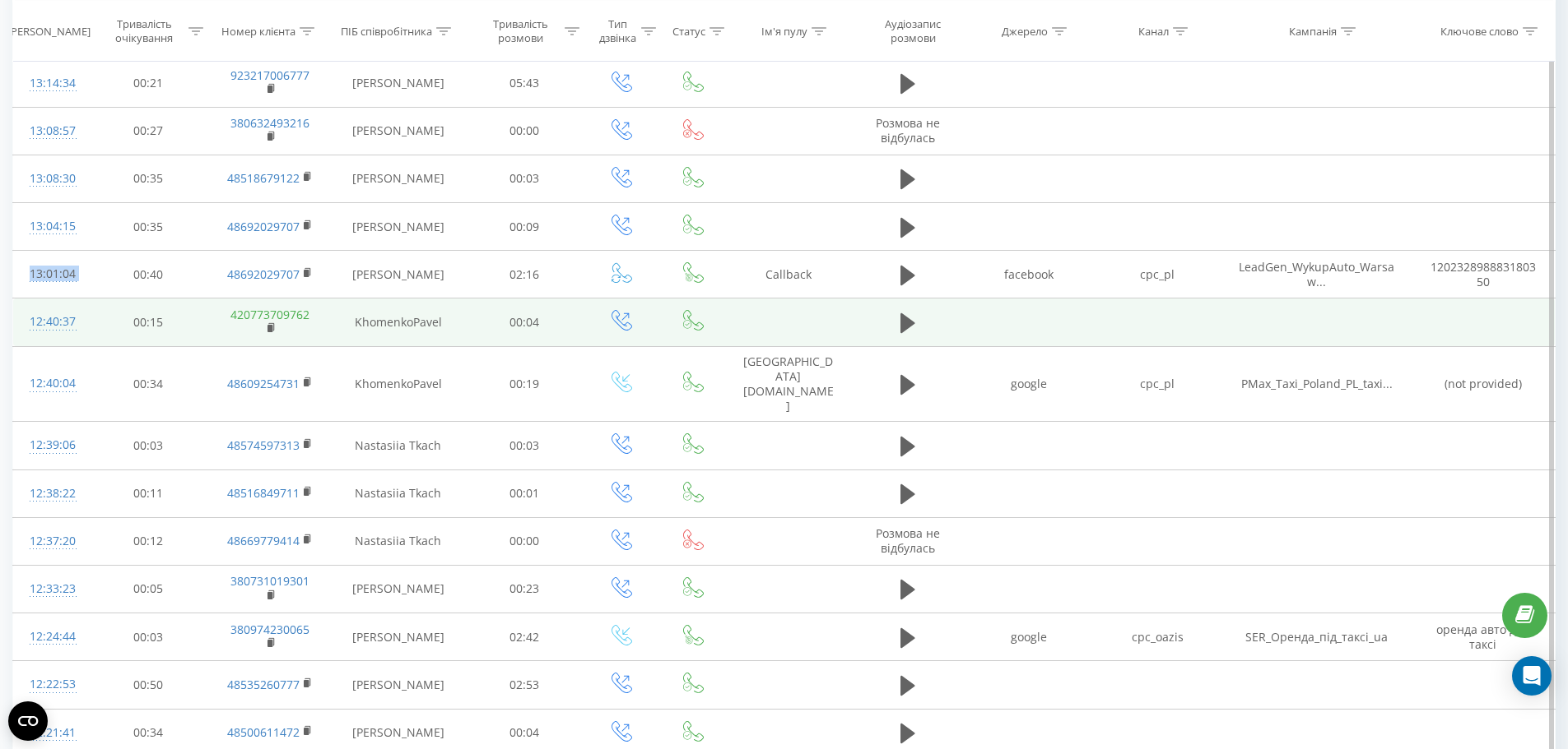
scroll to position [1466, 0]
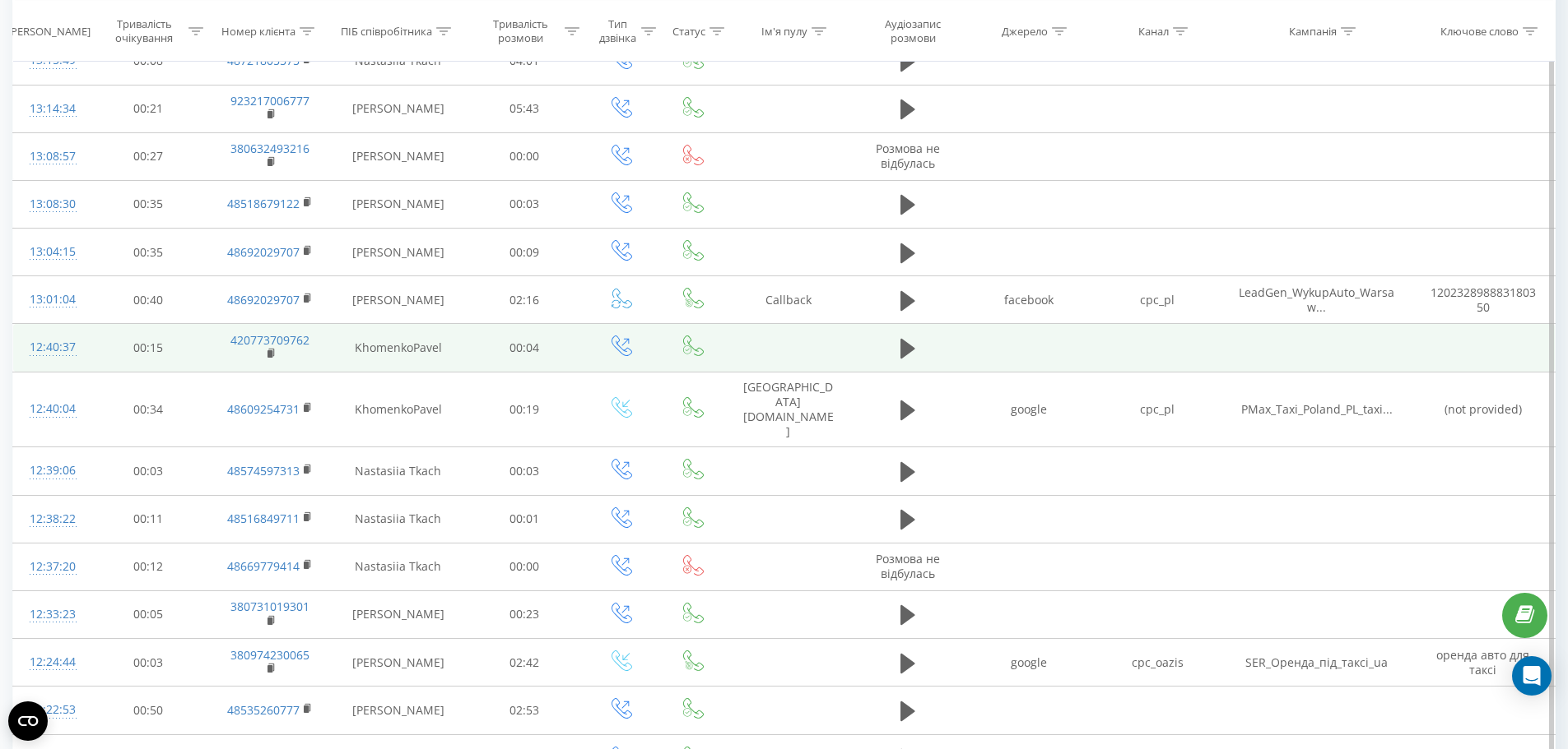
click at [266, 324] on td "420773709762" at bounding box center [270, 348] width 123 height 48
click at [272, 351] on rect at bounding box center [270, 354] width 5 height 8
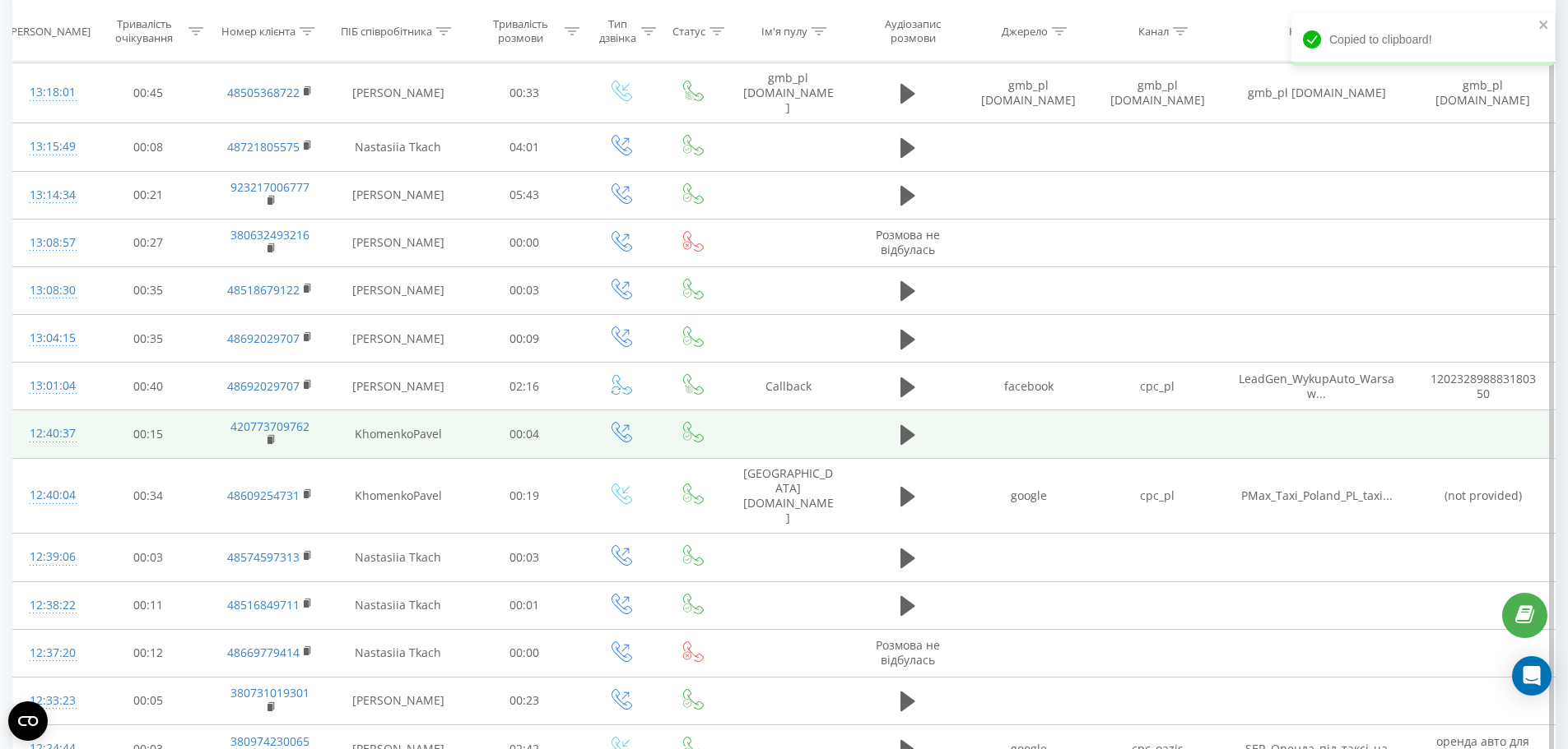
scroll to position [1302, 0]
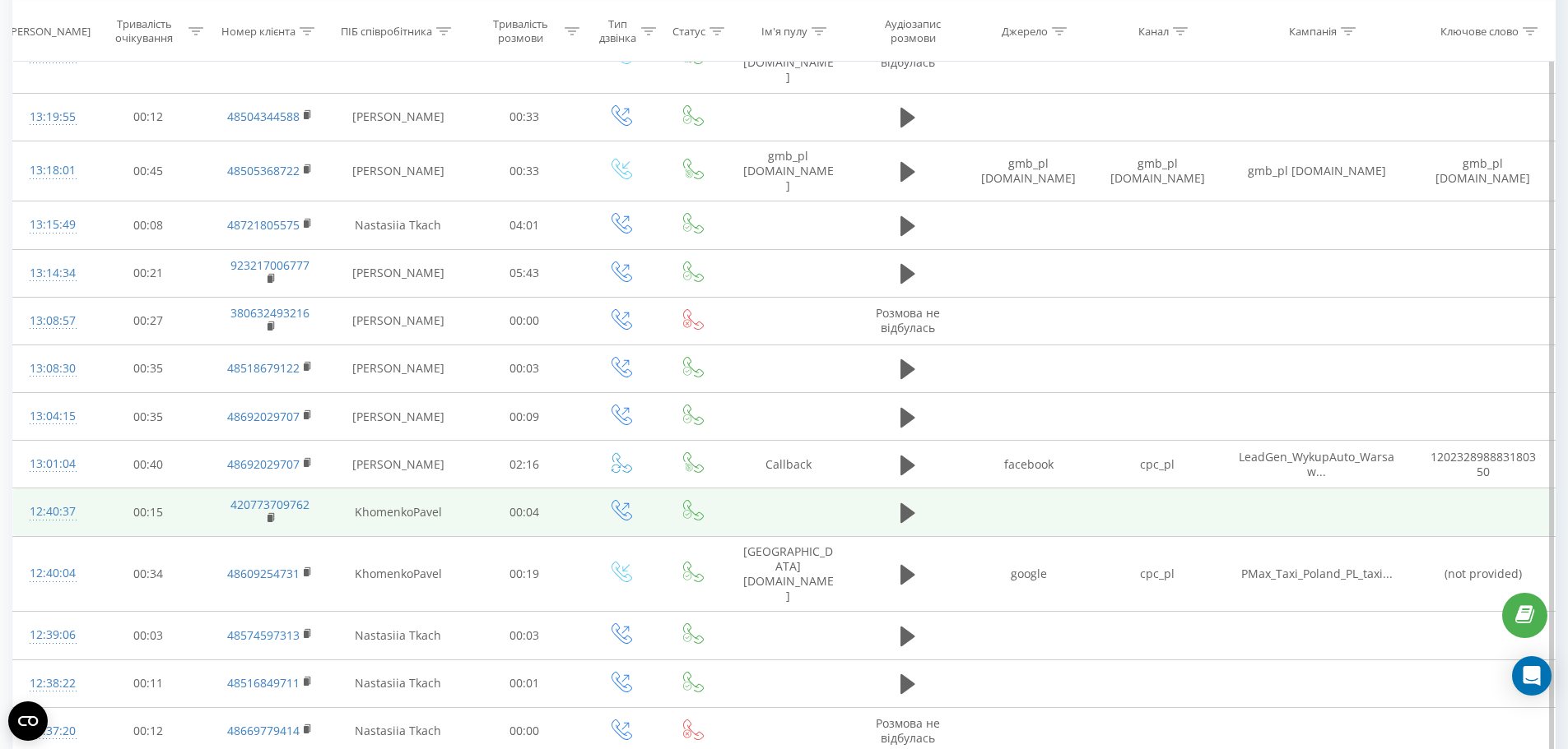
drag, startPoint x: 21, startPoint y: 405, endPoint x: 86, endPoint y: 405, distance: 65.0
click at [86, 488] on td "12:40:37" at bounding box center [51, 512] width 76 height 48
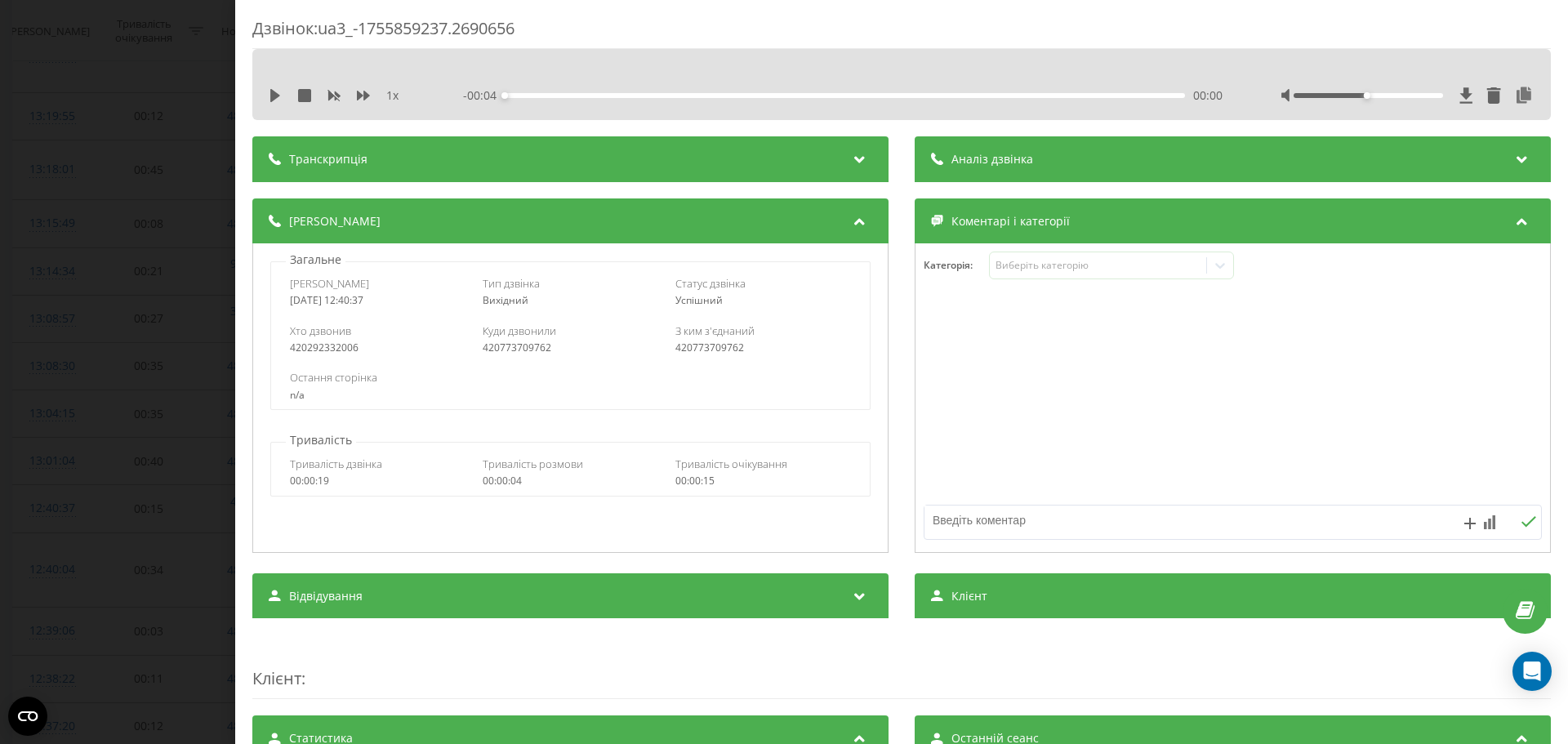
drag, startPoint x: 345, startPoint y: 300, endPoint x: 369, endPoint y: 361, distance: 65.6
click at [445, 301] on div "[DATE] 12:40:37" at bounding box center [378, 300] width 175 height 11
copy div "12:40:37"
drag, startPoint x: 201, startPoint y: 46, endPoint x: 208, endPoint y: 61, distance: 16.6
click at [201, 46] on div "Дзвінок : ua3_-1755859237.2690656 1 x - 00:04 00:00 00:00 Транскрипція Для AI-а…" at bounding box center [784, 372] width 1568 height 744
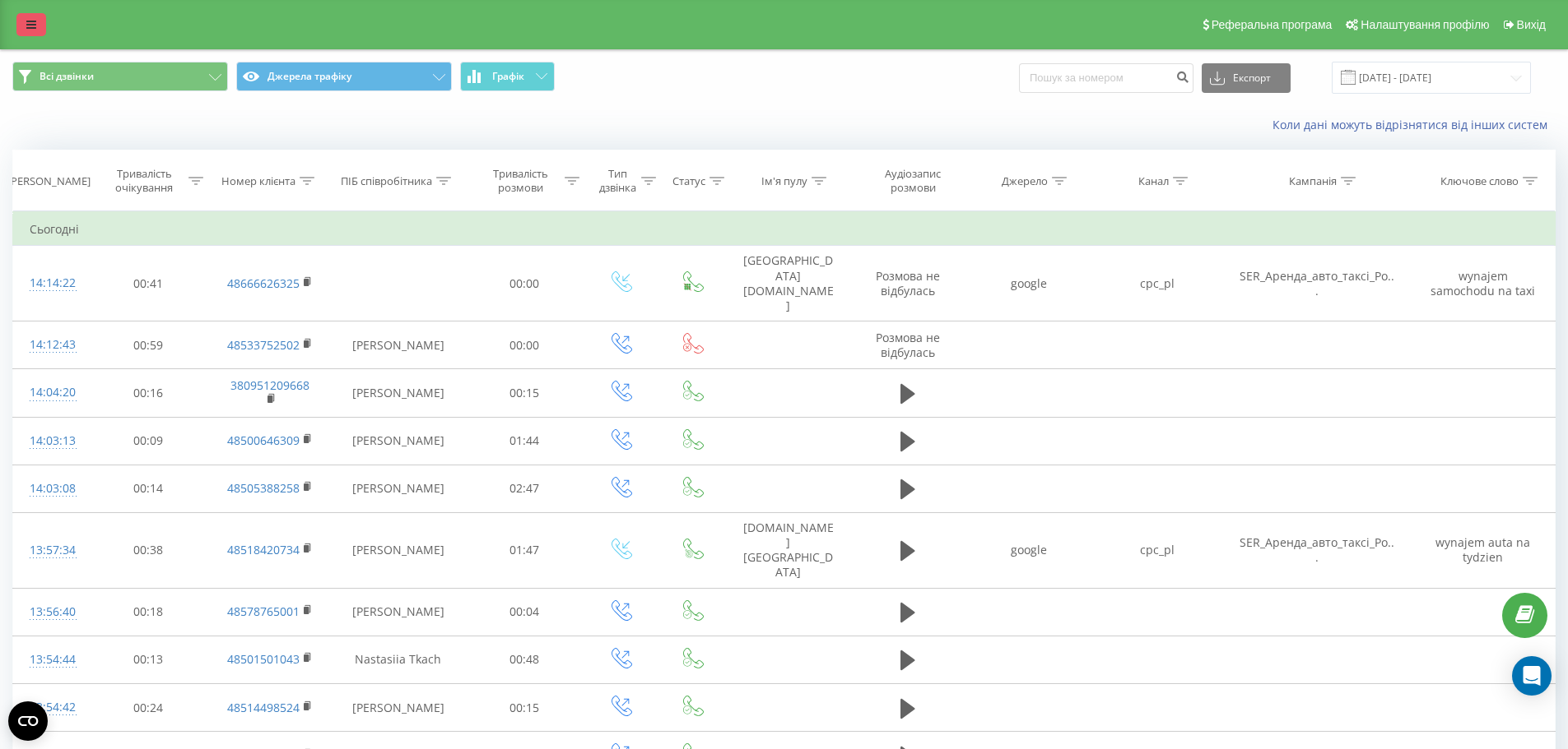
click at [26, 33] on link at bounding box center [31, 24] width 30 height 23
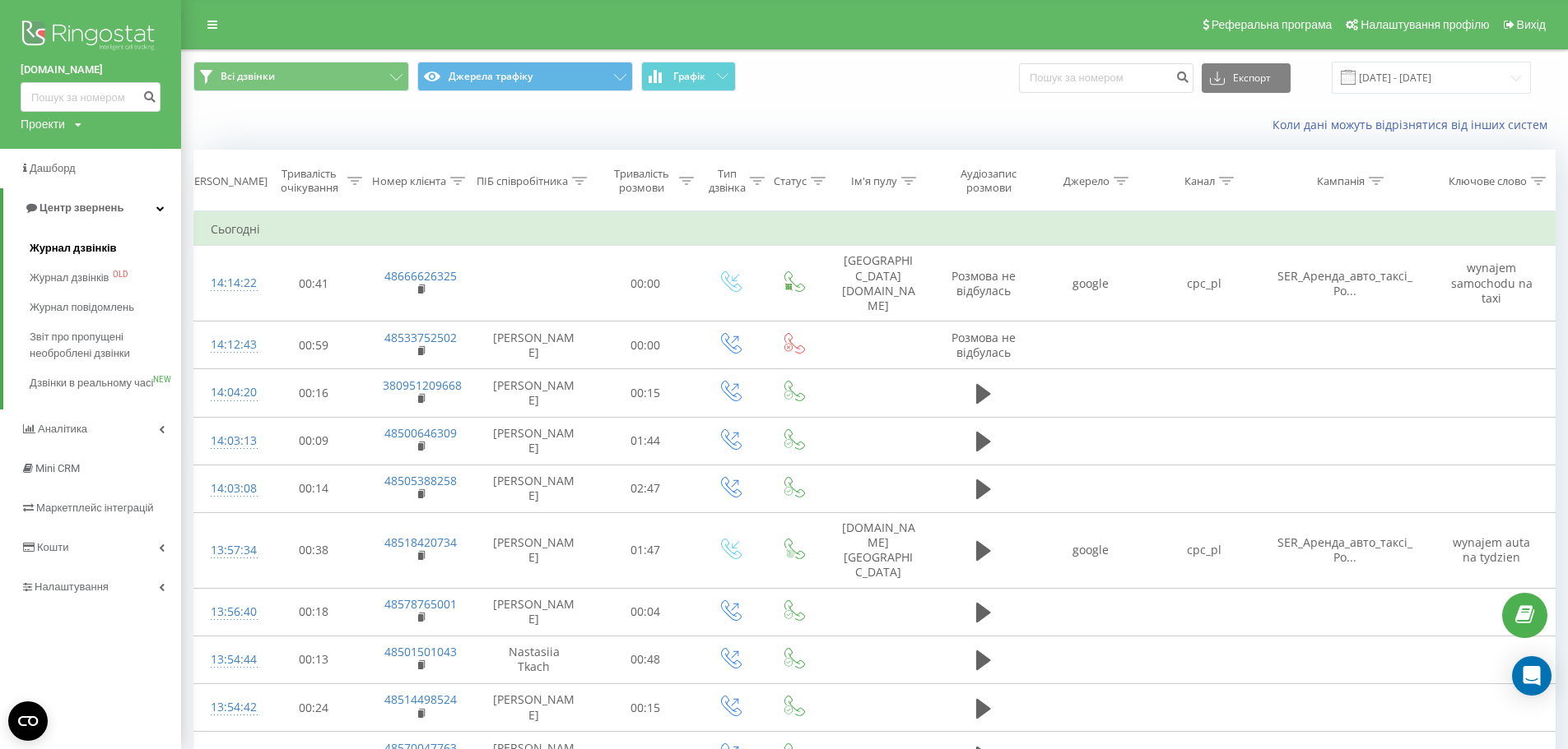
click at [81, 260] on link "Журнал дзвінків" at bounding box center [105, 249] width 152 height 30
